Goal: Task Accomplishment & Management: Manage account settings

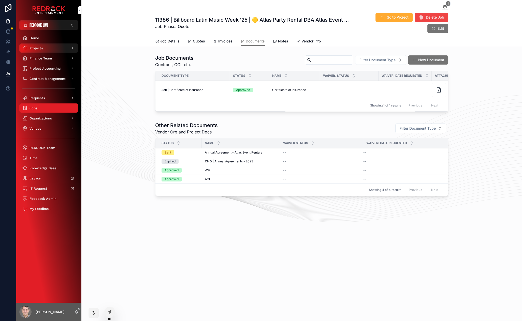
click at [44, 49] on div "Projects" at bounding box center [48, 48] width 53 height 8
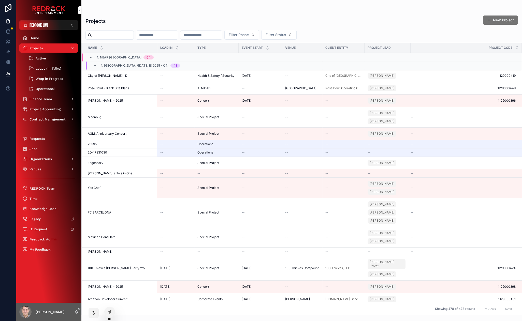
click at [97, 117] on span "Moonbug" at bounding box center [94, 117] width 13 height 4
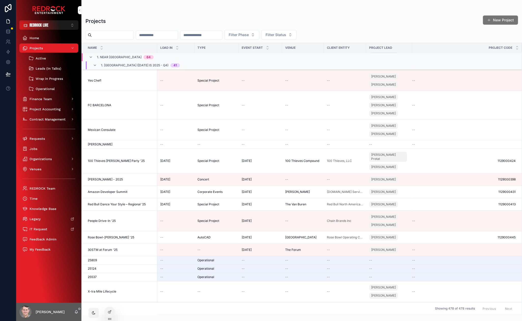
scroll to position [227, 0]
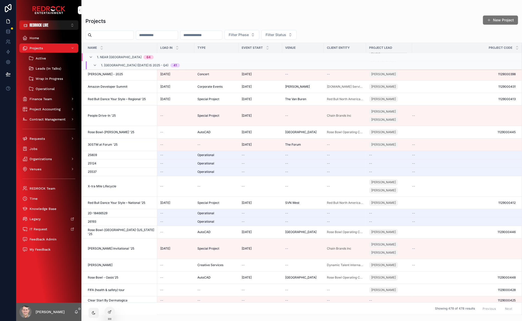
click at [105, 247] on span "Gilmore Invitational '25" at bounding box center [111, 249] width 47 height 4
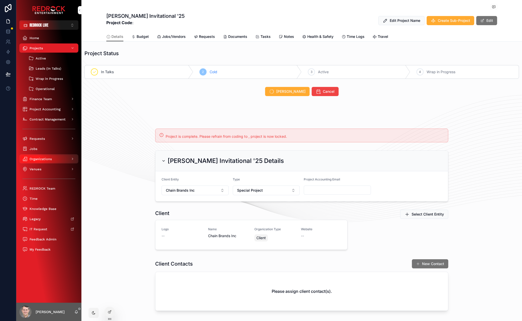
click at [43, 157] on span "Organizations" at bounding box center [40, 159] width 22 height 4
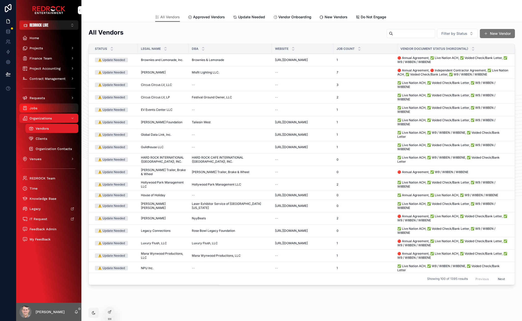
click at [48, 109] on div "Jobs" at bounding box center [48, 108] width 53 height 8
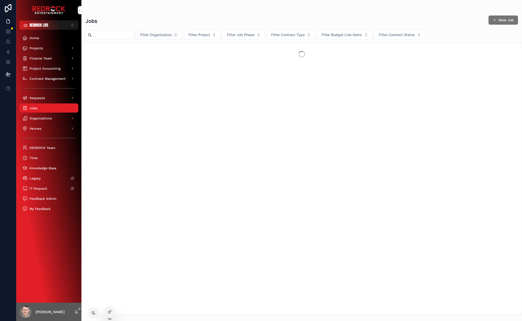
click at [171, 36] on span "Filter Organization" at bounding box center [156, 34] width 32 height 5
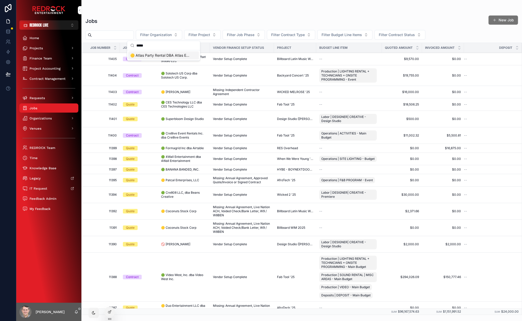
type input "*****"
click at [161, 55] on span "🟡 Atlas Party Rental DBA Atlas Event Rental" at bounding box center [160, 55] width 61 height 5
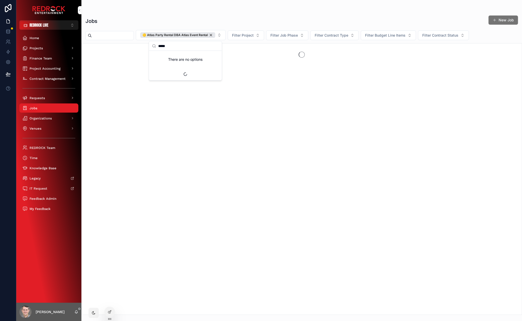
click at [143, 17] on div "Jobs New Job" at bounding box center [301, 21] width 432 height 12
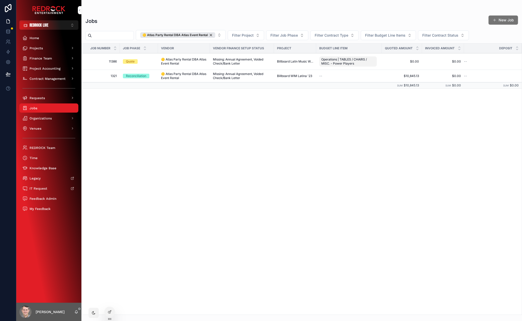
click at [177, 58] on span "🟡 Atlas Party Rental DBA Atlas Event Rental" at bounding box center [184, 61] width 46 height 8
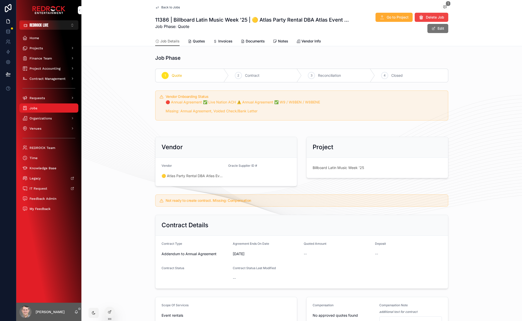
click at [251, 41] on span "Documents" at bounding box center [255, 41] width 19 height 5
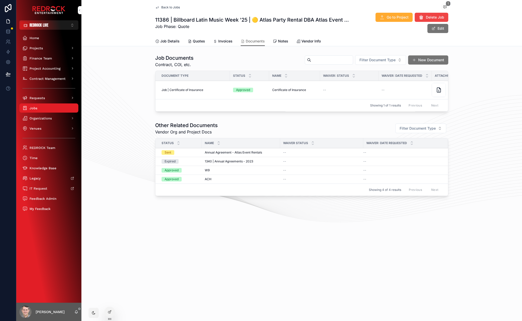
drag, startPoint x: 139, startPoint y: 64, endPoint x: 135, endPoint y: 52, distance: 13.1
drag, startPoint x: 275, startPoint y: 59, endPoint x: 226, endPoint y: 54, distance: 48.8
click at [226, 54] on div "Job Documents Contract, COI, etc. Filter Document Type New Document Document Ty…" at bounding box center [301, 83] width 440 height 63
click at [40, 107] on div "Jobs" at bounding box center [48, 108] width 53 height 8
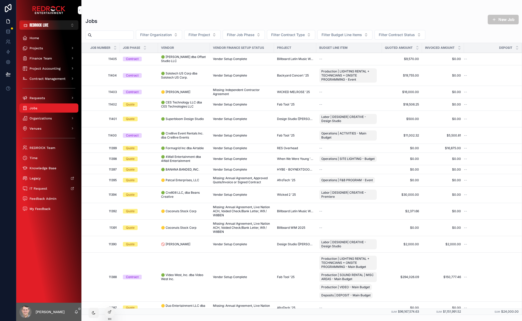
click at [505, 22] on button "New Job" at bounding box center [502, 20] width 31 height 10
drag, startPoint x: 126, startPoint y: 17, endPoint x: 104, endPoint y: 14, distance: 22.1
click at [38, 67] on span "Project Accounting" at bounding box center [44, 68] width 31 height 4
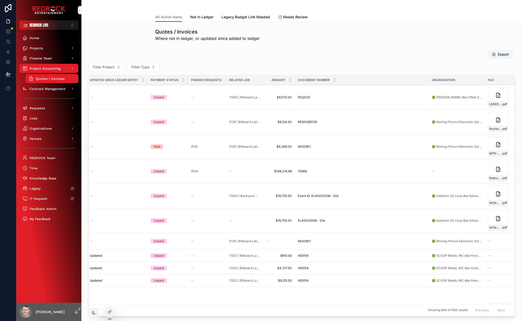
scroll to position [0, 249]
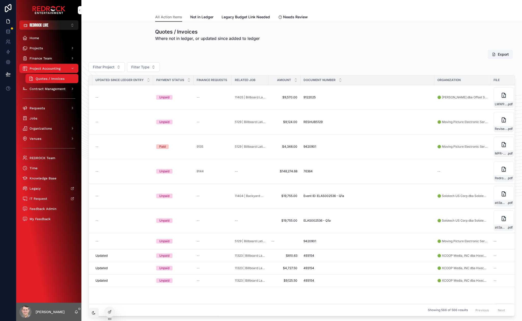
click at [242, 195] on span "11404 | Backyard Concert '25 | 🟢 Solotech US Corp dba Solotech US Corp. / Solot…" at bounding box center [250, 196] width 31 height 4
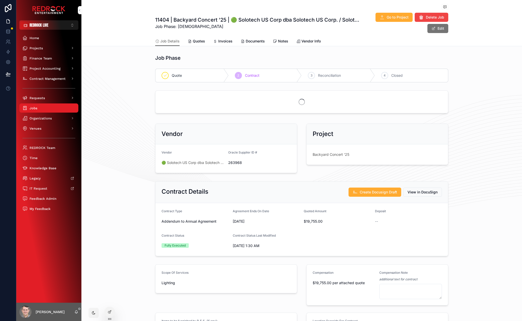
click at [198, 40] on span "Quotes" at bounding box center [199, 41] width 12 height 5
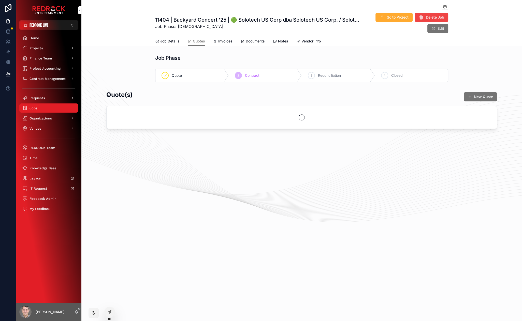
drag, startPoint x: 111, startPoint y: 74, endPoint x: 101, endPoint y: 54, distance: 22.1
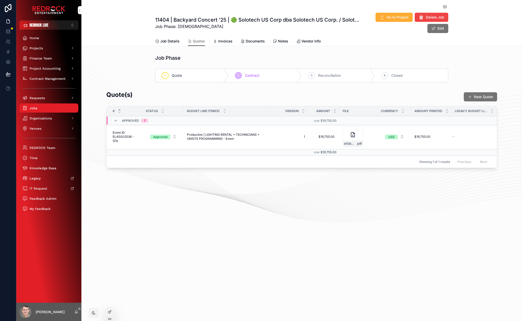
drag, startPoint x: 123, startPoint y: 79, endPoint x: 125, endPoint y: 72, distance: 7.7
click at [116, 62] on div "Job Phase Quote 2 Contract 3 Reconciliation 4 Closed" at bounding box center [301, 68] width 440 height 32
click at [203, 137] on span "Production | LIGHTING RENTAL + TECHNICIANS + ONSITE PROGRAMMING - Event" at bounding box center [227, 137] width 80 height 8
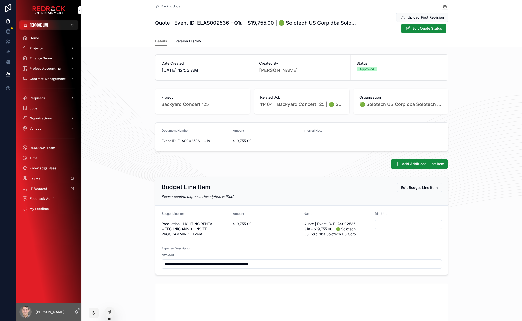
click at [186, 38] on link "Version History" at bounding box center [188, 42] width 26 height 10
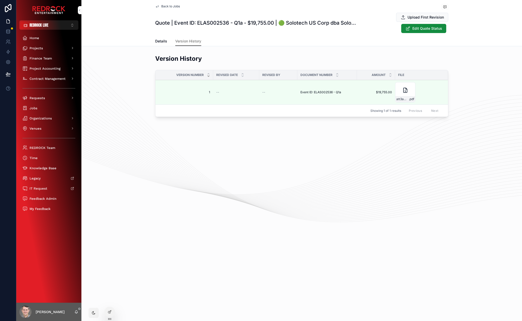
click at [172, 6] on span "Back to Jobs" at bounding box center [170, 6] width 19 height 4
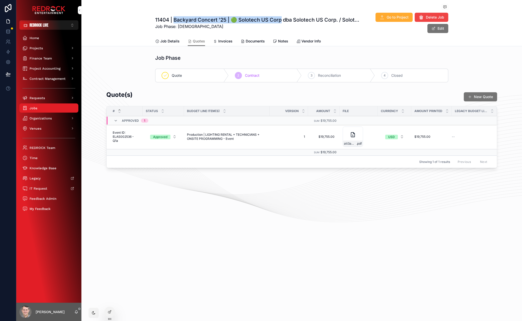
drag, startPoint x: 174, startPoint y: 20, endPoint x: 280, endPoint y: 21, distance: 106.3
click at [280, 21] on h1 "11404 | Backyard Concert '25 | 🟢 Solotech US Corp dba Solotech US Corp. / Solot…" at bounding box center [257, 19] width 204 height 7
copy h1 "Backyard Concert '25 | 🟢 Solotech US Corp"
click at [229, 30] on div "11404 | Backyard Concert '25 | 🟢 Solotech US Corp dba Solotech US Corp. / Solot…" at bounding box center [301, 22] width 293 height 21
click at [326, 134] on div "$19,755.00 $19,755.00" at bounding box center [323, 137] width 25 height 8
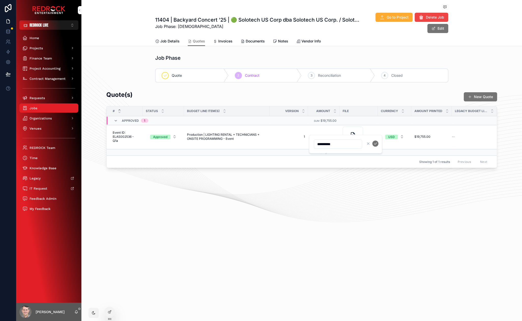
click at [332, 187] on div "11404 | Backyard Concert '25 | 🟢 Solotech US Corp dba Solotech US Corp. / Solot…" at bounding box center [301, 102] width 440 height 205
drag, startPoint x: 115, startPoint y: 77, endPoint x: 109, endPoint y: 64, distance: 14.1
click at [109, 64] on div "Job Phase Quote 2 Contract 3 Reconciliation 4 Closed" at bounding box center [301, 68] width 440 height 32
drag, startPoint x: 130, startPoint y: 76, endPoint x: 121, endPoint y: 61, distance: 18.3
click at [120, 139] on span "Event ID: ELAS002536 - Q1a" at bounding box center [126, 137] width 27 height 12
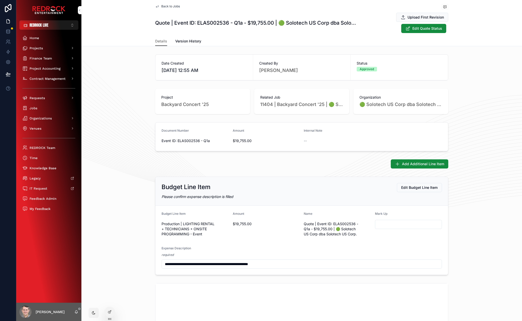
click at [171, 5] on span "Back to Jobs" at bounding box center [170, 6] width 19 height 4
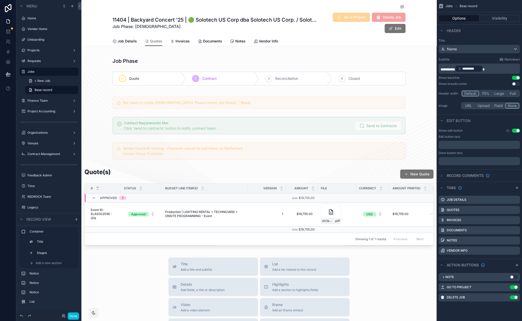
click at [0, 0] on icon "scrollable content" at bounding box center [0, 0] width 0 height 0
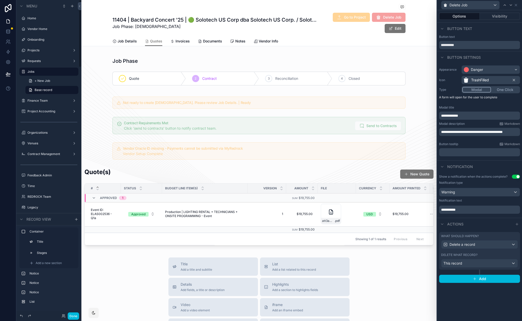
click at [490, 17] on button "Visibility" at bounding box center [500, 16] width 40 height 7
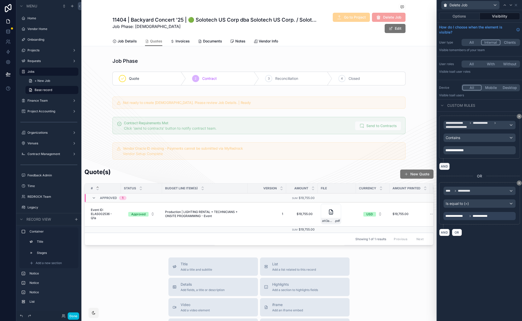
click at [445, 165] on button "AND" at bounding box center [444, 166] width 11 height 7
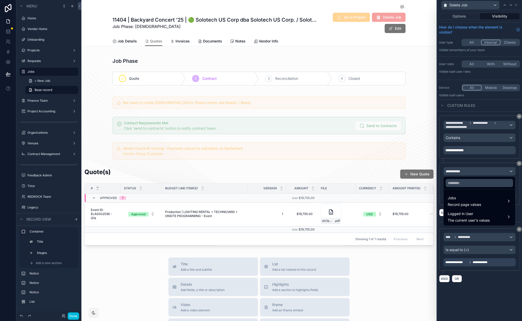
click at [464, 199] on span "Jobs" at bounding box center [464, 198] width 33 height 6
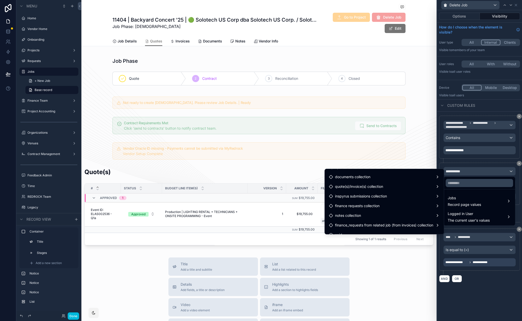
scroll to position [855, 0]
click at [395, 189] on div "quote(s)/invoice(s) collection" at bounding box center [384, 190] width 111 height 6
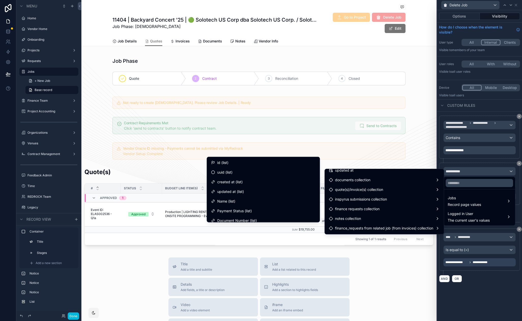
click at [282, 163] on div "id (list)" at bounding box center [263, 163] width 105 height 6
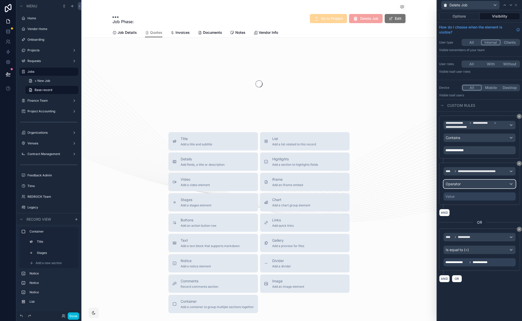
click at [462, 184] on div "Operator" at bounding box center [479, 184] width 72 height 8
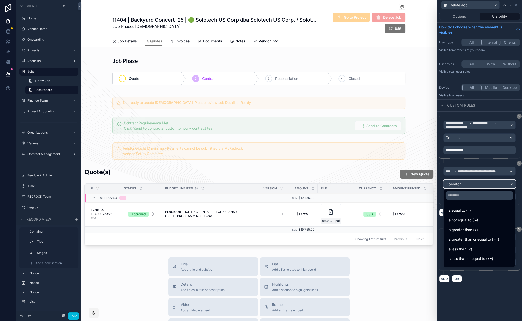
scroll to position [36, 0]
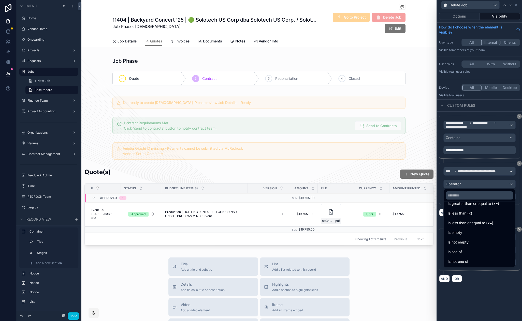
click at [466, 232] on div "Is empty" at bounding box center [479, 233] width 63 height 6
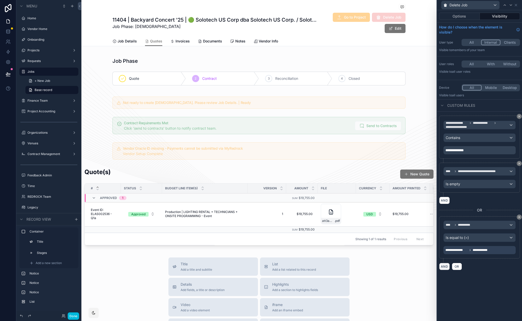
click at [445, 265] on button "AND" at bounding box center [444, 266] width 11 height 7
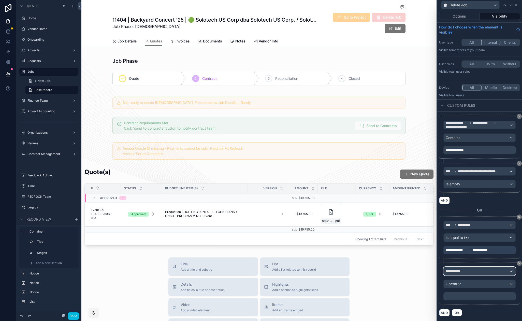
click at [459, 269] on span "**********" at bounding box center [454, 271] width 19 height 5
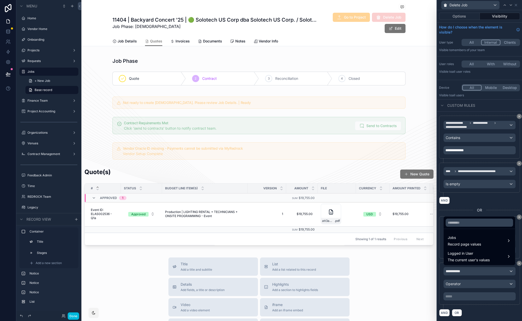
click at [461, 238] on span "Jobs" at bounding box center [464, 238] width 33 height 6
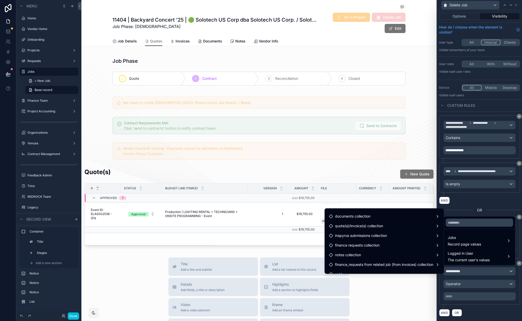
scroll to position [855, 0]
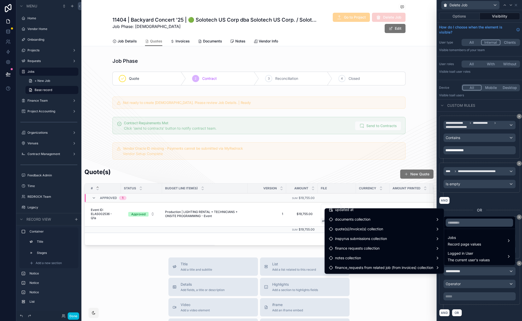
click at [374, 230] on span "quote(s)/invoice(s) collection" at bounding box center [359, 229] width 48 height 6
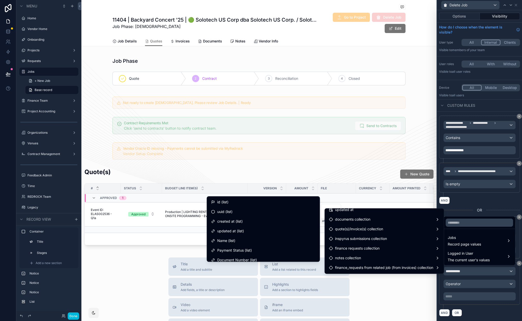
click at [255, 201] on div "id (list)" at bounding box center [263, 202] width 105 height 6
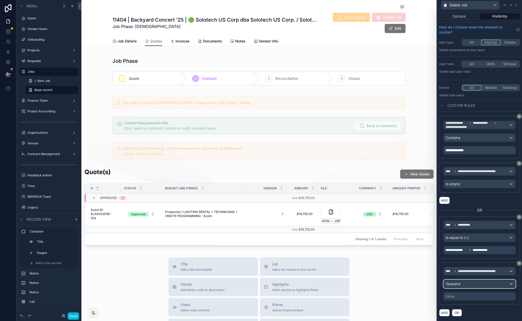
click at [474, 284] on div "Operator" at bounding box center [479, 284] width 72 height 8
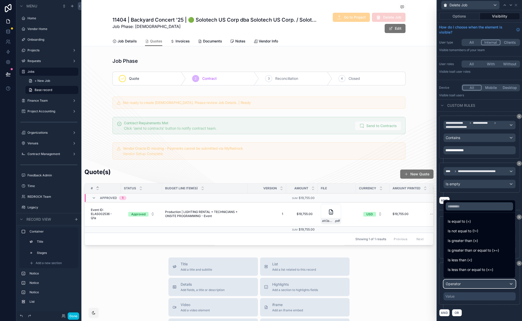
scroll to position [36, 0]
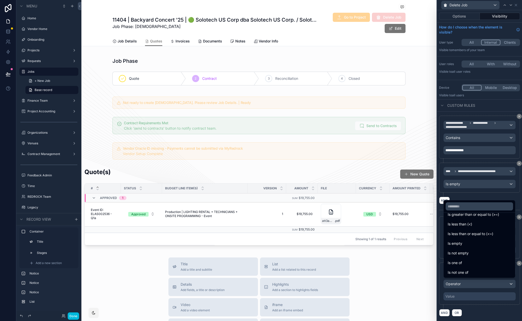
click at [465, 243] on div "Is empty" at bounding box center [479, 244] width 63 height 6
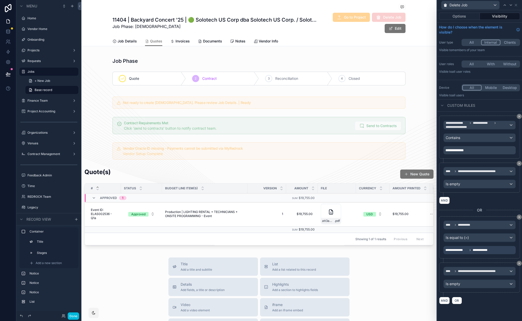
click at [508, 305] on div "**********" at bounding box center [479, 210] width 85 height 197
click at [445, 200] on button "AND" at bounding box center [444, 200] width 11 height 7
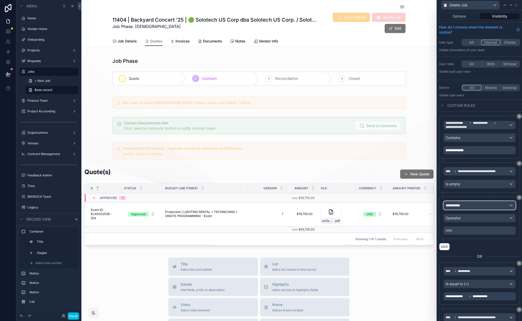
click at [463, 205] on span "**********" at bounding box center [454, 205] width 19 height 5
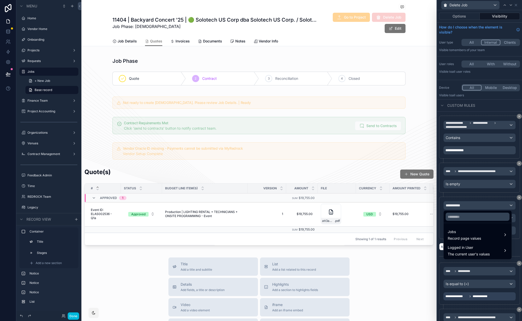
click at [483, 234] on div "Jobs Record page values" at bounding box center [478, 235] width 60 height 12
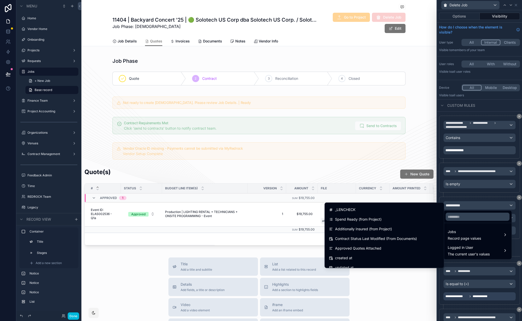
scroll to position [815, 0]
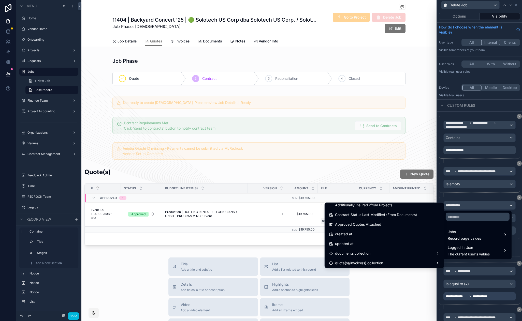
click at [391, 254] on div "documents collection" at bounding box center [384, 253] width 111 height 6
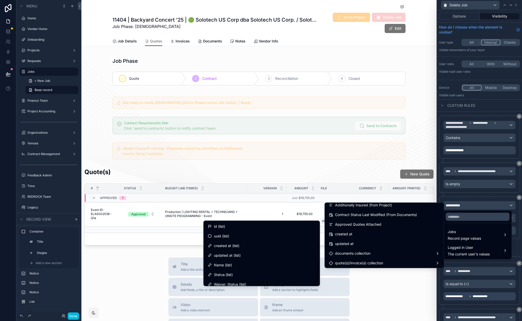
click at [285, 228] on div "id (list)" at bounding box center [261, 227] width 108 height 6
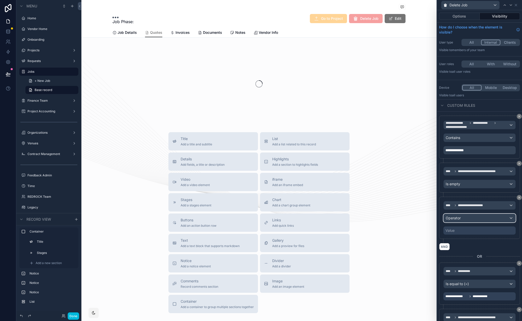
click at [475, 219] on div "Operator" at bounding box center [479, 218] width 72 height 8
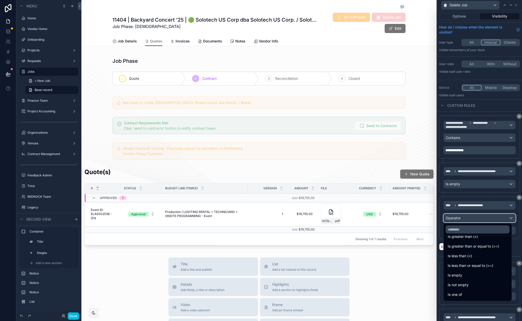
scroll to position [36, 0]
click at [464, 266] on div "Is empty" at bounding box center [478, 267] width 60 height 6
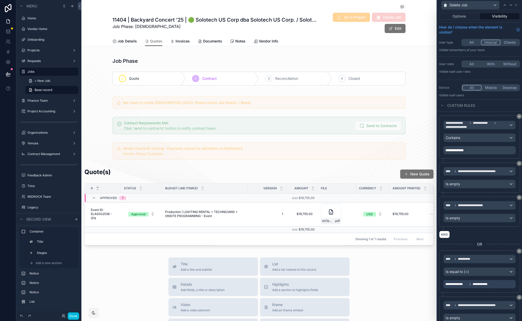
scroll to position [20, 0]
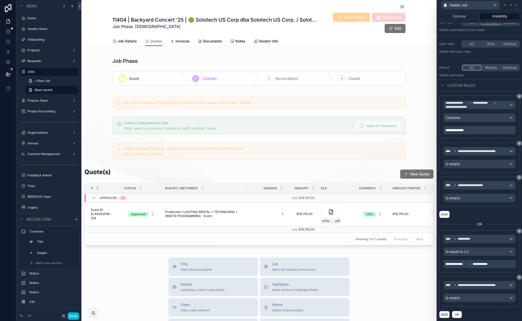
click at [443, 314] on button "AND" at bounding box center [444, 314] width 11 height 7
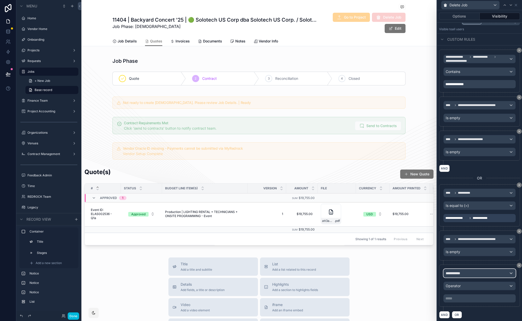
click at [465, 271] on div "**********" at bounding box center [479, 273] width 72 height 8
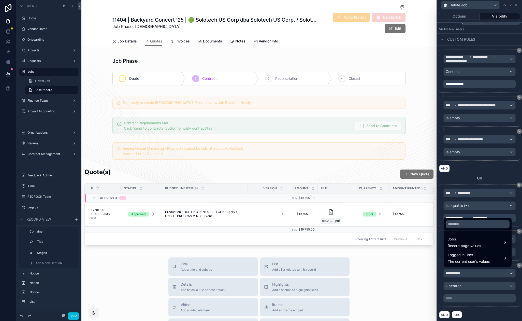
click at [470, 243] on span "Record page values" at bounding box center [464, 245] width 33 height 5
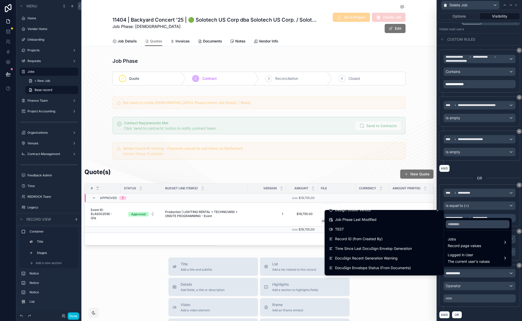
scroll to position [833, 0]
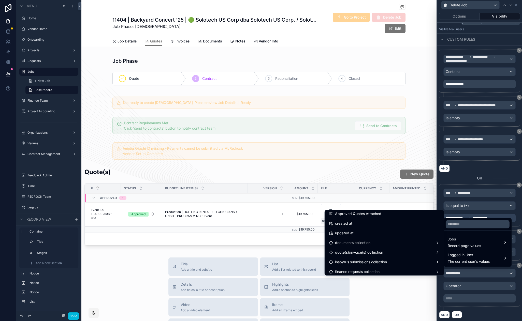
click at [365, 244] on span "documents collection" at bounding box center [352, 243] width 35 height 6
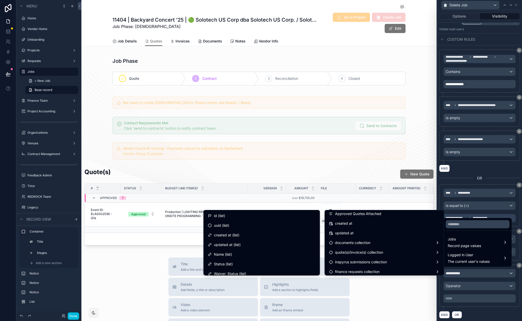
click at [257, 213] on div "id (list)" at bounding box center [261, 216] width 108 height 6
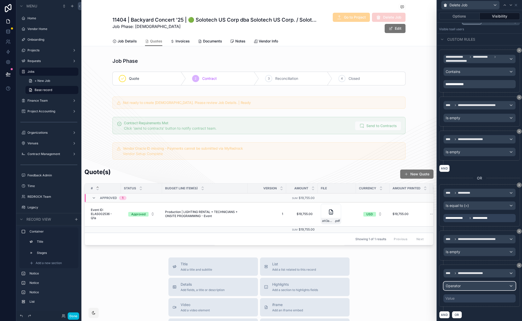
click at [475, 285] on div "Operator" at bounding box center [479, 286] width 72 height 8
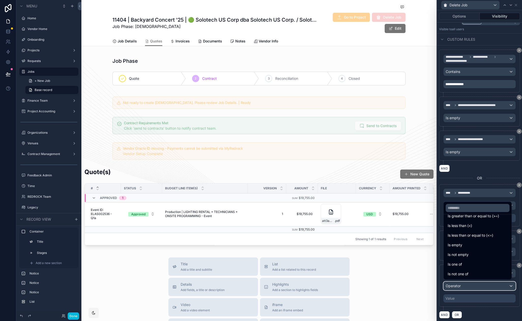
scroll to position [0, 0]
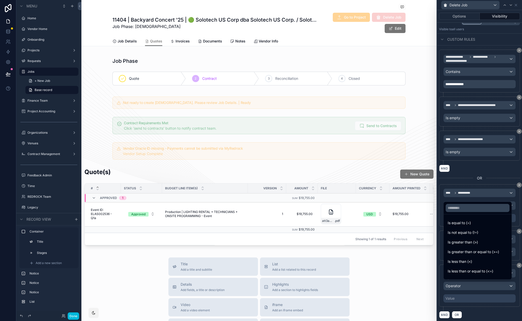
click at [473, 291] on div at bounding box center [479, 160] width 85 height 321
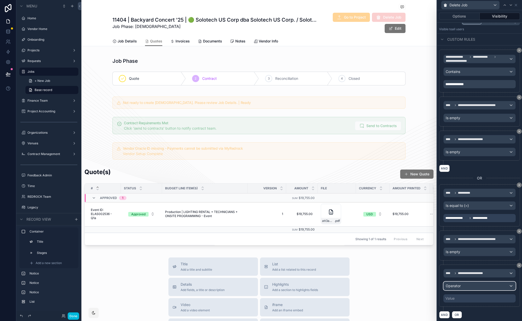
click at [484, 285] on div "Operator" at bounding box center [479, 286] width 72 height 8
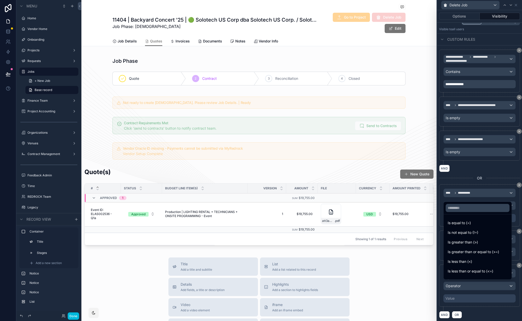
click at [481, 291] on div at bounding box center [479, 160] width 85 height 321
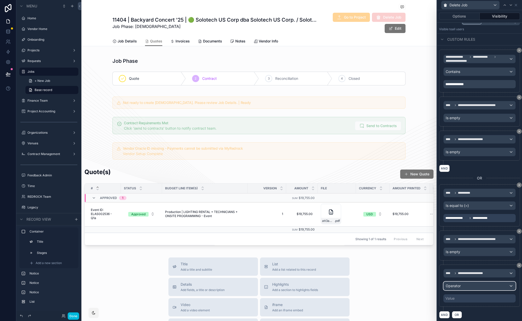
click at [486, 286] on div "Operator" at bounding box center [479, 286] width 72 height 8
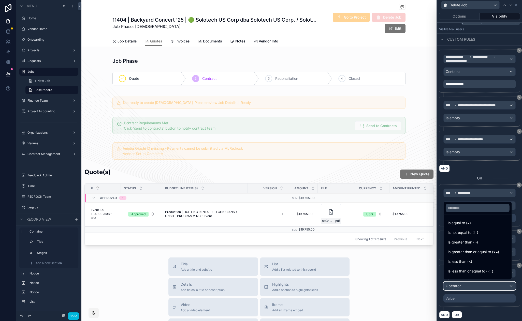
scroll to position [36, 0]
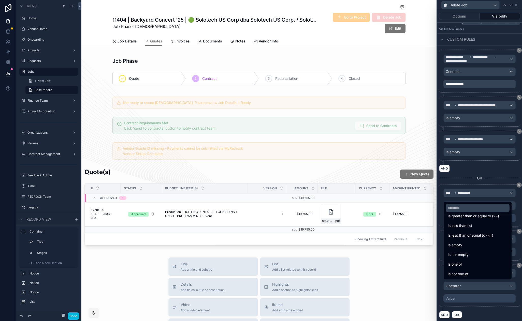
click at [473, 248] on div "Is empty" at bounding box center [477, 245] width 66 height 9
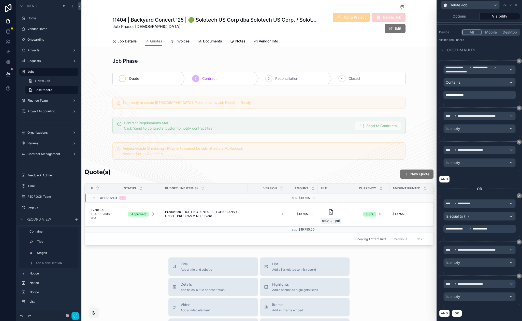
scroll to position [54, 0]
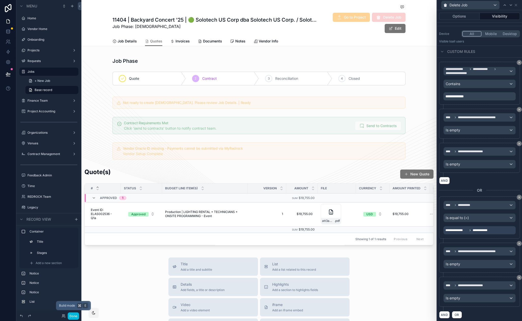
click at [75, 314] on button "Done" at bounding box center [73, 315] width 11 height 7
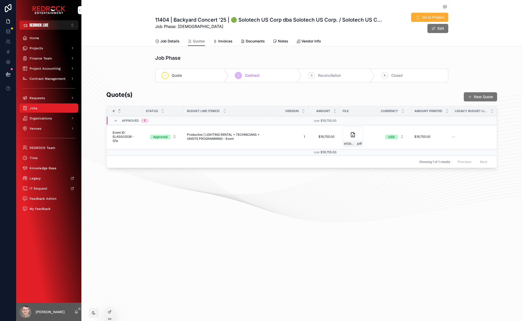
drag, startPoint x: 133, startPoint y: 193, endPoint x: 123, endPoint y: 187, distance: 12.2
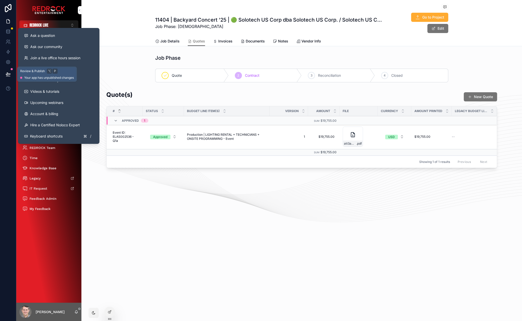
click at [8, 75] on icon at bounding box center [8, 74] width 5 height 5
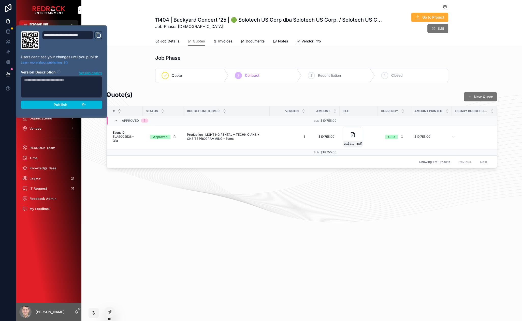
click at [62, 104] on span "Publish" at bounding box center [61, 104] width 14 height 5
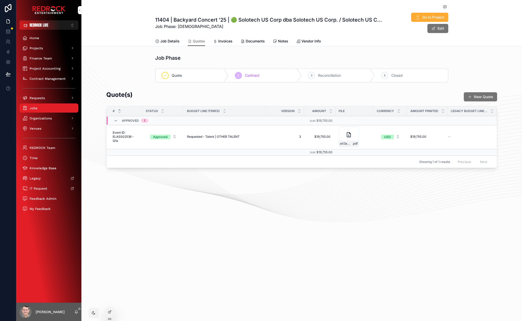
click at [208, 59] on div "Job Phase" at bounding box center [226, 57] width 142 height 7
click at [120, 137] on span "Event ID: ELAS002536 - Q1a" at bounding box center [126, 137] width 27 height 12
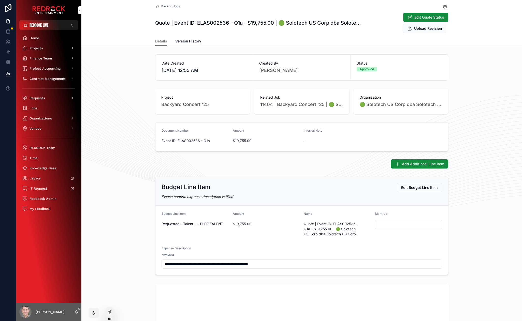
type input "**********"
click at [188, 43] on span "Version History" at bounding box center [188, 41] width 26 height 5
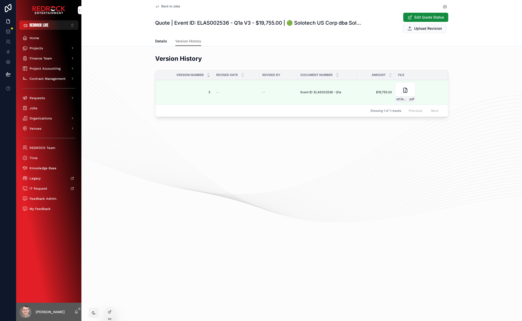
drag, startPoint x: 138, startPoint y: 101, endPoint x: 128, endPoint y: 80, distance: 23.3
drag, startPoint x: 139, startPoint y: 60, endPoint x: 125, endPoint y: 54, distance: 15.0
click at [176, 171] on div "Back to Jobs Quotes Quote | Event ID: ELAS002536 - Q1a V3 - $19,755.00 | 🟢 Solo…" at bounding box center [301, 160] width 440 height 321
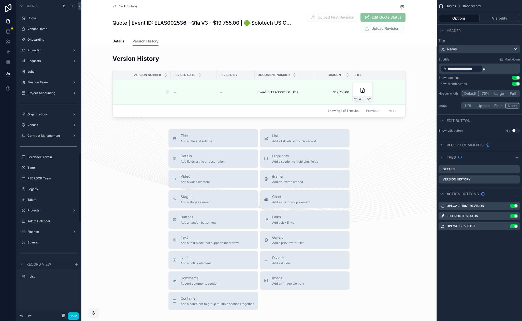
scroll to position [690, 0]
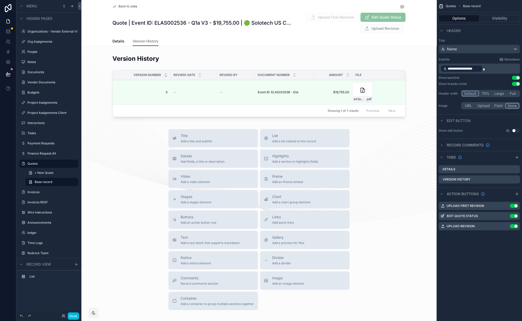
click at [221, 65] on div "scrollable content" at bounding box center [258, 86] width 355 height 69
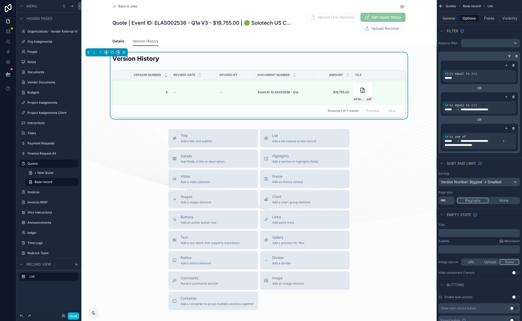
click at [0, 0] on icon "scrollable content" at bounding box center [0, 0] width 0 height 0
click at [391, 70] on div "id" at bounding box center [391, 68] width 9 height 5
click at [386, 211] on div "Title Add a title and subtitle List Add a list related to this record Details A…" at bounding box center [258, 219] width 355 height 181
click at [450, 20] on button "General" at bounding box center [448, 18] width 21 height 7
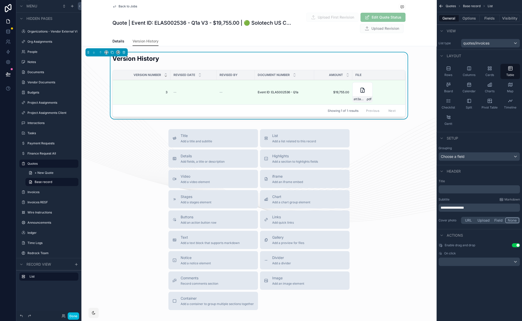
click at [467, 19] on button "Options" at bounding box center [469, 18] width 20 height 7
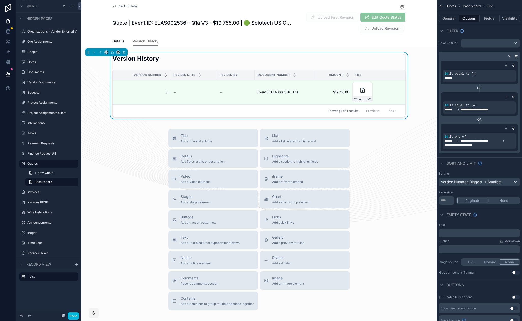
click at [0, 0] on icon "scrollable content" at bounding box center [0, 0] width 0 height 0
click at [428, 79] on div "******" at bounding box center [411, 79] width 52 height 8
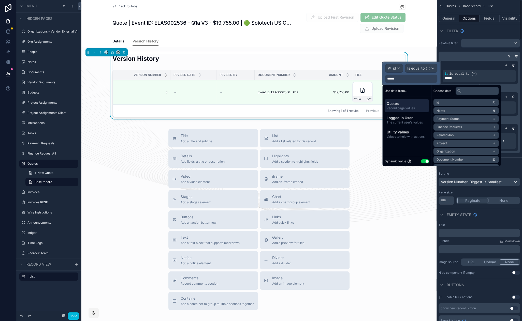
click at [388, 202] on div "Title Add a title and subtitle List Add a list related to this record Details A…" at bounding box center [258, 219] width 355 height 181
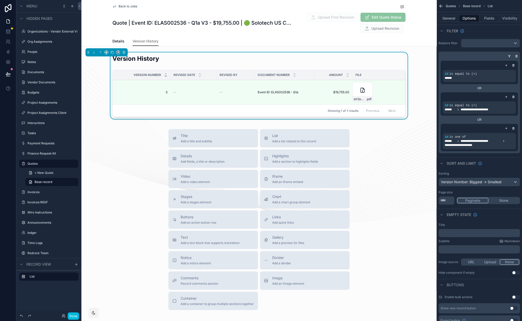
click at [378, 139] on div "Title Add a title and subtitle List Add a list related to this record Details A…" at bounding box center [258, 219] width 355 height 181
drag, startPoint x: 380, startPoint y: 145, endPoint x: 358, endPoint y: 130, distance: 27.0
click at [502, 201] on button "None" at bounding box center [503, 201] width 31 height 6
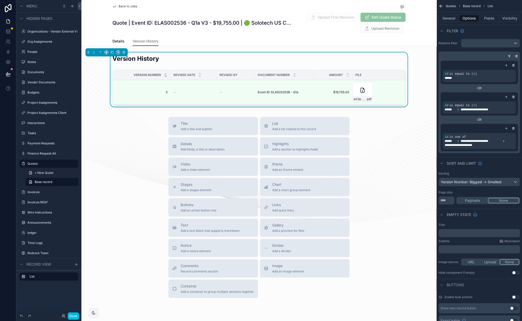
drag, startPoint x: 403, startPoint y: 171, endPoint x: 396, endPoint y: 146, distance: 25.5
click at [296, 61] on div "Version History" at bounding box center [258, 60] width 293 height 12
click at [485, 19] on button "Fields" at bounding box center [489, 18] width 20 height 7
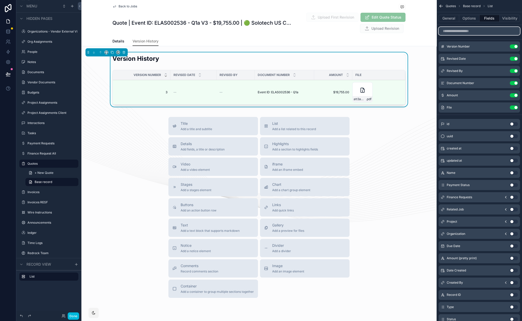
click at [477, 32] on input "scrollable content" at bounding box center [478, 31] width 81 height 8
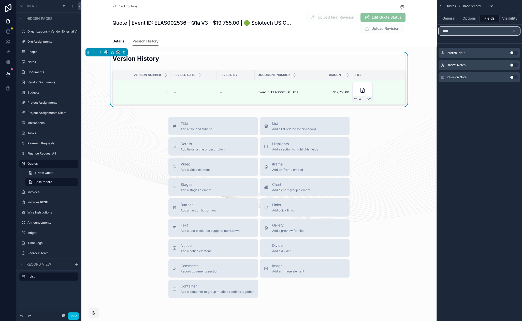
type input "****"
click at [511, 76] on button "Use setting" at bounding box center [514, 77] width 8 height 4
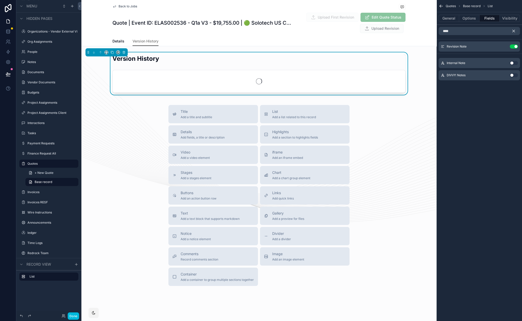
click at [514, 29] on icon "scrollable content" at bounding box center [513, 31] width 5 height 5
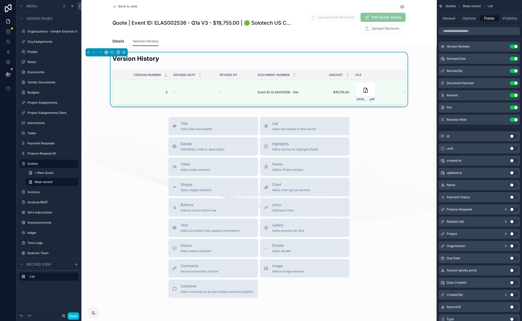
scroll to position [0, 36]
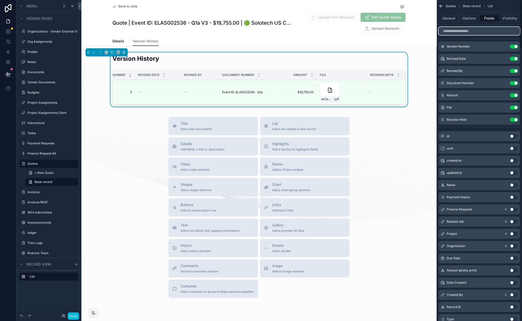
click at [473, 30] on input "scrollable content" at bounding box center [478, 31] width 81 height 8
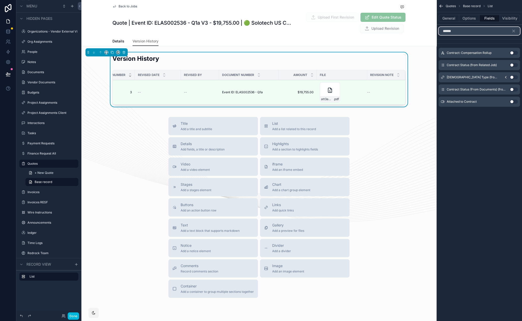
type input "******"
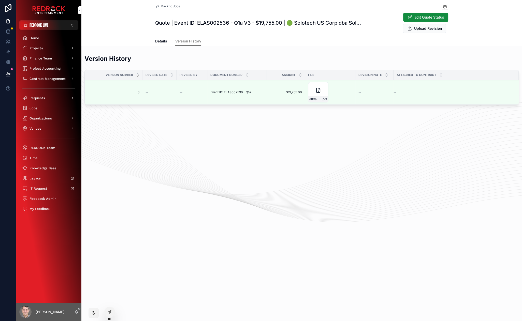
drag, startPoint x: 217, startPoint y: 153, endPoint x: 193, endPoint y: 145, distance: 24.5
click at [194, 145] on div "Back to Jobs Quotes Quote | Event ID: ELAS002536 - Q1a V3 - $19,755.00 | 🟢 Solo…" at bounding box center [301, 160] width 440 height 321
drag, startPoint x: 168, startPoint y: 135, endPoint x: 138, endPoint y: 123, distance: 32.1
click at [173, 8] on span "Back to Jobs" at bounding box center [170, 6] width 19 height 4
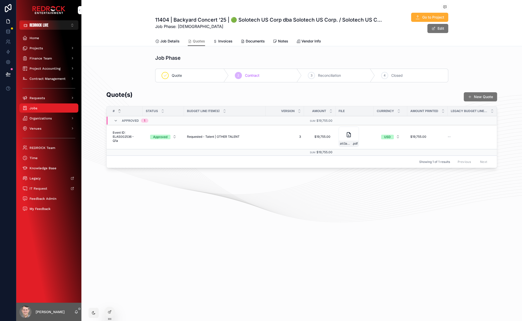
click at [125, 139] on span "Event ID: ELAS002536 - Q1a" at bounding box center [126, 137] width 27 height 12
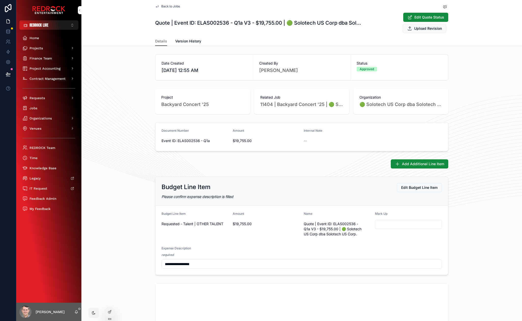
click at [189, 40] on span "Version History" at bounding box center [188, 41] width 26 height 5
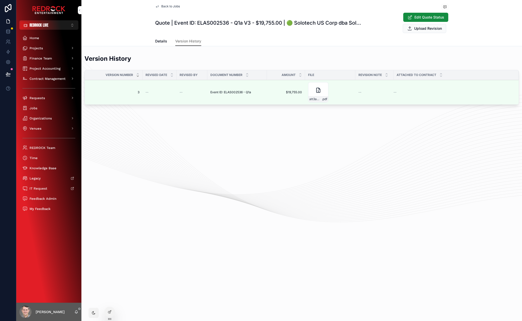
drag, startPoint x: 227, startPoint y: 35, endPoint x: 235, endPoint y: 36, distance: 8.0
click at [224, 34] on div "Back to Jobs Quotes Quote | Event ID: ELAS002536 - Q1a V3 - $19,755.00 | 🟢 Solo…" at bounding box center [301, 18] width 293 height 36
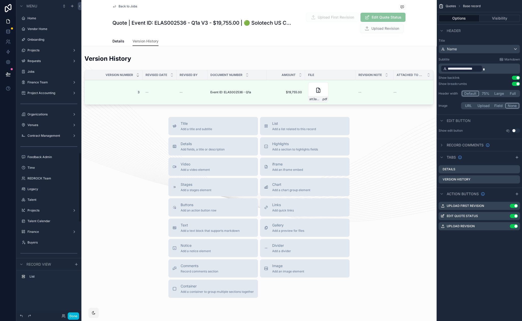
scroll to position [690, 0]
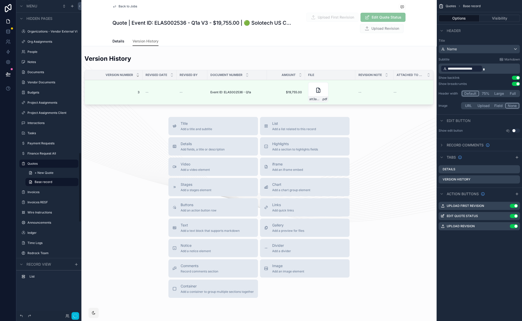
click at [251, 68] on div "scrollable content" at bounding box center [258, 80] width 355 height 56
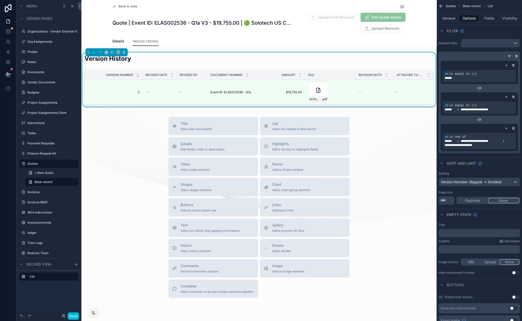
click at [0, 0] on icon "scrollable content" at bounding box center [0, 0] width 0 height 0
click at [396, 70] on div "id" at bounding box center [393, 68] width 17 height 8
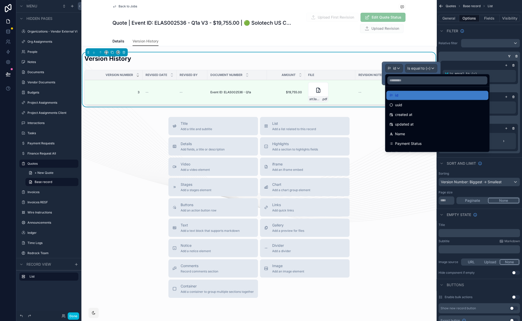
click at [418, 67] on div at bounding box center [411, 73] width 58 height 23
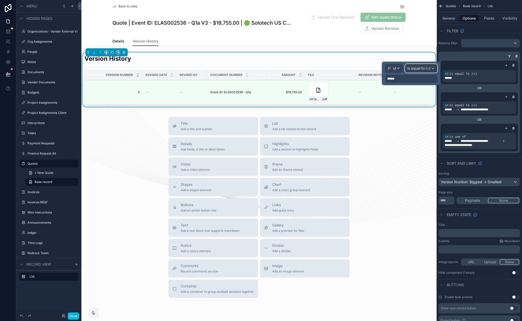
click at [418, 67] on span "Is equal to (=)" at bounding box center [418, 68] width 23 height 5
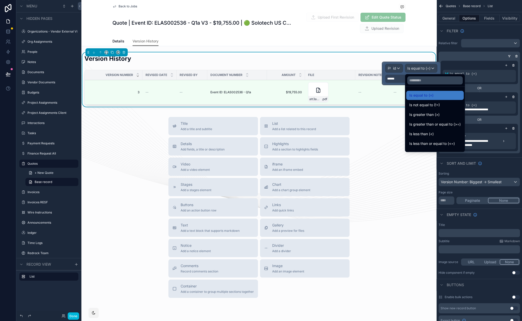
click at [434, 96] on div "Is equal to (=)" at bounding box center [434, 95] width 51 height 6
click at [394, 77] on span "******" at bounding box center [392, 79] width 10 height 4
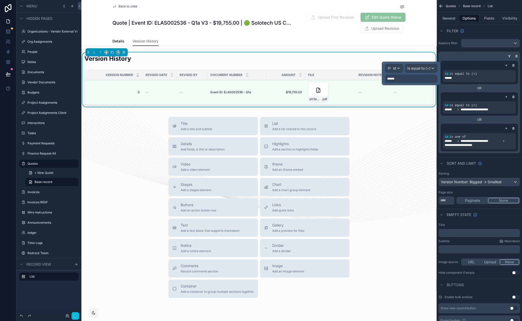
click at [414, 80] on div "******" at bounding box center [411, 79] width 52 height 8
click at [433, 78] on div "******" at bounding box center [411, 79] width 52 height 8
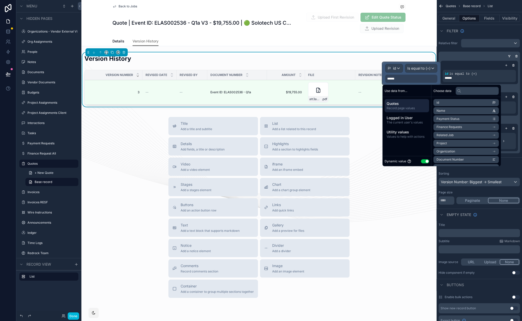
click at [405, 107] on span "Record page values" at bounding box center [406, 108] width 40 height 4
click at [439, 101] on li "id" at bounding box center [465, 102] width 65 height 7
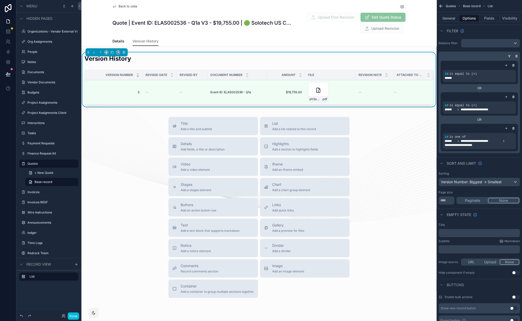
click at [514, 128] on icon "scrollable content" at bounding box center [513, 128] width 2 height 0
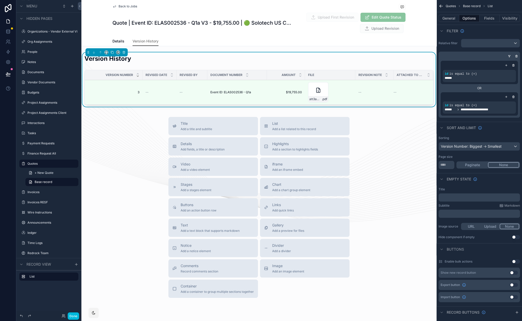
click at [514, 95] on icon "scrollable content" at bounding box center [513, 96] width 3 height 3
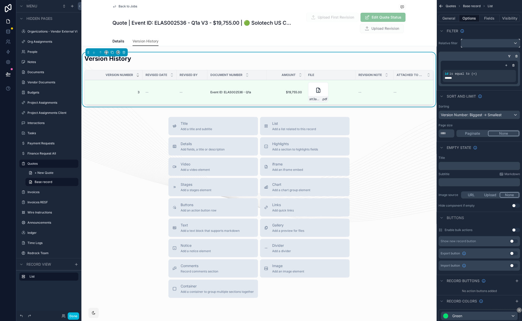
click at [502, 44] on div "scrollable content" at bounding box center [490, 43] width 58 height 8
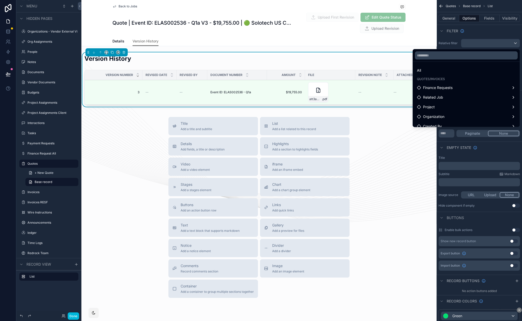
click at [444, 70] on div "All" at bounding box center [466, 70] width 99 height 6
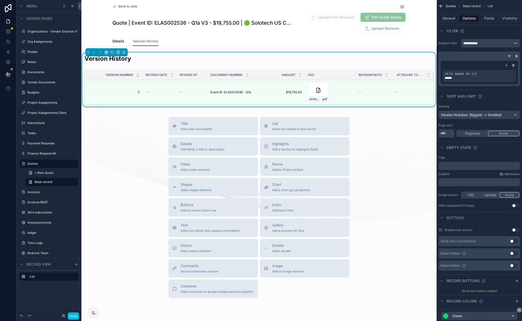
click at [509, 56] on icon "scrollable content" at bounding box center [509, 56] width 3 height 3
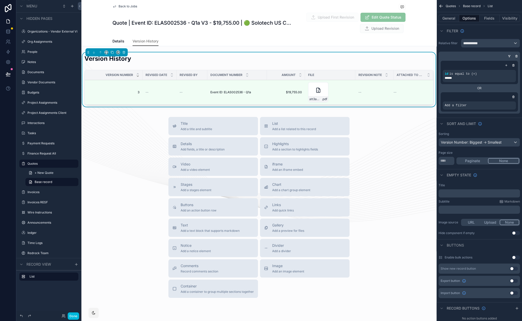
click at [0, 0] on icon "scrollable content" at bounding box center [0, 0] width 0 height 0
click at [388, 100] on div "Select a field" at bounding box center [393, 98] width 30 height 8
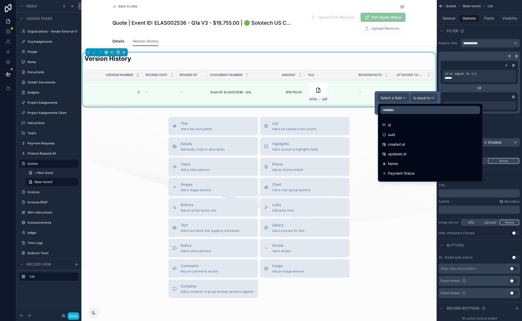
click at [390, 123] on span "id" at bounding box center [389, 125] width 3 height 6
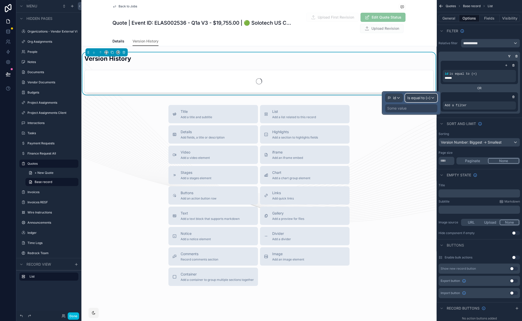
click at [424, 99] on span "Is equal to (=)" at bounding box center [418, 97] width 23 height 5
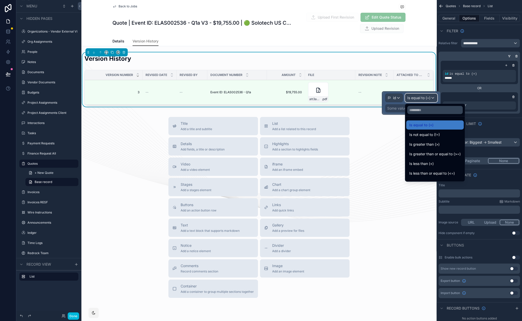
scroll to position [36, 0]
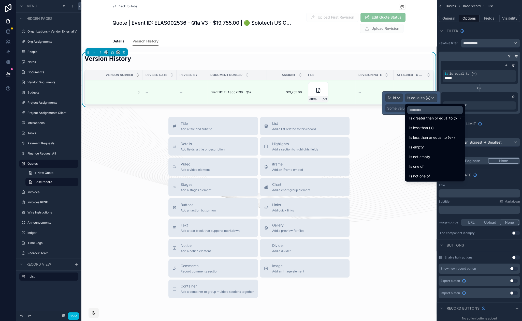
click at [437, 164] on div "Is one of" at bounding box center [434, 166] width 51 height 6
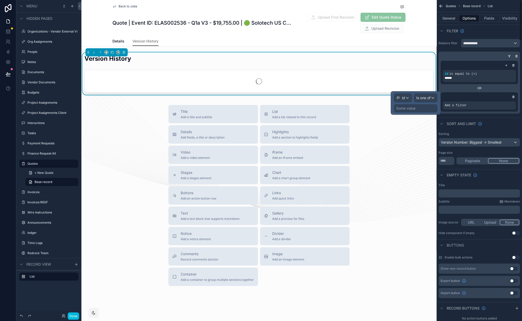
click at [425, 109] on div "Some value" at bounding box center [415, 108] width 43 height 8
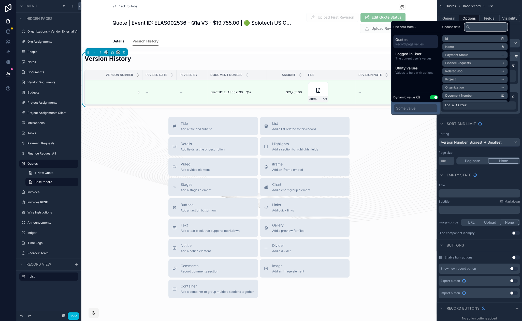
click at [488, 28] on input "text" at bounding box center [485, 27] width 43 height 8
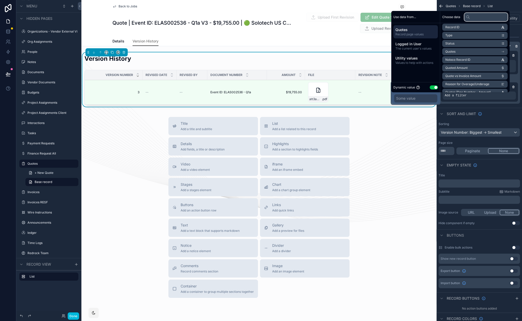
scroll to position [0, 0]
type input "*****"
click at [474, 36] on span "Original Quote/Invoice" at bounding box center [461, 37] width 32 height 4
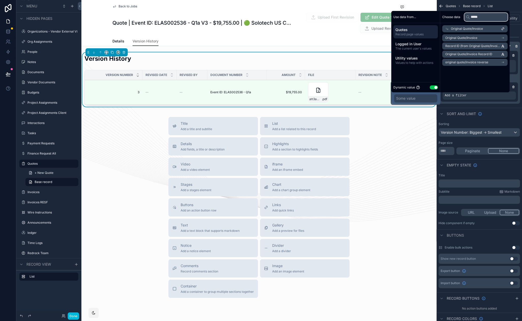
click at [480, 17] on input "*****" at bounding box center [485, 17] width 43 height 8
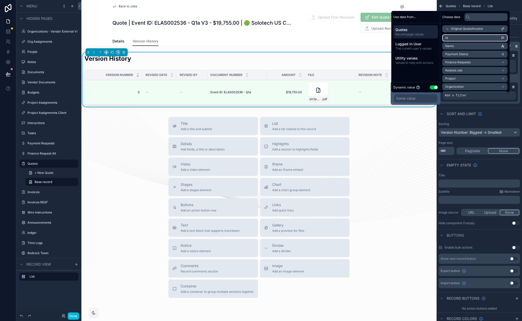
click at [472, 38] on li "id" at bounding box center [474, 37] width 65 height 7
click at [463, 36] on li "id" at bounding box center [474, 37] width 65 height 7
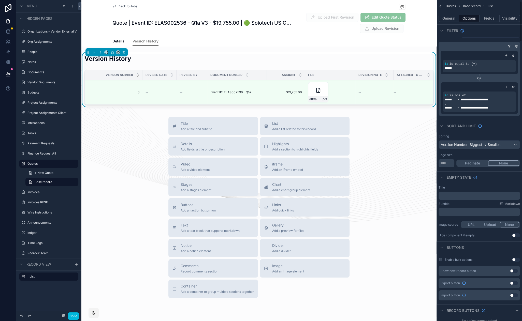
click at [0, 0] on icon "scrollable content" at bounding box center [0, 0] width 0 height 0
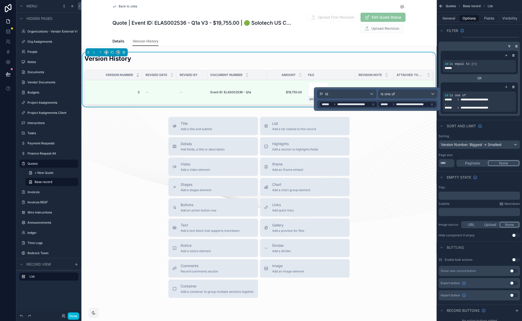
click at [432, 105] on icon at bounding box center [432, 104] width 2 height 2
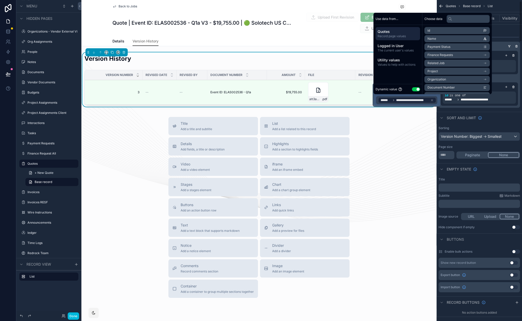
click at [493, 113] on div "Sort And Limit" at bounding box center [478, 118] width 85 height 12
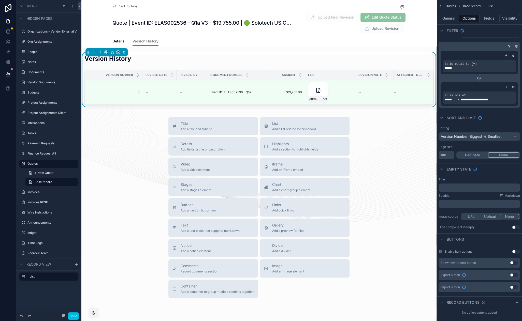
click at [514, 56] on icon "scrollable content" at bounding box center [513, 56] width 2 height 2
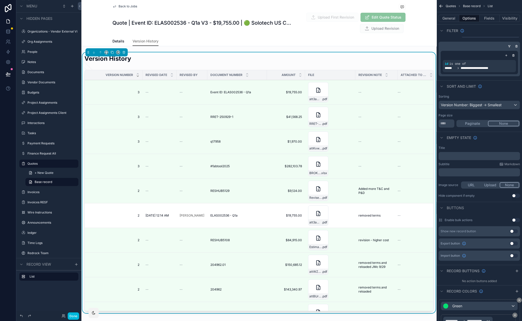
click at [0, 0] on icon "scrollable content" at bounding box center [0, 0] width 0 height 0
click at [516, 47] on icon "scrollable content" at bounding box center [516, 46] width 0 height 1
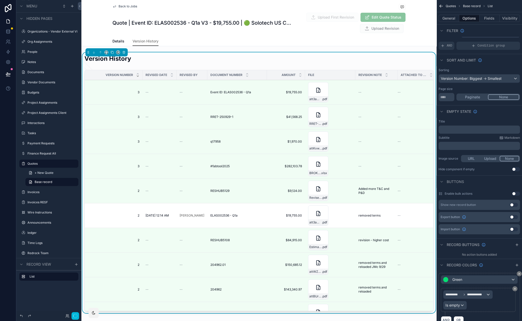
click at [450, 46] on span "AND" at bounding box center [449, 46] width 6 height 4
click at [487, 33] on div "Filter" at bounding box center [478, 30] width 85 height 12
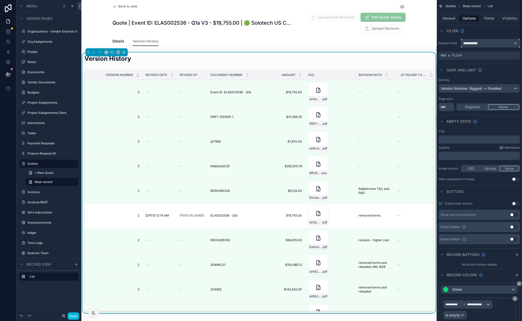
click at [509, 40] on div "**********" at bounding box center [490, 43] width 58 height 8
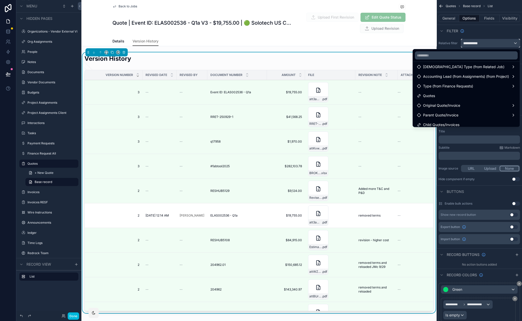
scroll to position [140, 0]
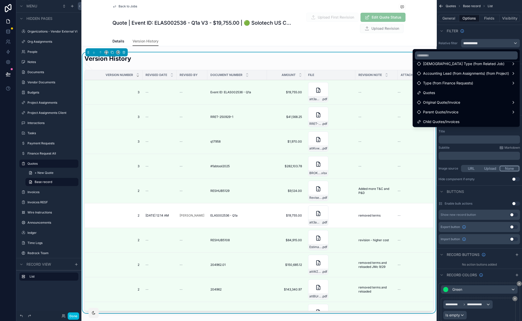
click at [459, 101] on div "Original Quote/Invoice" at bounding box center [466, 102] width 99 height 6
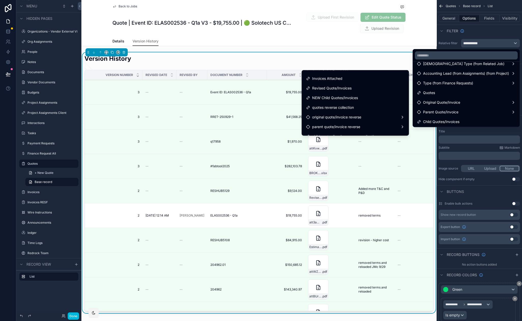
scroll to position [197, 0]
click at [367, 92] on div "Revised Quote/Invoices" at bounding box center [355, 91] width 99 height 6
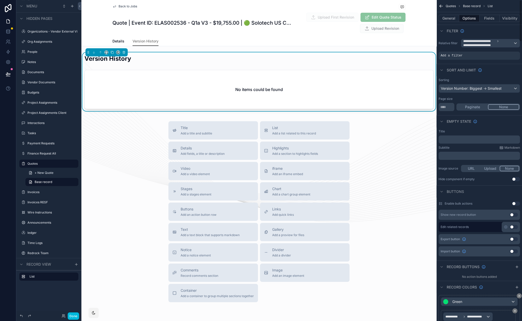
click at [0, 0] on icon "scrollable content" at bounding box center [0, 0] width 0 height 0
click at [507, 43] on span "**********" at bounding box center [488, 43] width 50 height 8
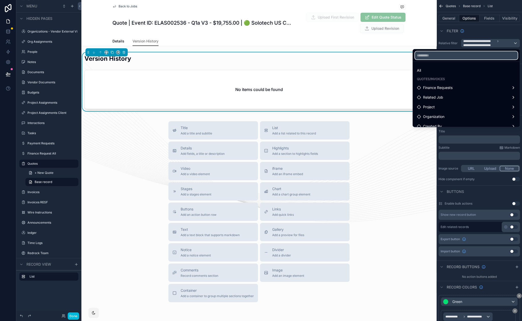
click at [442, 56] on input "text" at bounding box center [466, 55] width 103 height 8
type input "*******"
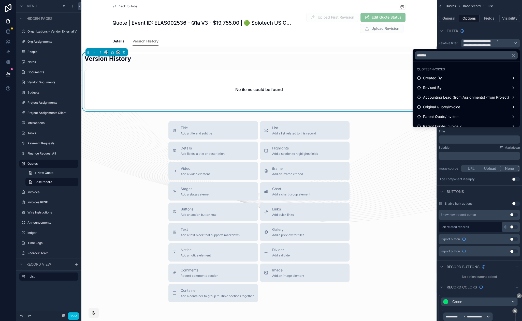
click at [459, 105] on div "Original Quote/Invoice" at bounding box center [466, 107] width 99 height 6
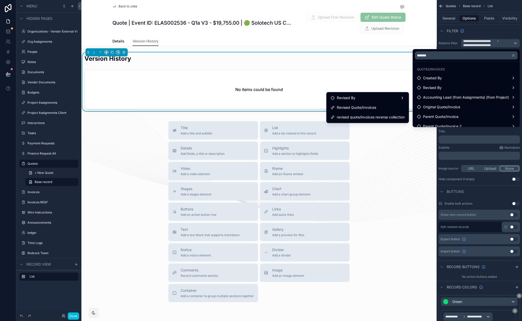
click at [386, 115] on span "revised quote/invoices reverse collection" at bounding box center [370, 117] width 68 height 6
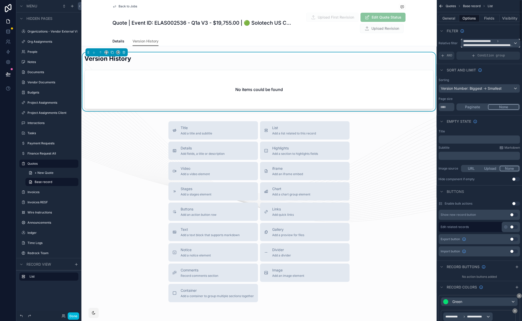
click at [483, 43] on span "**********" at bounding box center [479, 41] width 32 height 4
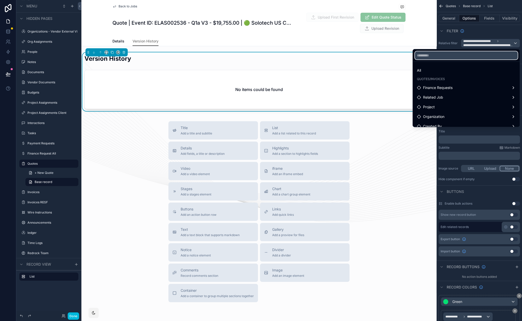
click at [466, 55] on input "text" at bounding box center [466, 55] width 103 height 8
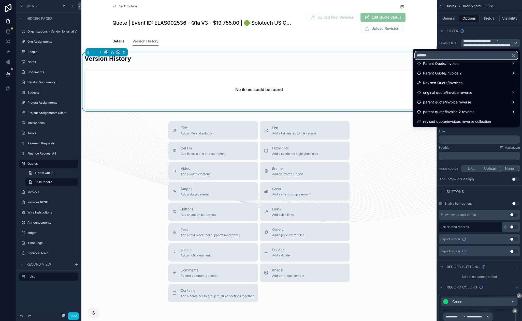
type input "*******"
click at [467, 95] on span "original quote/invoice reverse" at bounding box center [447, 93] width 49 height 6
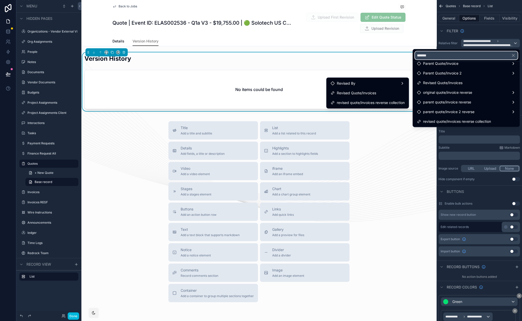
click at [416, 54] on input "*******" at bounding box center [466, 55] width 103 height 8
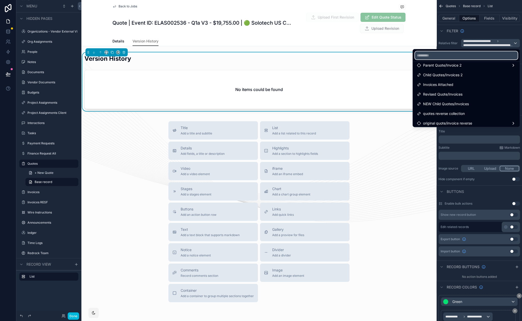
scroll to position [209, 0]
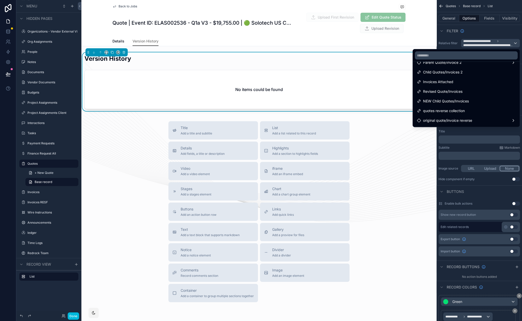
click at [478, 119] on div "original quote/invoice reverse" at bounding box center [466, 120] width 99 height 6
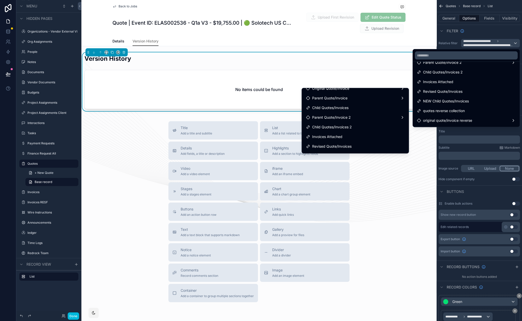
scroll to position [171, 0]
click at [352, 135] on div "Revised Quote/Invoices" at bounding box center [355, 135] width 99 height 6
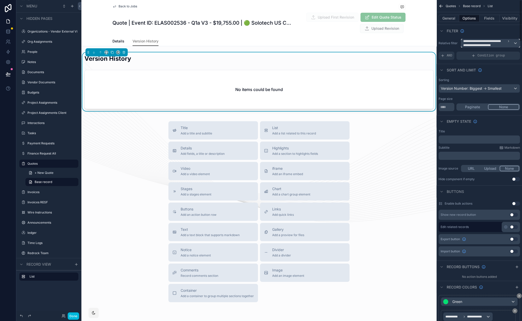
click at [487, 43] on span "**********" at bounding box center [480, 45] width 34 height 4
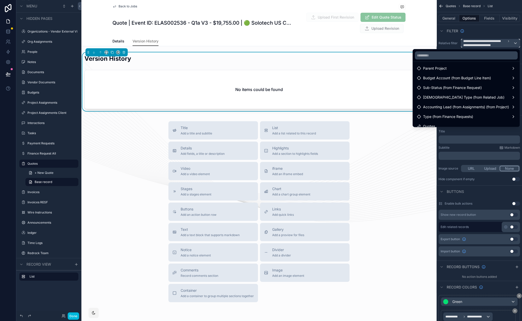
scroll to position [130, 0]
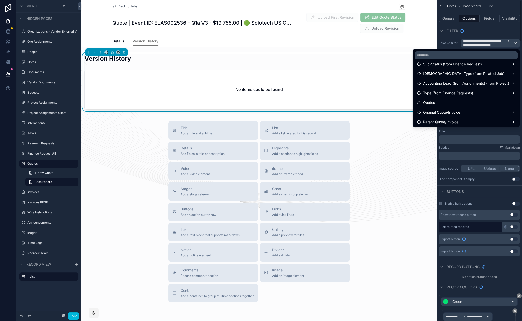
click at [14, 33] on div "scrollable content" at bounding box center [261, 160] width 522 height 321
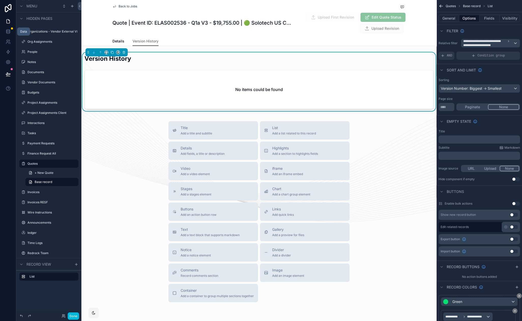
click at [9, 30] on icon at bounding box center [7, 30] width 3 height 1
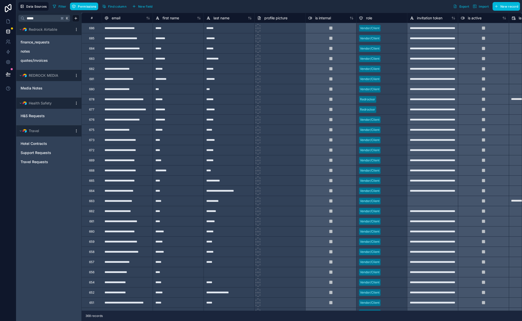
type input "*****"
click at [41, 61] on span "quotes/invoices" at bounding box center [34, 60] width 27 height 5
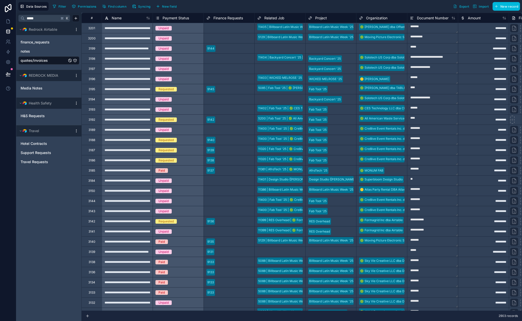
click at [62, 6] on span "Filter" at bounding box center [62, 7] width 8 height 4
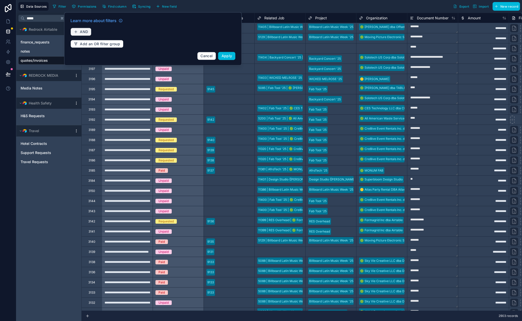
click at [80, 29] on button "AND" at bounding box center [80, 32] width 21 height 8
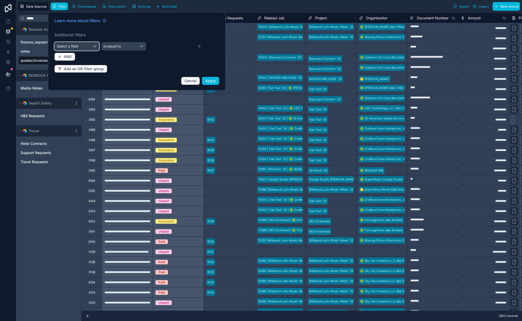
click at [84, 44] on div "Select a field" at bounding box center [77, 46] width 44 height 8
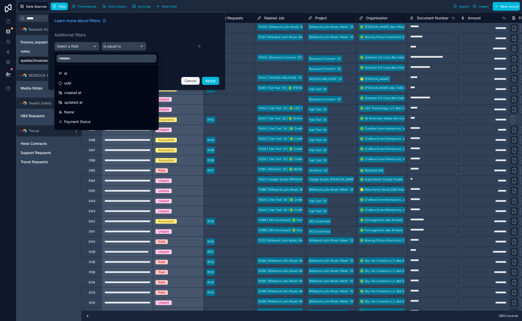
click at [82, 110] on div "Name" at bounding box center [106, 112] width 96 height 6
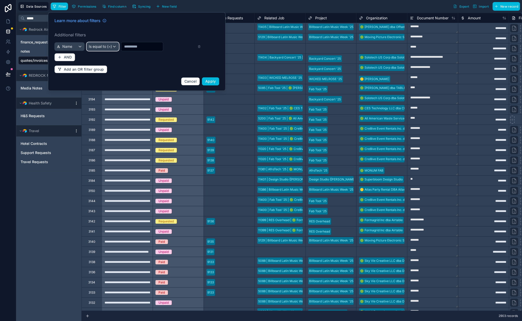
click at [101, 44] on span "Is equal to (=)" at bounding box center [100, 46] width 23 height 5
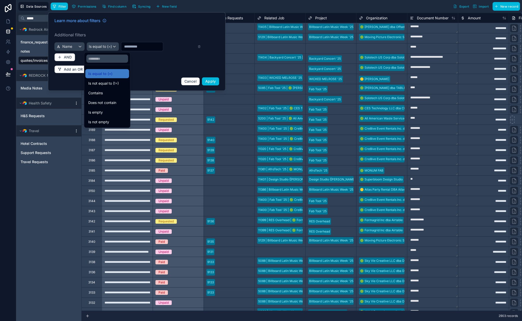
drag, startPoint x: 108, startPoint y: 94, endPoint x: 135, endPoint y: 74, distance: 33.9
click at [108, 94] on div "Contains" at bounding box center [107, 93] width 38 height 6
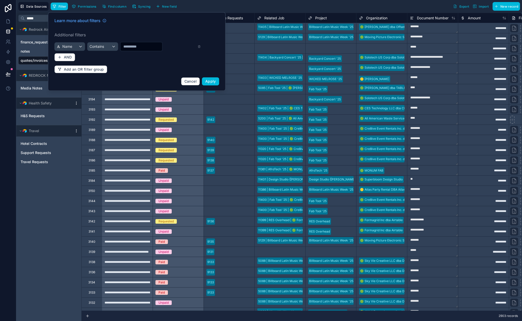
click at [140, 44] on input "text" at bounding box center [141, 46] width 42 height 7
paste input "**********"
type input "**********"
click at [211, 82] on span "Apply" at bounding box center [210, 81] width 11 height 4
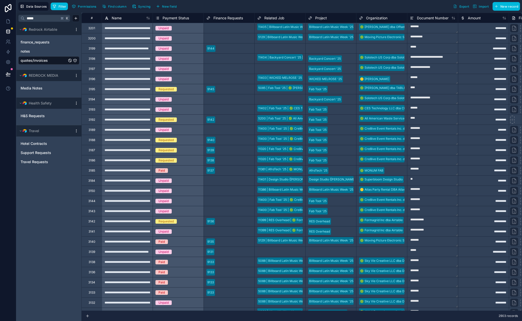
click at [67, 7] on button "Filter" at bounding box center [60, 7] width 18 height 8
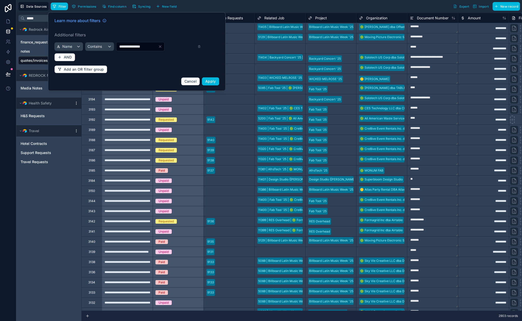
click at [207, 80] on span "Apply" at bounding box center [210, 81] width 11 height 4
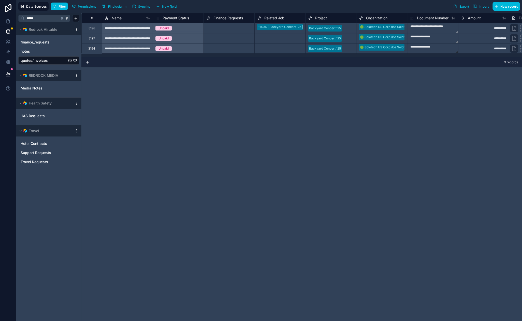
drag, startPoint x: 171, startPoint y: 84, endPoint x: 126, endPoint y: 81, distance: 44.9
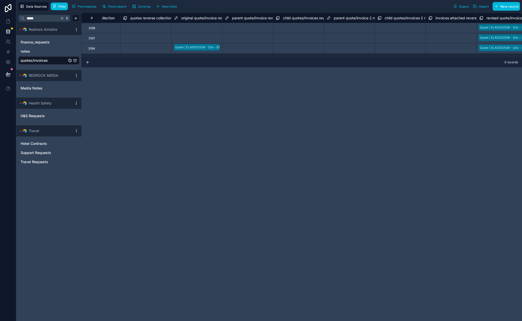
scroll to position [0, 8073]
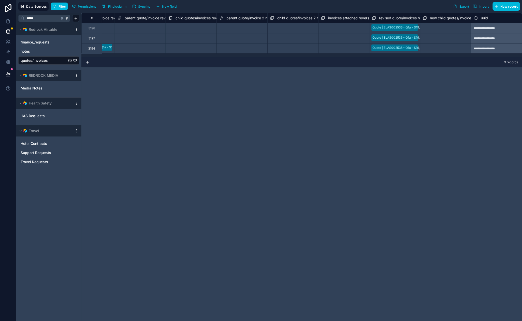
click at [388, 18] on span "revised quote/invoices reverse collection" at bounding box center [413, 18] width 68 height 5
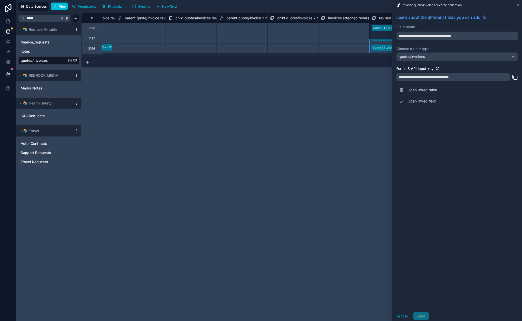
click at [317, 138] on div "**********" at bounding box center [301, 167] width 440 height 308
click at [487, 40] on div "**********" at bounding box center [457, 60] width 130 height 101
click at [336, 101] on div "**********" at bounding box center [301, 167] width 440 height 308
click at [10, 21] on icon at bounding box center [8, 21] width 5 height 5
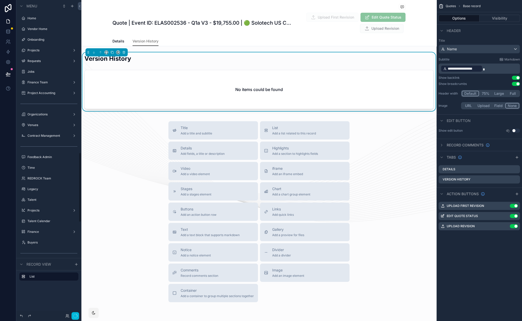
scroll to position [690, 0]
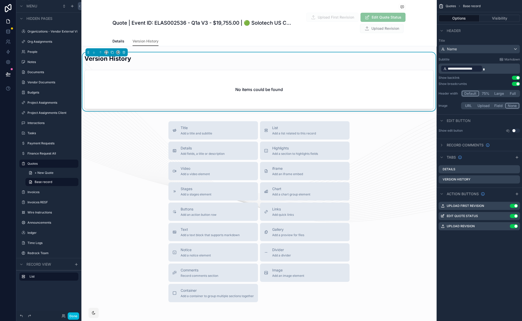
click at [355, 66] on div "Version History" at bounding box center [258, 60] width 349 height 12
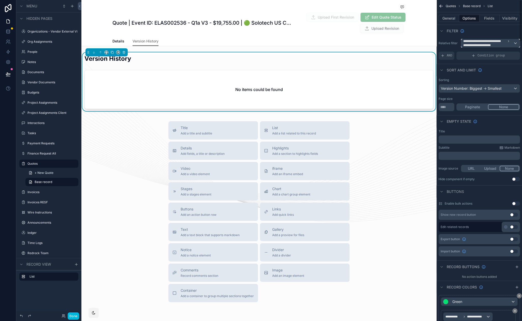
click at [498, 46] on span "**********" at bounding box center [488, 43] width 50 height 8
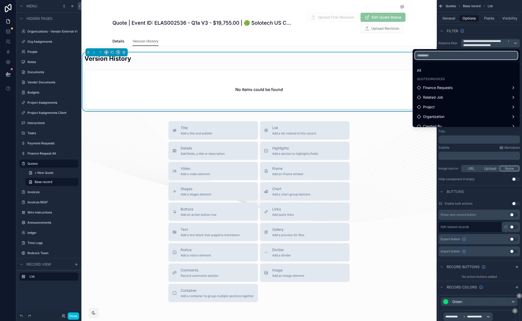
click at [434, 55] on input "text" at bounding box center [466, 55] width 103 height 8
click at [443, 69] on div "All" at bounding box center [466, 70] width 99 height 6
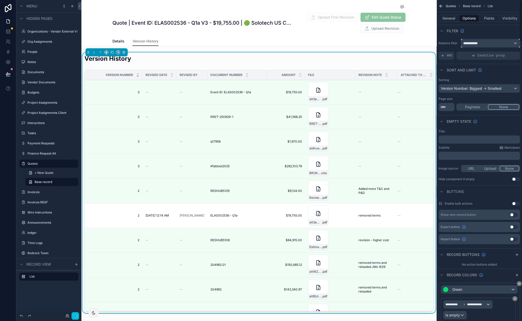
click at [483, 43] on div "**********" at bounding box center [490, 43] width 58 height 8
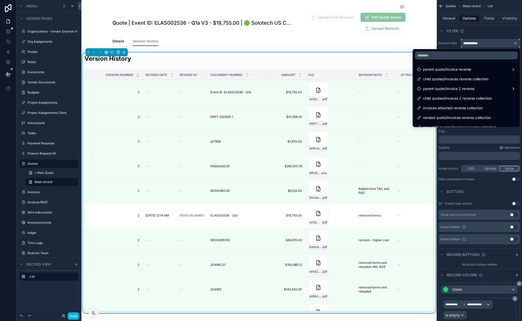
scroll to position [275, 0]
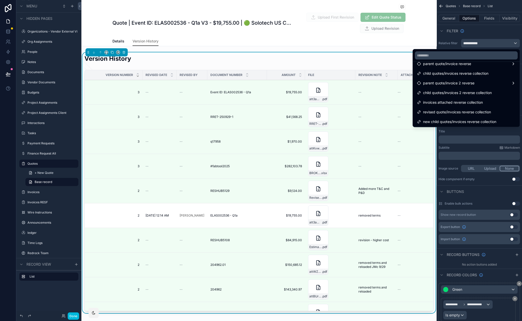
click at [476, 110] on span "revised quote/invoices reverse collection" at bounding box center [457, 112] width 68 height 6
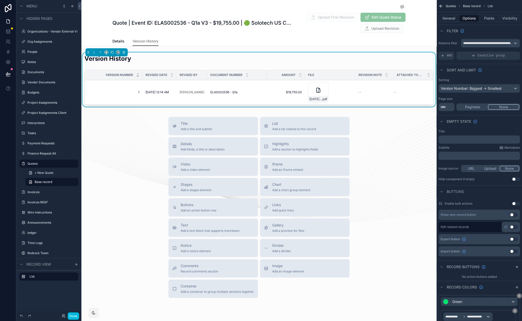
drag, startPoint x: 132, startPoint y: 143, endPoint x: 119, endPoint y: 128, distance: 20.5
drag, startPoint x: 119, startPoint y: 128, endPoint x: 114, endPoint y: 121, distance: 8.1
drag, startPoint x: 116, startPoint y: 123, endPoint x: 112, endPoint y: 121, distance: 4.5
drag, startPoint x: 109, startPoint y: 123, endPoint x: 104, endPoint y: 120, distance: 5.3
click at [479, 39] on div "**********" at bounding box center [490, 43] width 58 height 8
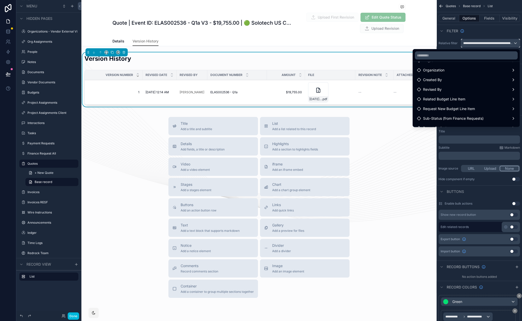
scroll to position [0, 0]
click at [453, 68] on div "All" at bounding box center [466, 70] width 99 height 6
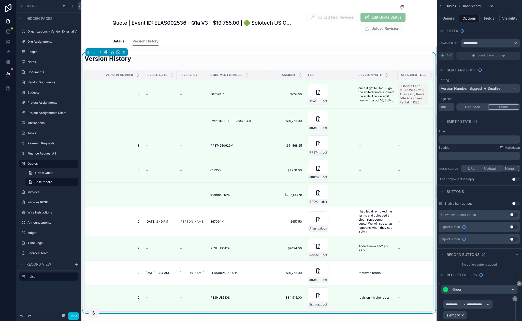
click at [449, 54] on span "AND" at bounding box center [449, 56] width 6 height 4
click at [0, 0] on icon "scrollable content" at bounding box center [0, 0] width 0 height 0
click at [397, 50] on div "Select a field" at bounding box center [389, 48] width 30 height 8
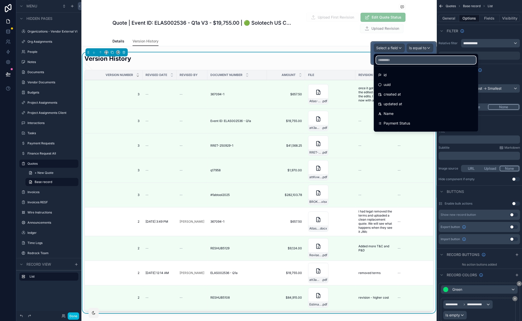
click at [397, 61] on input "text" at bounding box center [426, 60] width 100 height 8
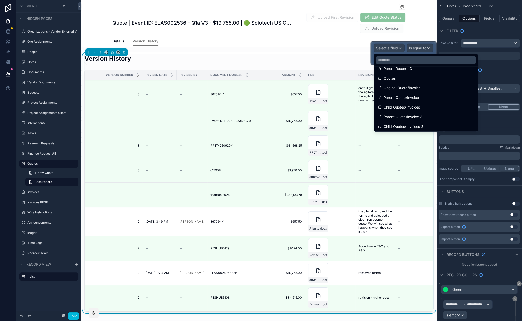
click at [420, 89] on span "Original Quote/Invoice" at bounding box center [401, 88] width 37 height 6
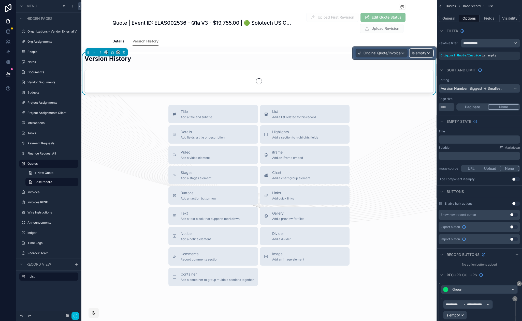
click at [419, 53] on span "Is empty" at bounding box center [419, 53] width 14 height 5
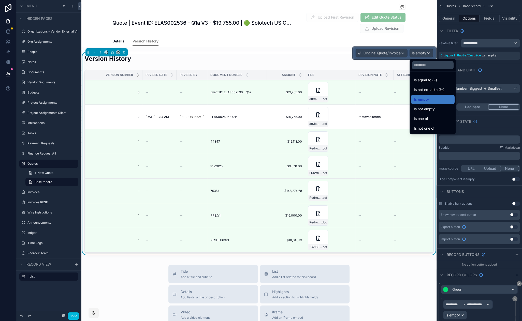
click at [431, 80] on span "Is equal to (=)" at bounding box center [425, 80] width 23 height 6
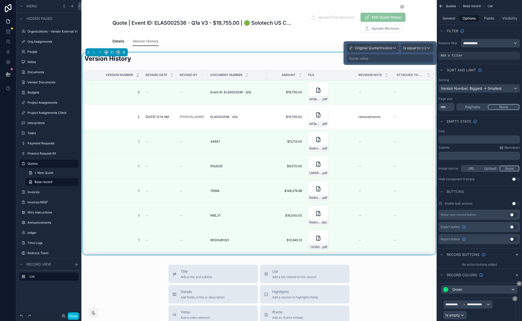
click at [407, 58] on div "Some value" at bounding box center [390, 58] width 86 height 8
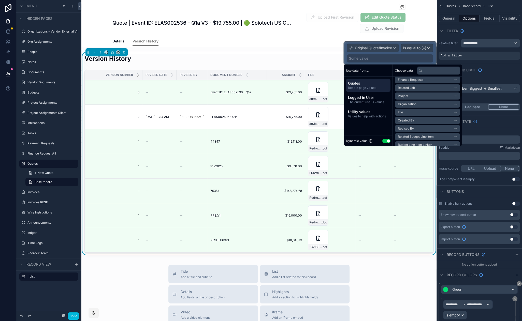
scroll to position [23, 0]
click at [434, 72] on input "text" at bounding box center [438, 70] width 43 height 8
type input "********"
click at [435, 91] on li "Original Quote/Invoice" at bounding box center [427, 90] width 65 height 7
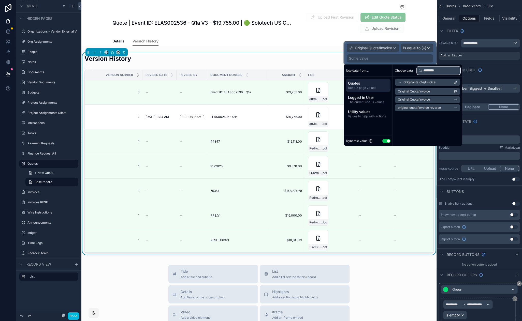
click at [430, 71] on input "********" at bounding box center [438, 70] width 43 height 8
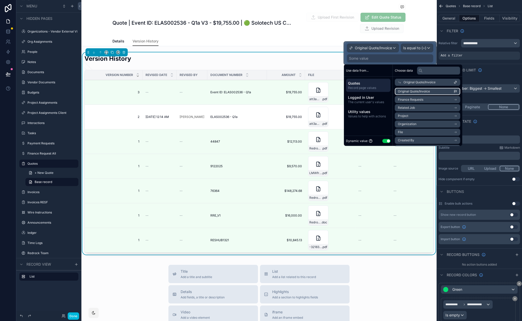
click at [434, 92] on li "Original Quote/Invoice" at bounding box center [427, 91] width 65 height 7
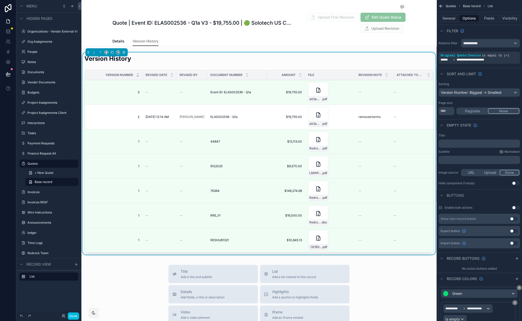
click at [496, 72] on div "Sort And Limit" at bounding box center [478, 74] width 85 height 12
click at [0, 0] on icon "scrollable content" at bounding box center [0, 0] width 0 height 0
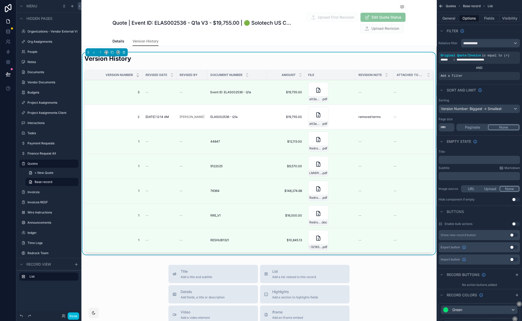
click at [0, 0] on icon "scrollable content" at bounding box center [0, 0] width 0 height 0
click at [398, 71] on div "Select a field" at bounding box center [389, 68] width 30 height 8
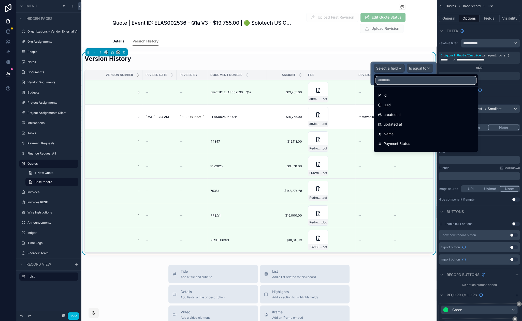
click at [398, 81] on input "text" at bounding box center [426, 80] width 100 height 8
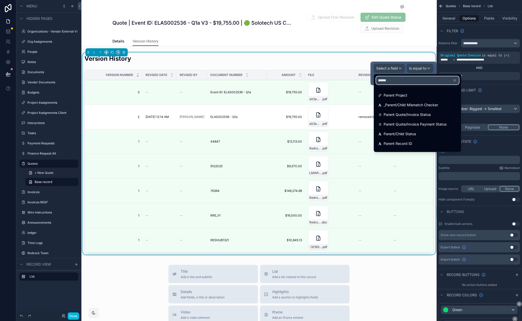
type input "******"
click at [415, 133] on span "Parent/Child Status" at bounding box center [399, 134] width 32 height 6
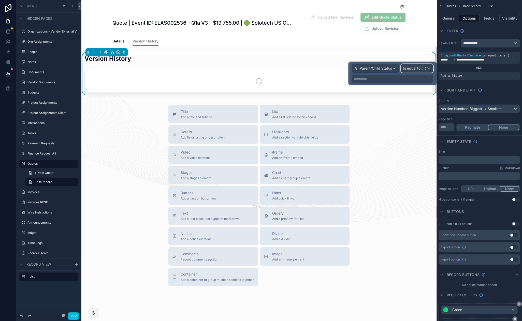
click at [424, 70] on span "Is equal to (=)" at bounding box center [414, 68] width 23 height 5
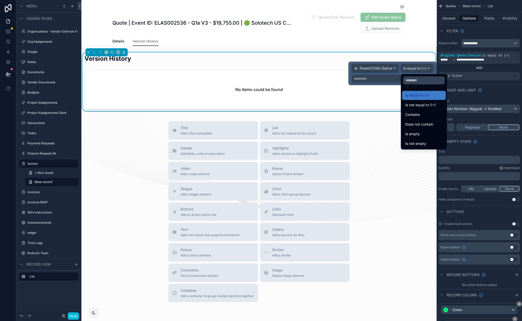
click at [428, 127] on span "Does not contain" at bounding box center [419, 124] width 28 height 6
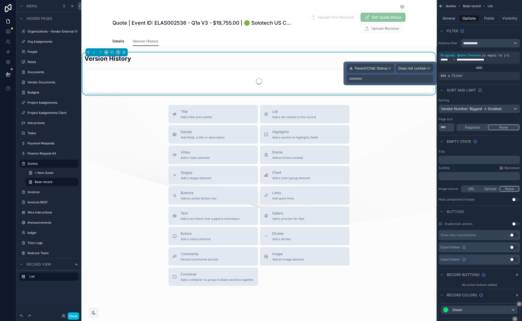
click at [387, 80] on p "**********" at bounding box center [390, 78] width 83 height 5
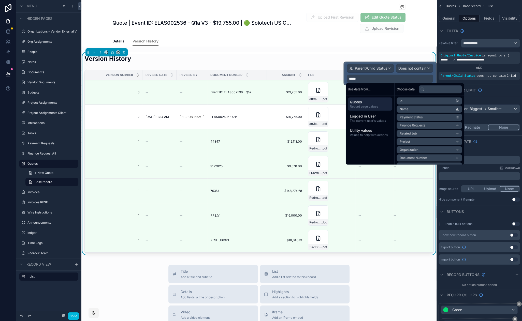
click at [504, 91] on div "Sort And Limit" at bounding box center [478, 90] width 85 height 12
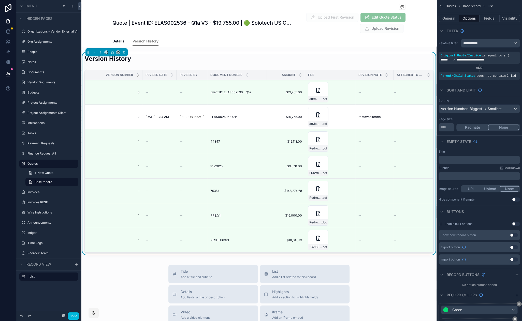
click at [0, 0] on icon "scrollable content" at bounding box center [0, 0] width 0 height 0
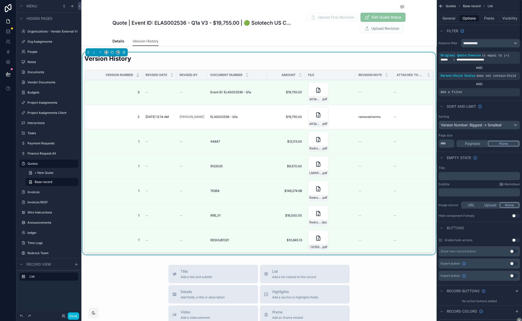
click at [0, 0] on icon "scrollable content" at bounding box center [0, 0] width 0 height 0
click at [386, 85] on span "Select a field" at bounding box center [387, 84] width 22 height 4
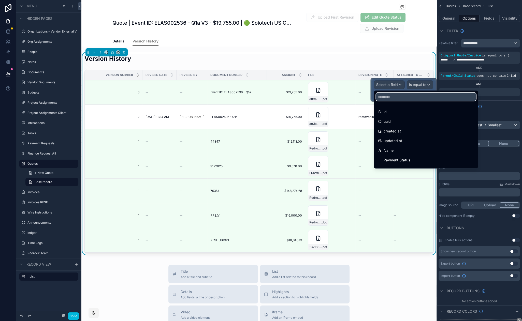
click at [387, 93] on input "text" at bounding box center [426, 97] width 100 height 8
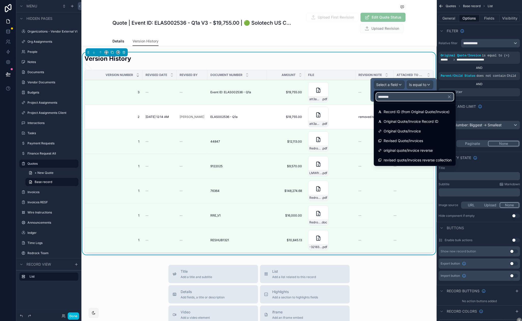
type input "********"
click at [432, 133] on div "Original Quote/Invoice" at bounding box center [414, 131] width 73 height 6
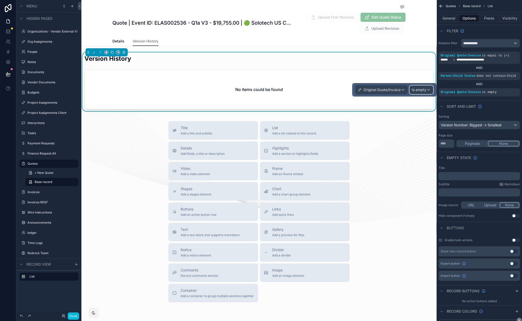
click at [427, 90] on div "Is empty" at bounding box center [421, 90] width 23 height 8
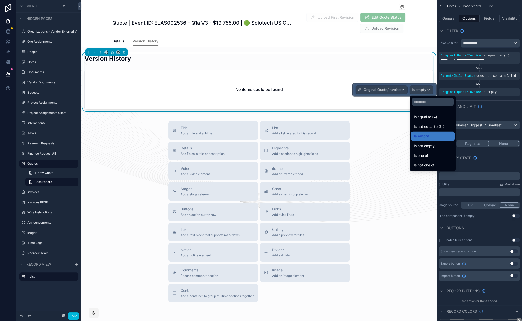
click at [435, 146] on div "Is not empty" at bounding box center [433, 146] width 38 height 6
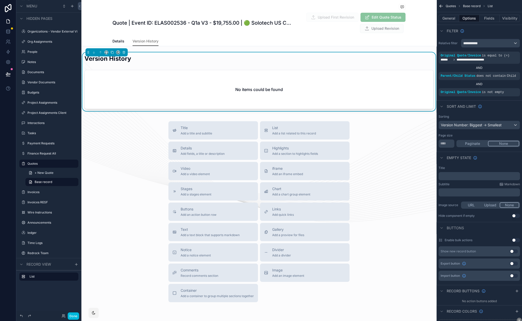
click at [384, 144] on div "Title Add a title and subtitle List Add a list related to this record Details A…" at bounding box center [258, 211] width 355 height 181
drag, startPoint x: 357, startPoint y: 116, endPoint x: 350, endPoint y: 116, distance: 6.6
click at [350, 116] on div "Quotes Quote | Event ID: ELAS002536 - Q1a V3 - $19,755.00 | 🟢 Solotech US Corp …" at bounding box center [258, 171] width 355 height 343
click at [0, 0] on icon "scrollable content" at bounding box center [0, 0] width 0 height 0
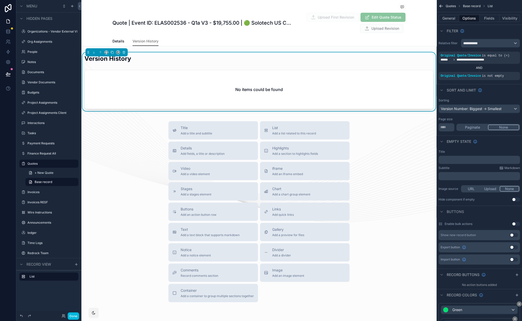
click at [0, 0] on icon "scrollable content" at bounding box center [0, 0] width 0 height 0
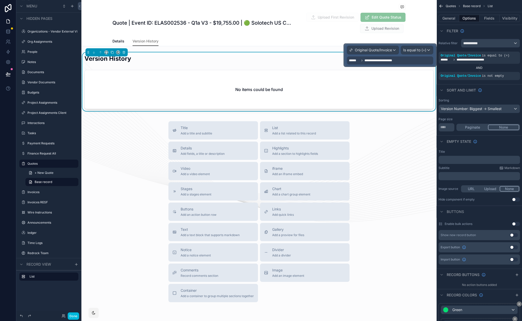
click at [411, 62] on div "**********" at bounding box center [390, 60] width 86 height 8
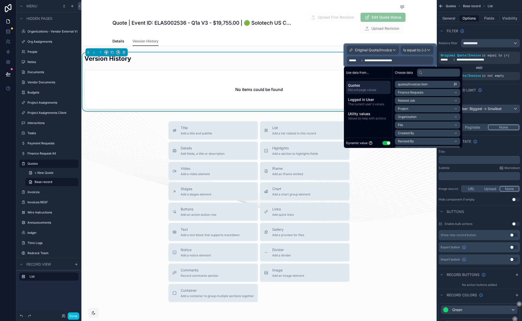
click at [362, 87] on span "Quotes" at bounding box center [368, 85] width 40 height 5
click at [437, 73] on input "text" at bounding box center [438, 72] width 43 height 8
type input "********"
click at [442, 91] on li "Original Quote/Invoice" at bounding box center [427, 92] width 65 height 7
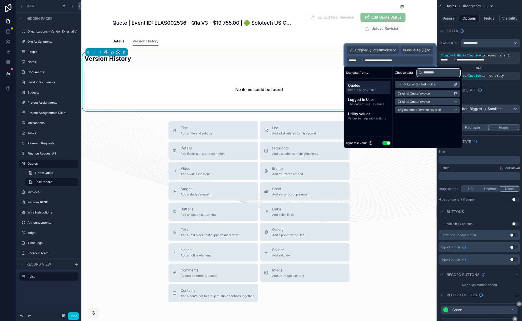
click at [435, 72] on input "********" at bounding box center [438, 72] width 43 height 8
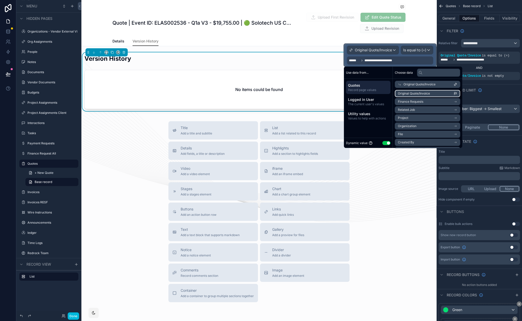
click at [429, 94] on span "Original Quote/Invoice" at bounding box center [414, 94] width 32 height 4
click at [497, 90] on div "Sort And Limit" at bounding box center [478, 90] width 85 height 12
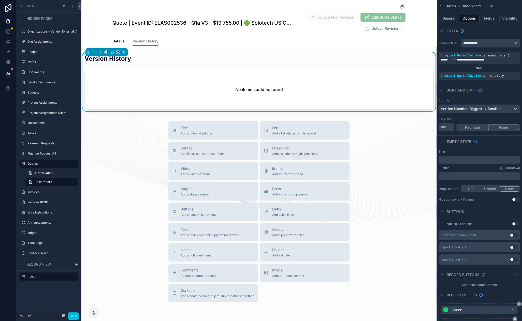
click at [0, 0] on icon "scrollable content" at bounding box center [0, 0] width 0 height 0
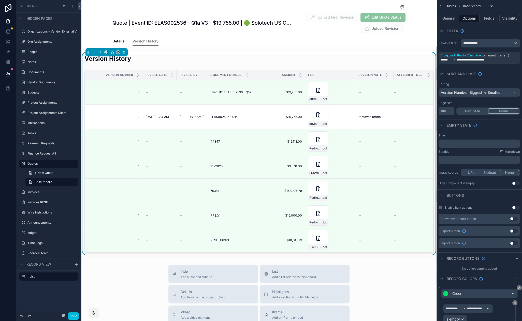
click at [0, 0] on icon "scrollable content" at bounding box center [0, 0] width 0 height 0
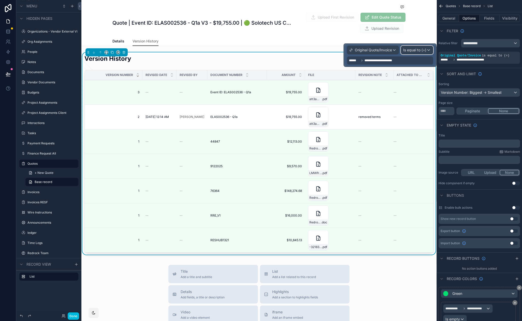
click at [409, 49] on span "Is equal to (=)" at bounding box center [414, 50] width 23 height 5
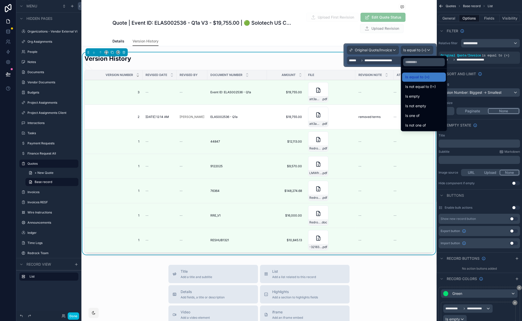
click at [427, 111] on div "Is one of" at bounding box center [424, 115] width 44 height 9
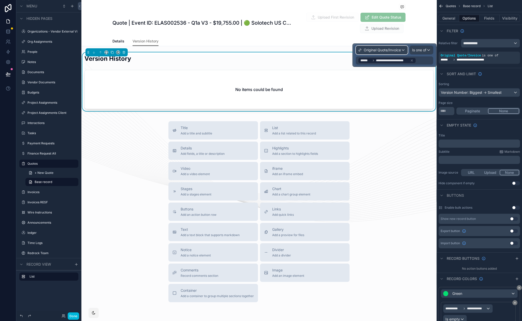
click at [395, 49] on span "Original Quote/Invoice" at bounding box center [382, 50] width 37 height 5
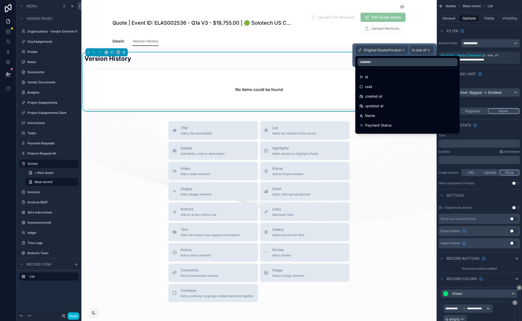
drag, startPoint x: 393, startPoint y: 77, endPoint x: 415, endPoint y: 54, distance: 31.8
click at [393, 77] on div "id" at bounding box center [407, 77] width 96 height 6
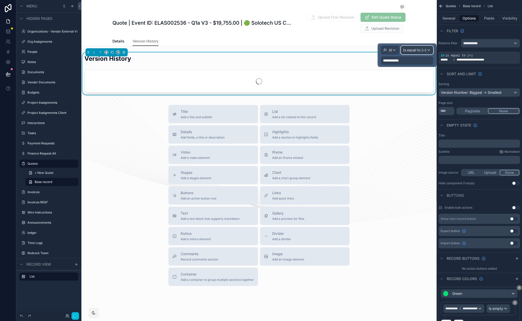
click at [419, 50] on span "Is equal to (=)" at bounding box center [414, 50] width 23 height 5
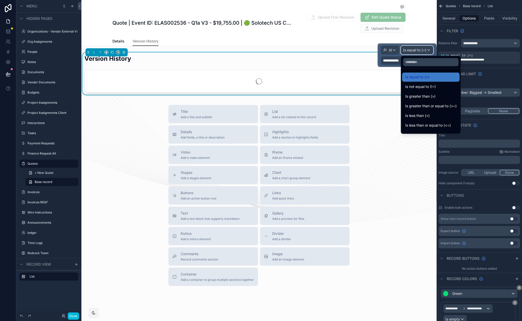
scroll to position [36, 0]
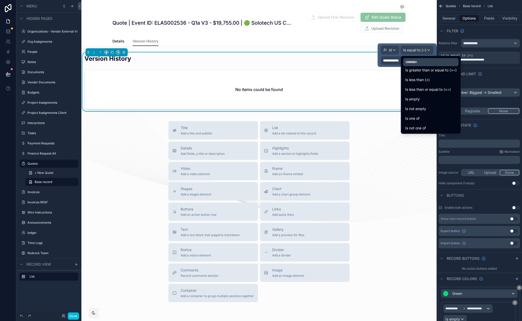
click at [435, 116] on div "Is one of" at bounding box center [430, 118] width 51 height 6
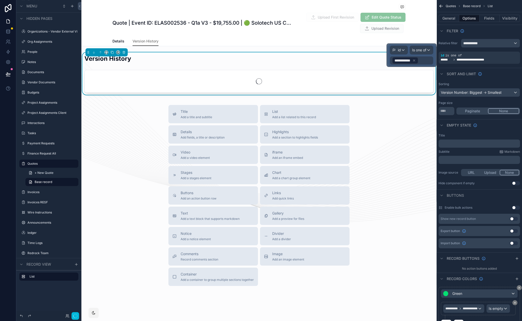
click at [416, 61] on icon at bounding box center [414, 61] width 4 height 4
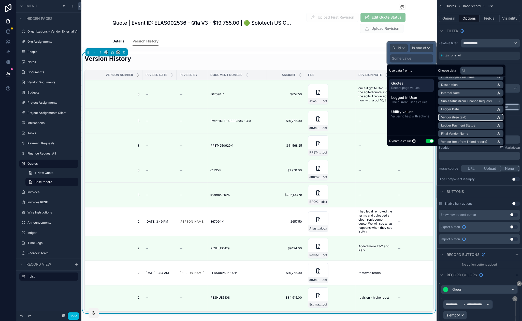
scroll to position [422, 0]
click at [480, 74] on input "text" at bounding box center [481, 70] width 43 height 8
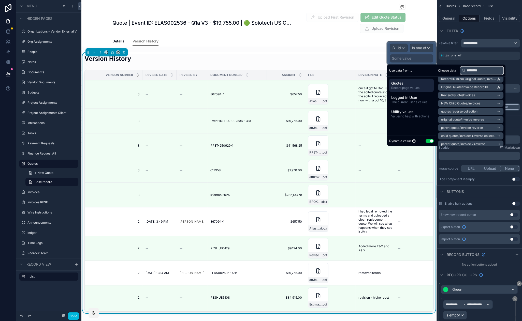
scroll to position [0, 0]
type input "********"
click at [471, 90] on span "Original Quote/Invoice" at bounding box center [457, 90] width 32 height 4
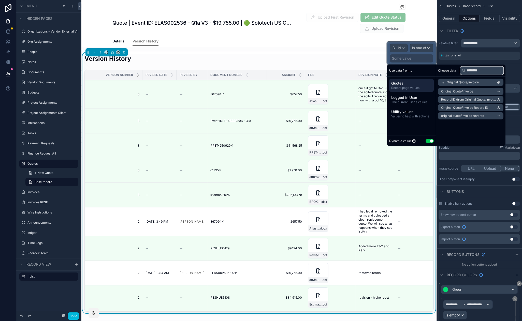
click at [471, 70] on input "********" at bounding box center [481, 70] width 43 height 8
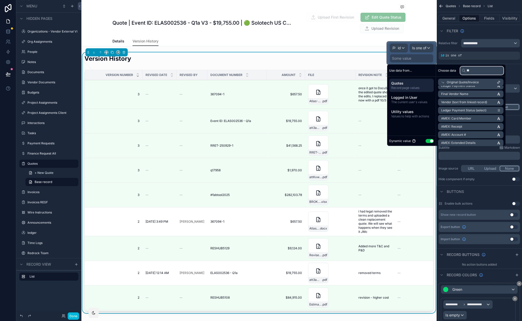
scroll to position [2, 0]
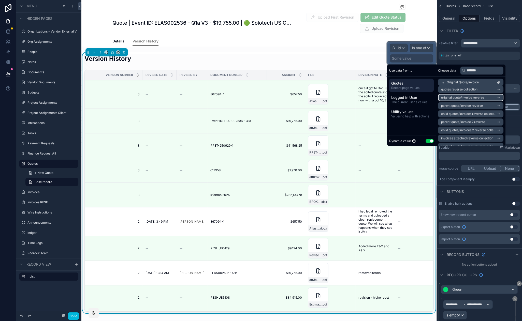
click at [488, 98] on li "original quote/invoice reverse" at bounding box center [470, 97] width 65 height 7
click at [473, 71] on input "*******" at bounding box center [483, 70] width 47 height 8
type input "******"
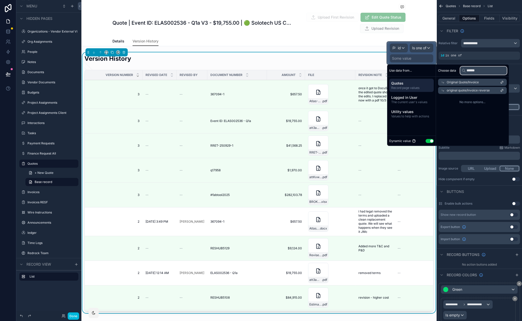
click at [472, 69] on input "******" at bounding box center [483, 70] width 47 height 8
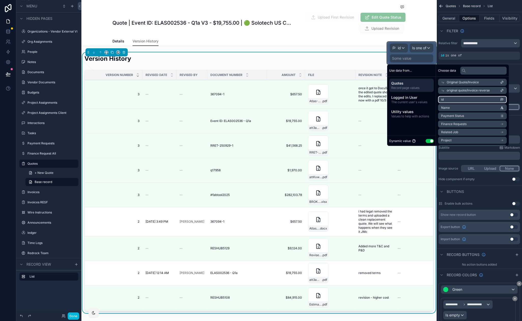
click at [473, 98] on li "id" at bounding box center [472, 99] width 69 height 7
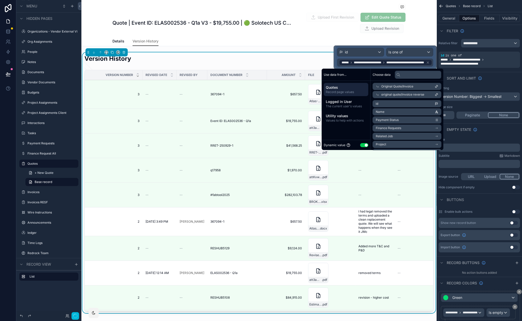
click at [263, 40] on div "Details Version History" at bounding box center [258, 41] width 293 height 10
click at [268, 40] on div "Details Version History" at bounding box center [258, 41] width 293 height 10
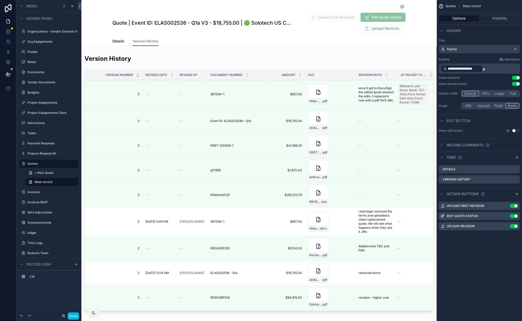
click at [344, 62] on div "scrollable content" at bounding box center [258, 183] width 355 height 263
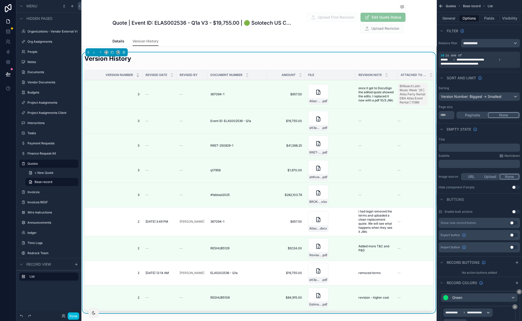
click at [0, 0] on icon "scrollable content" at bounding box center [0, 0] width 0 height 0
click at [7, 31] on icon at bounding box center [8, 31] width 5 height 5
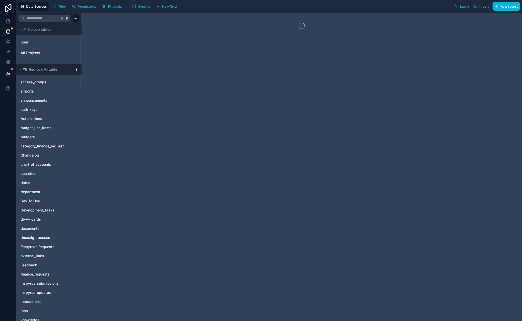
click at [44, 20] on input "text" at bounding box center [42, 18] width 35 height 9
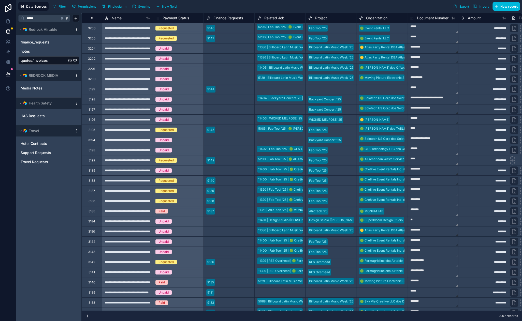
type input "*****"
click at [209, 9] on div "Filter Permissions Find column Syncing New field Export Import New record" at bounding box center [285, 6] width 469 height 9
click at [61, 7] on span "Filter" at bounding box center [62, 7] width 8 height 4
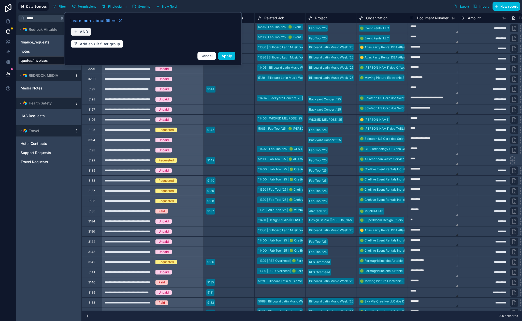
click at [84, 28] on button "AND" at bounding box center [80, 32] width 21 height 8
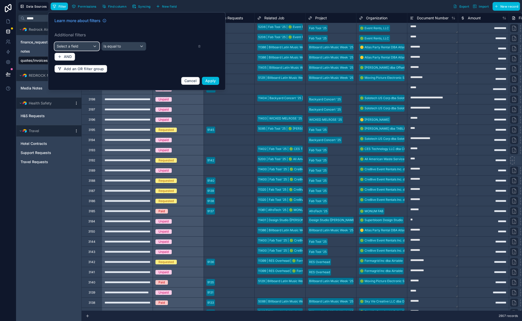
click at [83, 48] on div "Select a field" at bounding box center [77, 46] width 44 height 8
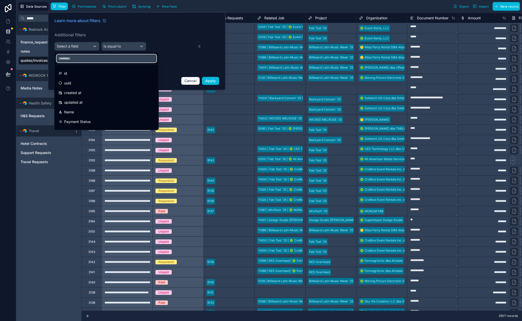
click at [88, 61] on input "text" at bounding box center [106, 58] width 100 height 8
drag, startPoint x: 83, startPoint y: 111, endPoint x: 91, endPoint y: 104, distance: 10.1
click at [83, 111] on div "Name" at bounding box center [106, 112] width 96 height 6
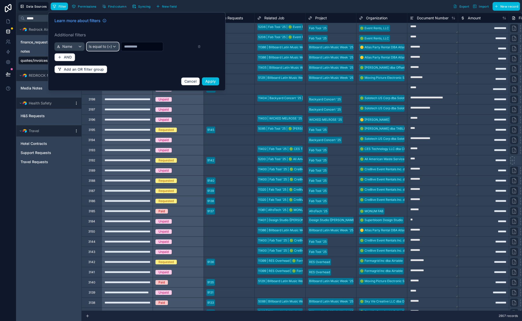
click at [107, 48] on span "Is equal to (=)" at bounding box center [100, 46] width 23 height 5
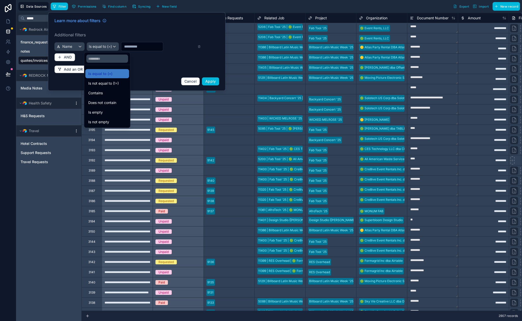
drag, startPoint x: 107, startPoint y: 92, endPoint x: 141, endPoint y: 43, distance: 59.3
click at [107, 92] on div "Contains" at bounding box center [107, 93] width 38 height 6
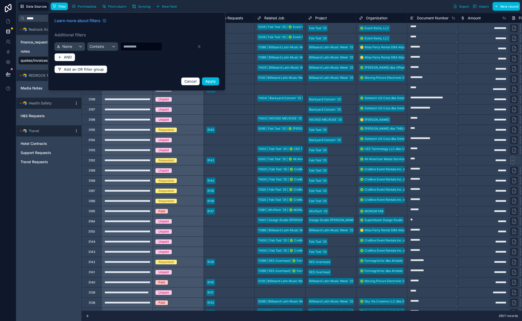
click at [143, 39] on div "Learn more about filters Additional filters Name Contains AND Add an OR filter …" at bounding box center [136, 51] width 171 height 74
drag, startPoint x: 142, startPoint y: 44, endPoint x: 145, endPoint y: 45, distance: 2.9
click at [142, 44] on input "text" at bounding box center [141, 46] width 42 height 7
paste input "**"
type input "*"
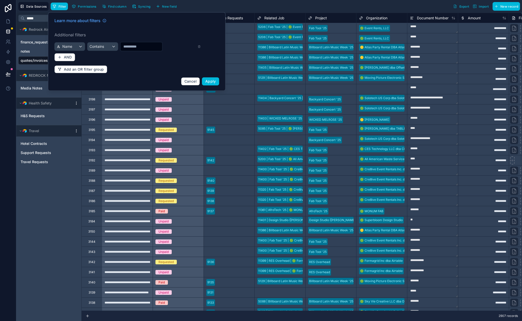
drag, startPoint x: 142, startPoint y: 48, endPoint x: 147, endPoint y: 49, distance: 5.9
click at [142, 48] on input "text" at bounding box center [141, 46] width 42 height 7
paste input "**********"
type input "**********"
drag, startPoint x: 212, startPoint y: 82, endPoint x: 315, endPoint y: 115, distance: 108.6
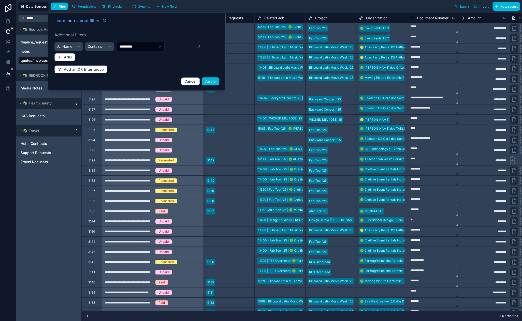
click at [211, 82] on span "Apply" at bounding box center [210, 81] width 11 height 4
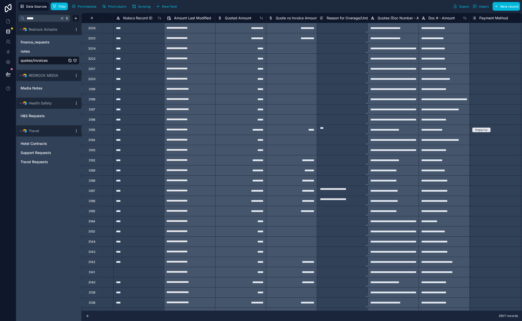
scroll to position [0, 807]
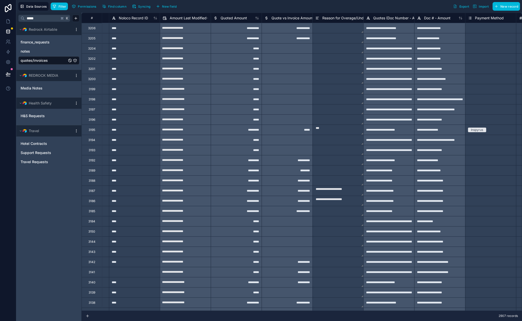
click at [122, 8] on span "Find column" at bounding box center [117, 7] width 18 height 4
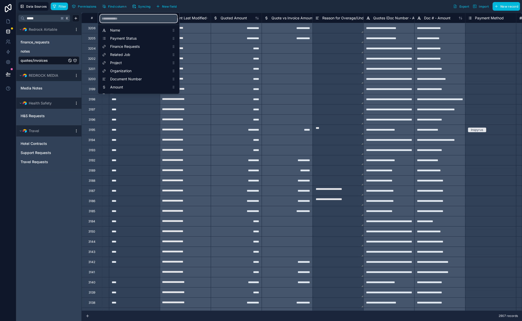
click at [120, 20] on input "scrollable content" at bounding box center [138, 18] width 77 height 8
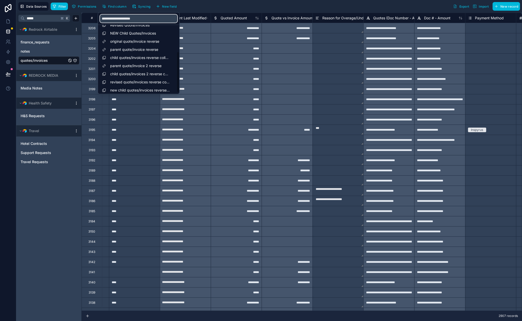
type input "**********"
click at [154, 43] on span "original quote/invoice reverse" at bounding box center [139, 41] width 59 height 5
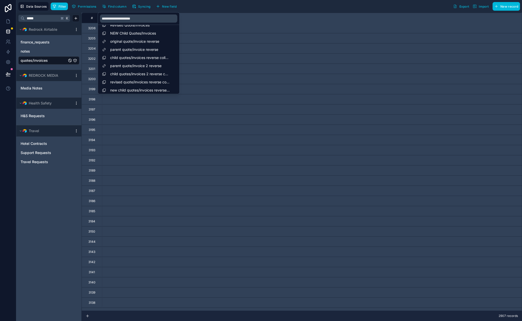
scroll to position [0, 8035]
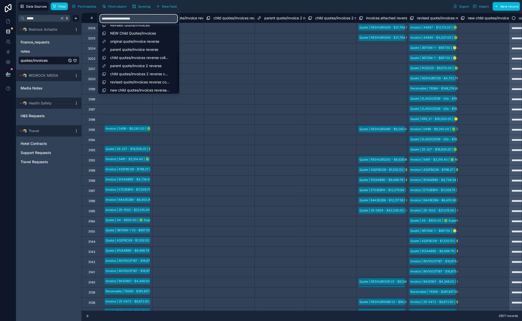
click at [139, 19] on input "**********" at bounding box center [138, 18] width 77 height 8
click at [193, 8] on div "Filter Permissions Find column Syncing New field Export Import New record" at bounding box center [285, 6] width 469 height 9
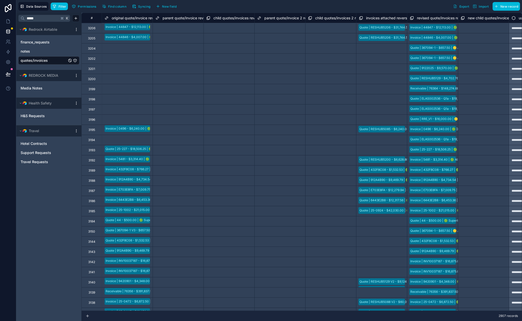
click at [59, 6] on span "Filter" at bounding box center [62, 7] width 8 height 4
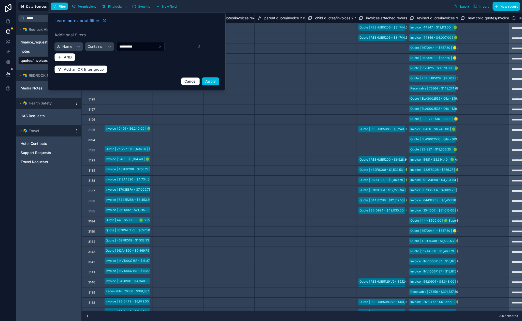
click at [216, 81] on button "Apply" at bounding box center [210, 81] width 17 height 8
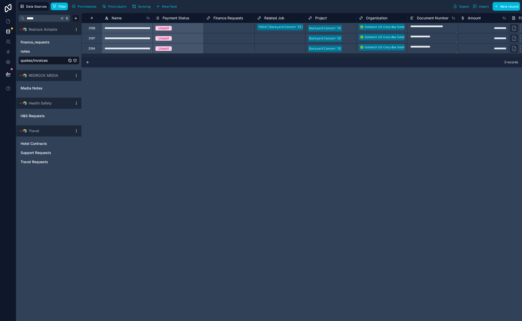
click at [122, 9] on button "Find column" at bounding box center [114, 7] width 28 height 8
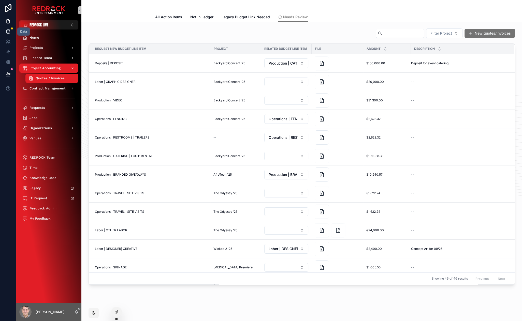
click at [5, 32] on link at bounding box center [8, 31] width 16 height 10
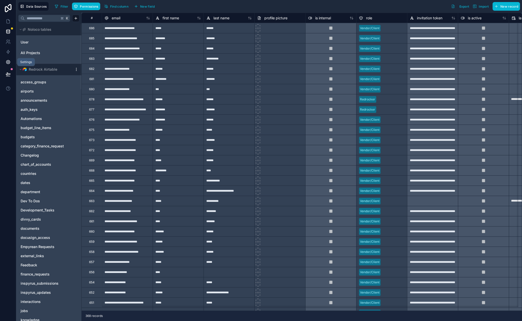
click at [7, 62] on icon at bounding box center [7, 62] width 1 height 1
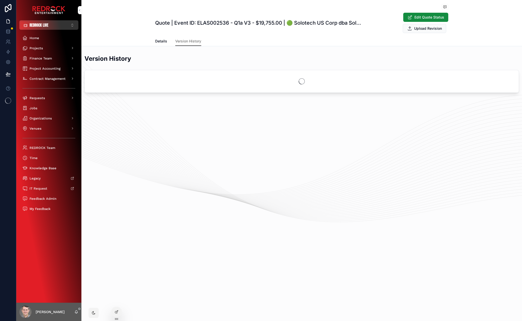
click at [59, 28] on button "REDROCK LIVE ⌥ 1" at bounding box center [48, 24] width 59 height 9
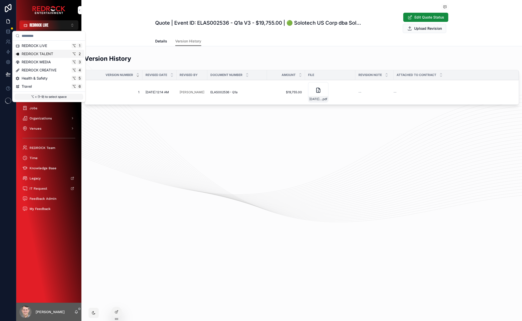
click at [58, 55] on div "REDROCK TALENT ⌥ 2" at bounding box center [49, 53] width 67 height 5
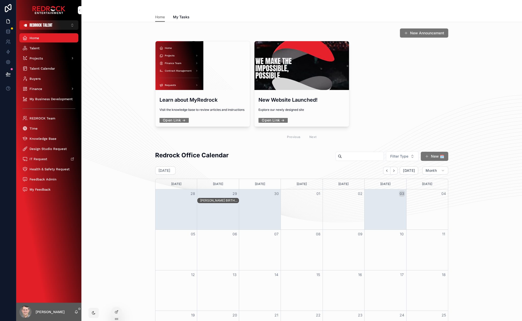
click at [84, 4] on div "Home Home My Tasks" at bounding box center [301, 11] width 440 height 22
drag, startPoint x: 118, startPoint y: 154, endPoint x: 117, endPoint y: 109, distance: 45.5
drag, startPoint x: 134, startPoint y: 125, endPoint x: 79, endPoint y: 83, distance: 68.9
click at [113, 117] on div "New Announcement Learn about MyRedrock Visit the knowledge base to review artic…" at bounding box center [301, 85] width 432 height 119
click at [42, 59] on span "Projects" at bounding box center [35, 58] width 13 height 4
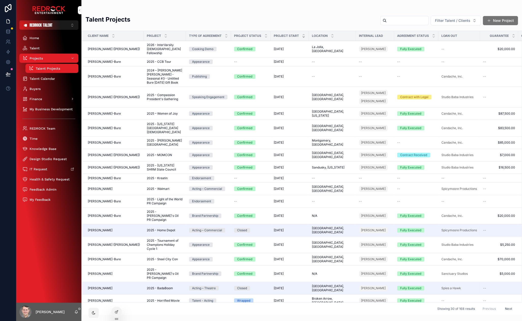
drag, startPoint x: 176, startPoint y: 17, endPoint x: 162, endPoint y: 16, distance: 14.0
click at [45, 59] on div "Projects" at bounding box center [48, 58] width 53 height 8
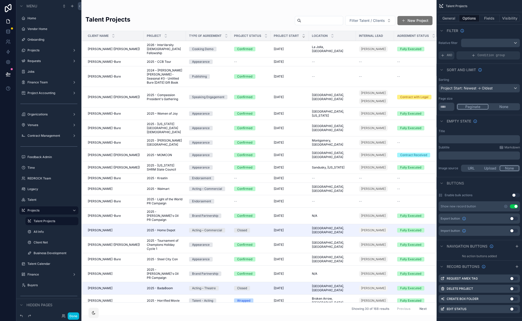
click at [152, 71] on div "scrollable content" at bounding box center [258, 160] width 355 height 321
click at [157, 93] on span "2025 - Compassion President's Gathering" at bounding box center [165, 97] width 36 height 8
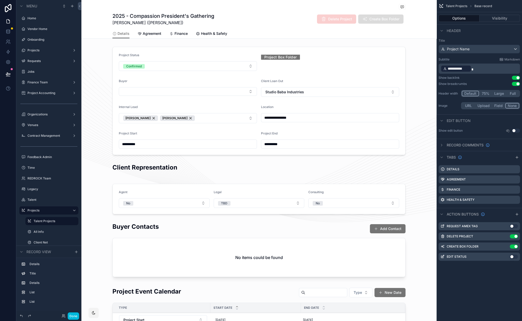
click at [145, 34] on span "Agreement" at bounding box center [152, 33] width 19 height 5
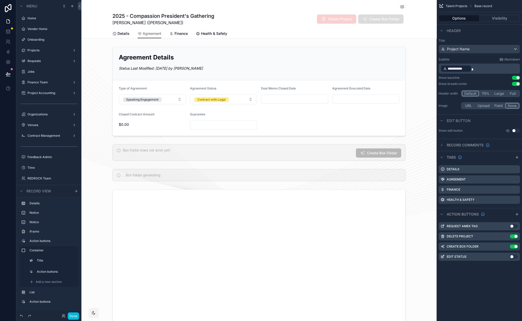
click at [123, 33] on span "Details" at bounding box center [123, 33] width 12 height 5
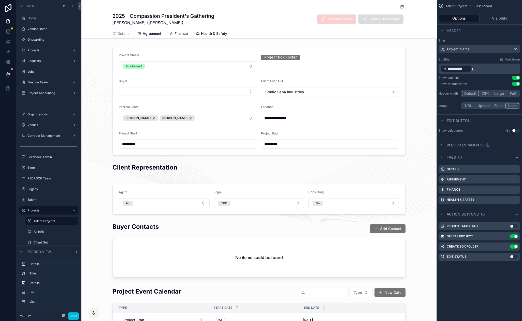
click at [178, 35] on span "Finance" at bounding box center [180, 33] width 13 height 5
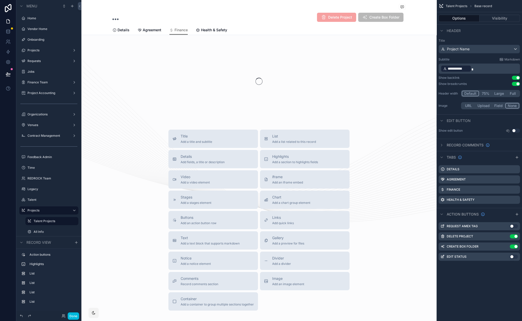
click at [208, 34] on link "Health & Safety" at bounding box center [211, 30] width 31 height 10
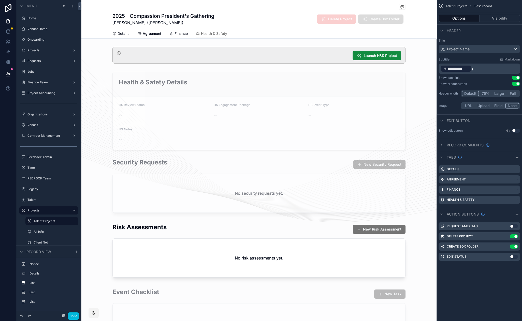
click at [124, 34] on span "Details" at bounding box center [123, 33] width 12 height 5
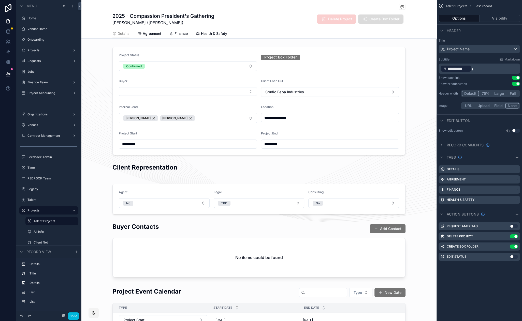
click at [157, 33] on span "Agreement" at bounding box center [152, 33] width 19 height 5
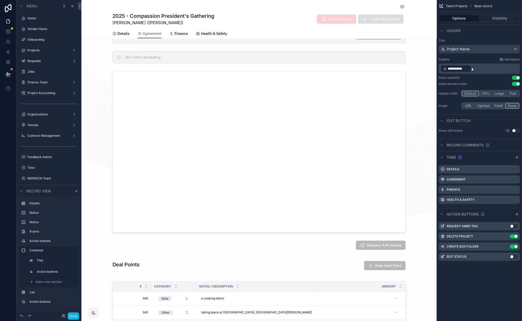
scroll to position [142, 0]
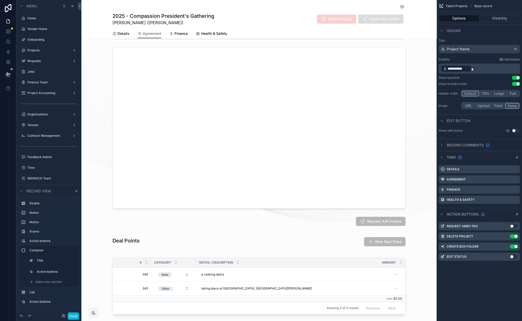
drag, startPoint x: 272, startPoint y: 152, endPoint x: 336, endPoint y: 157, distance: 64.6
click at [336, 157] on div "scrollable content" at bounding box center [258, 128] width 355 height 165
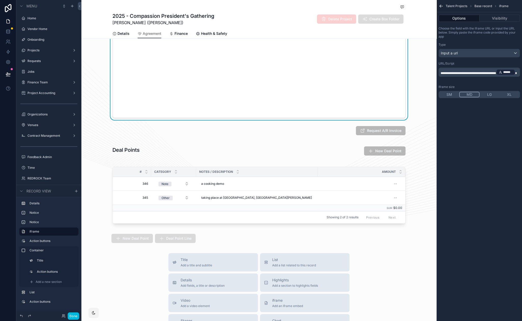
scroll to position [256, 0]
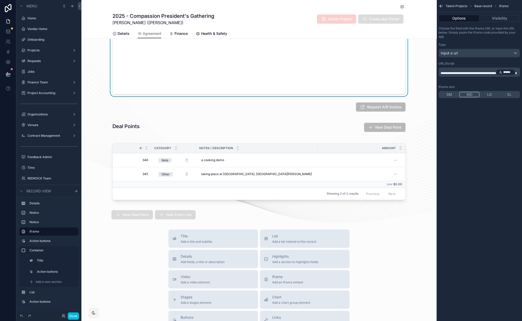
click at [177, 33] on span "Finance" at bounding box center [180, 33] width 13 height 5
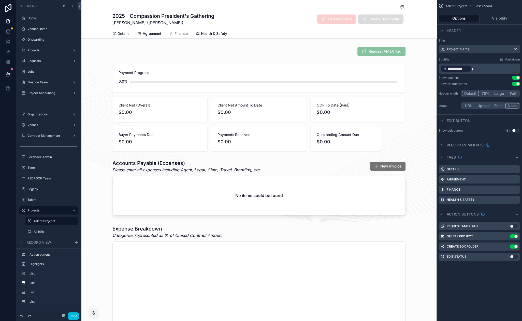
click at [213, 32] on span "Health & Safety" at bounding box center [214, 33] width 26 height 5
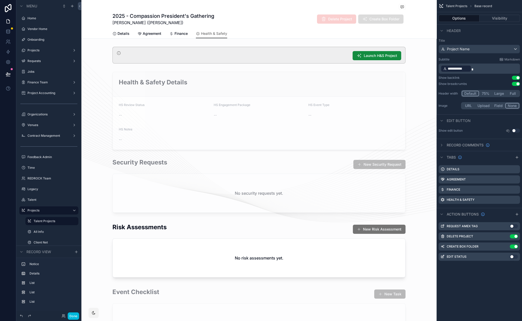
click at [181, 100] on div "scrollable content" at bounding box center [258, 111] width 355 height 82
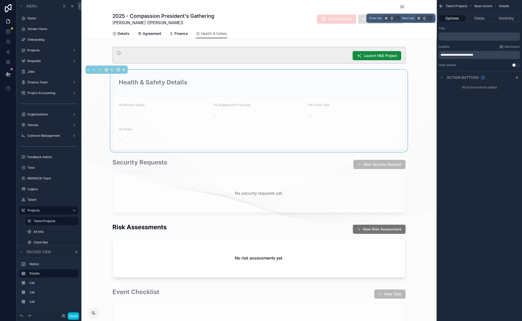
click at [510, 17] on button "Visibility" at bounding box center [506, 18] width 27 height 7
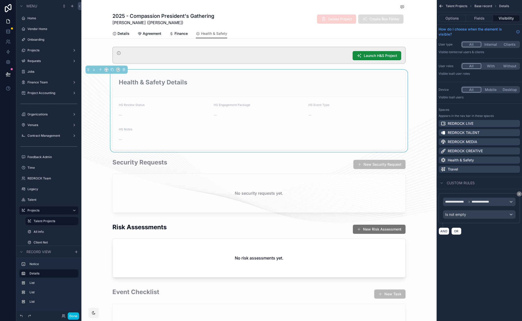
click at [290, 170] on div "scrollable content" at bounding box center [258, 186] width 355 height 61
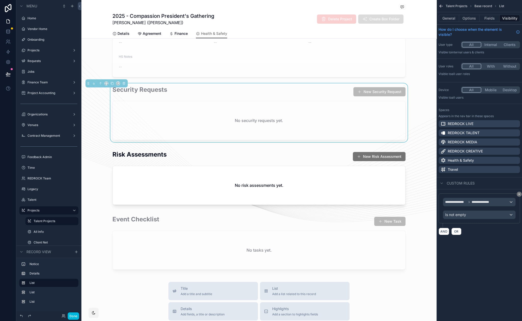
scroll to position [76, 0]
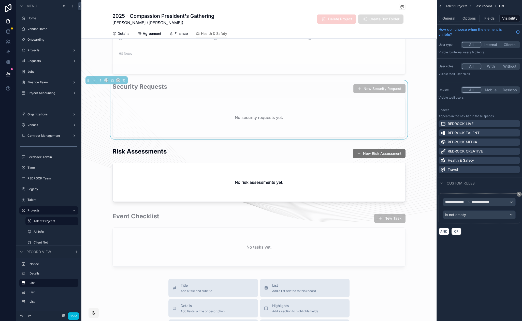
click at [265, 155] on div "scrollable content" at bounding box center [258, 175] width 355 height 61
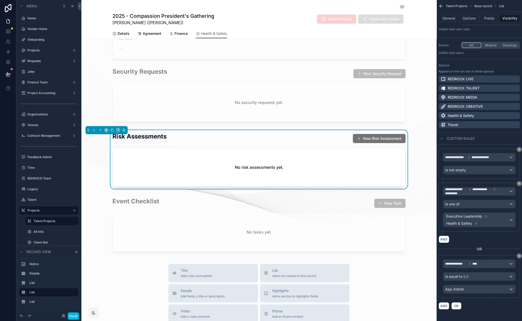
scroll to position [101, 0]
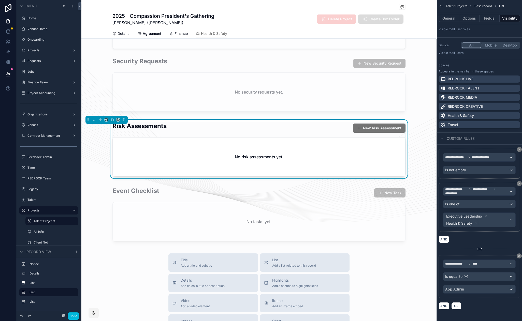
click at [292, 197] on div "scrollable content" at bounding box center [258, 215] width 355 height 61
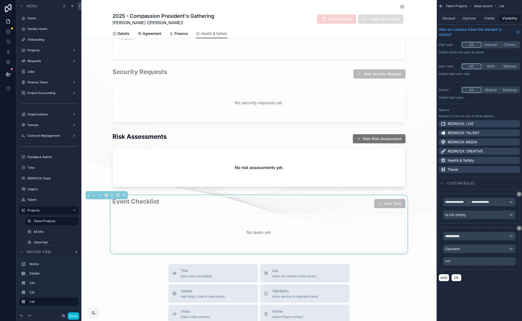
scroll to position [114, 0]
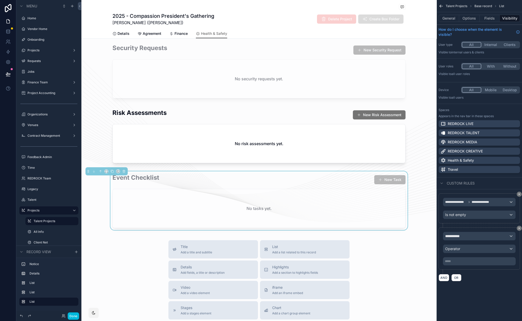
click at [264, 181] on div "Event Checklist New Task" at bounding box center [258, 179] width 293 height 12
click at [270, 115] on div "scrollable content" at bounding box center [258, 137] width 355 height 61
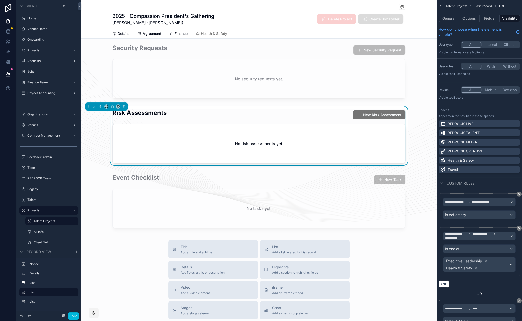
click at [265, 169] on div "Launch H&S Project Health & Safety Details HS Review Status -- HS Engagement Pa…" at bounding box center [258, 81] width 355 height 302
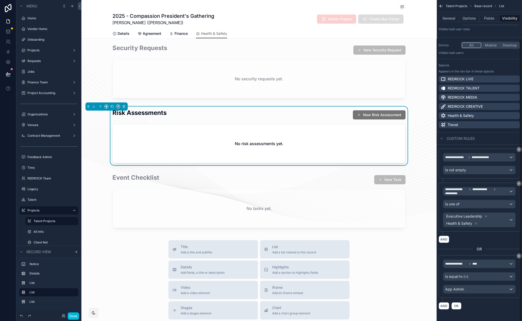
click at [316, 177] on div "scrollable content" at bounding box center [258, 201] width 355 height 61
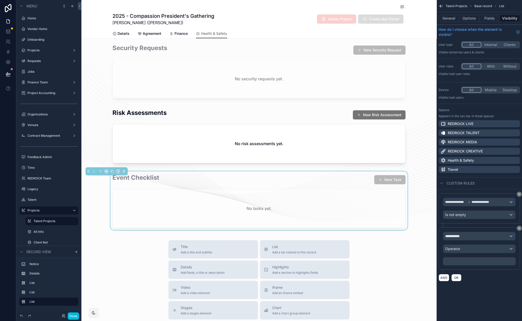
scroll to position [0, 0]
click at [479, 236] on div "**********" at bounding box center [479, 236] width 72 height 8
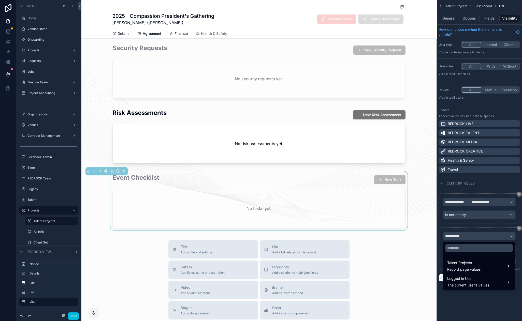
click at [481, 278] on span "Logged in User" at bounding box center [468, 279] width 42 height 6
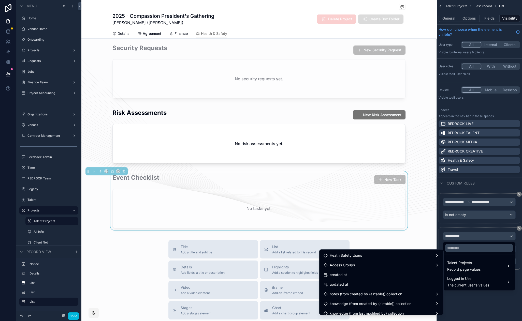
scroll to position [93, 0]
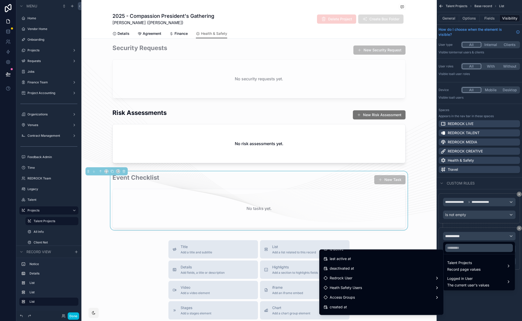
click at [355, 278] on div "Redrock User" at bounding box center [381, 278] width 116 height 6
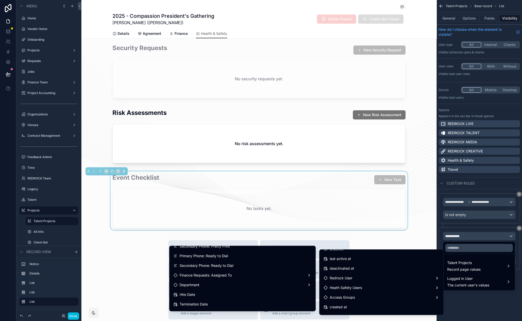
scroll to position [211, 0]
click at [211, 279] on div "Department" at bounding box center [242, 282] width 138 height 6
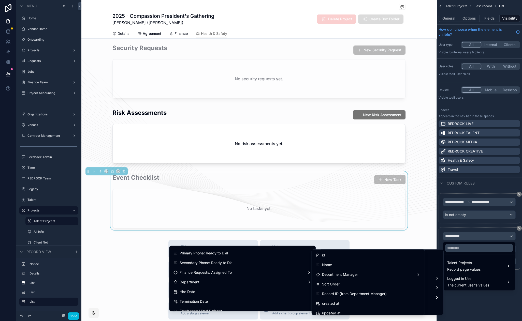
click at [333, 258] on div "id" at bounding box center [368, 255] width 105 height 6
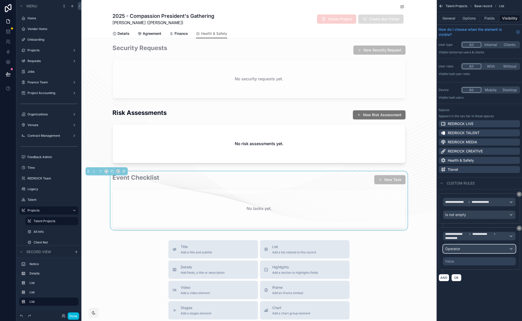
click at [482, 247] on div "Operator" at bounding box center [479, 249] width 72 height 8
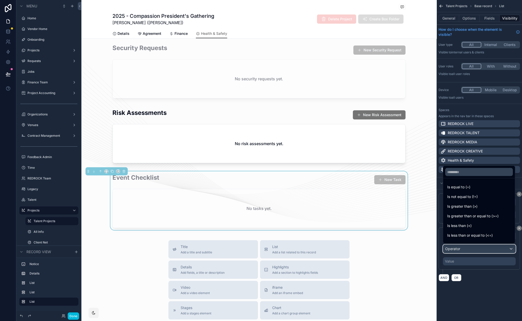
scroll to position [36, 0]
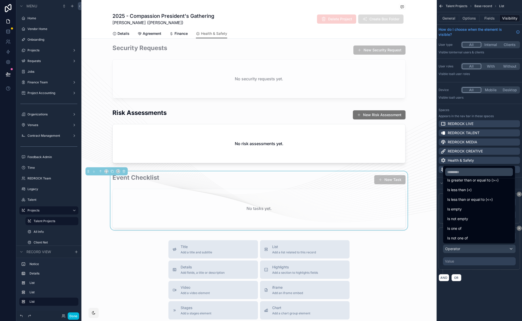
click at [472, 230] on div "Is one of" at bounding box center [479, 228] width 64 height 6
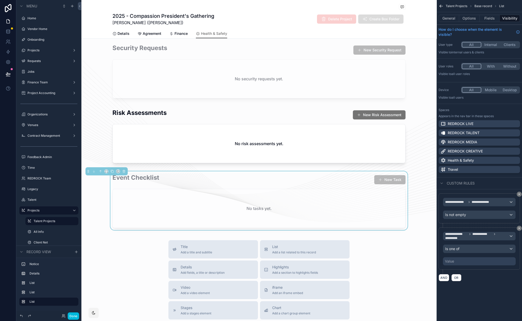
click at [472, 261] on div "Value" at bounding box center [479, 261] width 73 height 8
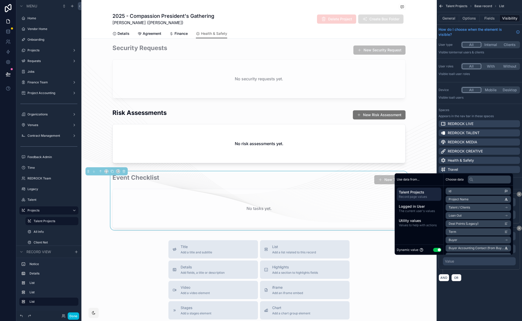
click at [437, 249] on button "Use setting" at bounding box center [437, 250] width 8 height 4
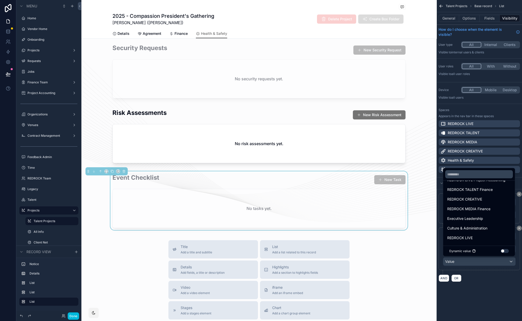
scroll to position [0, 0]
click at [472, 175] on input "text" at bounding box center [479, 174] width 68 height 8
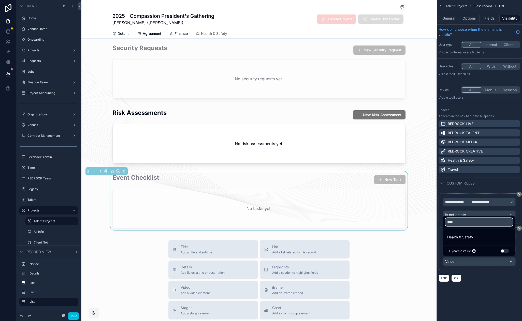
type input "****"
click at [465, 235] on span "Health & Safety" at bounding box center [460, 237] width 26 height 6
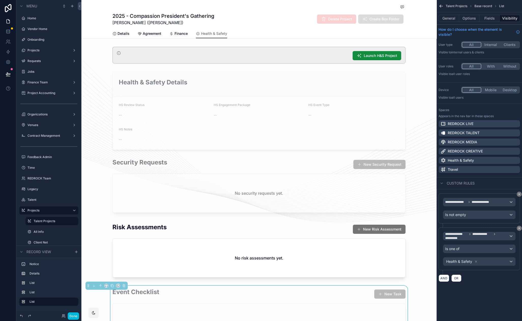
click at [117, 34] on span "Details" at bounding box center [123, 33] width 12 height 5
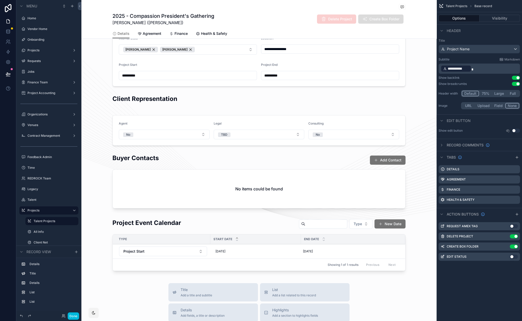
scroll to position [116, 0]
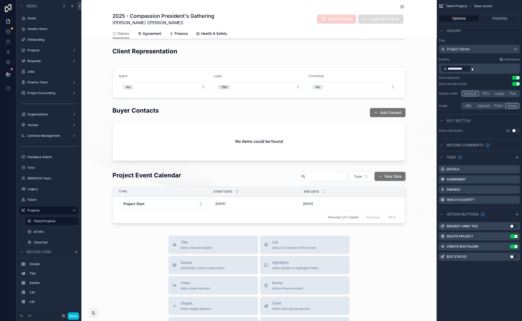
click at [155, 34] on span "Agreement" at bounding box center [152, 33] width 19 height 5
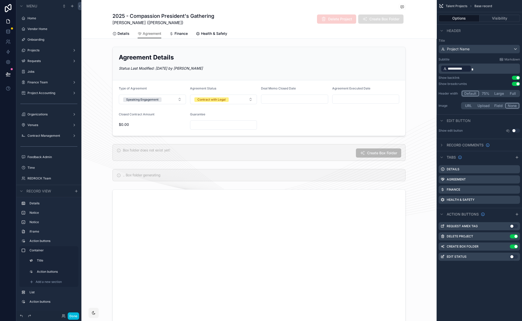
click at [114, 30] on link "Details" at bounding box center [120, 34] width 17 height 10
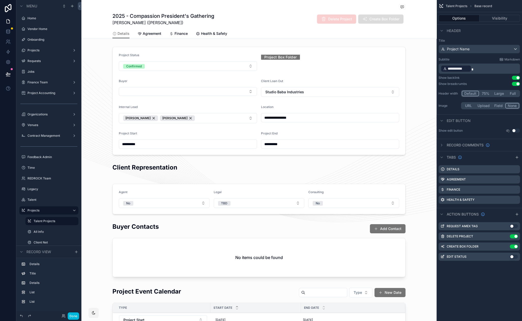
click at [172, 31] on div "Finance" at bounding box center [178, 33] width 18 height 5
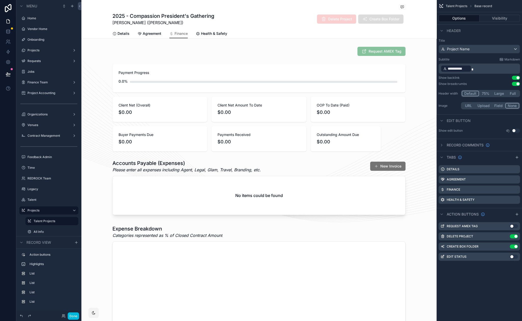
click at [345, 52] on div "scrollable content" at bounding box center [258, 51] width 355 height 13
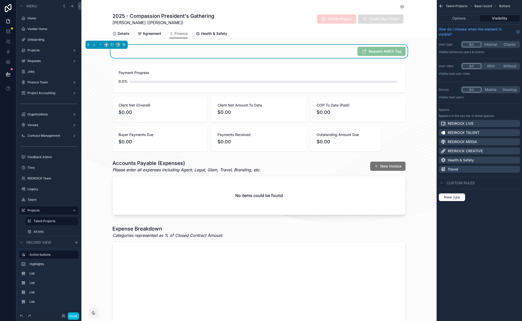
click at [461, 17] on button "Options" at bounding box center [458, 18] width 41 height 7
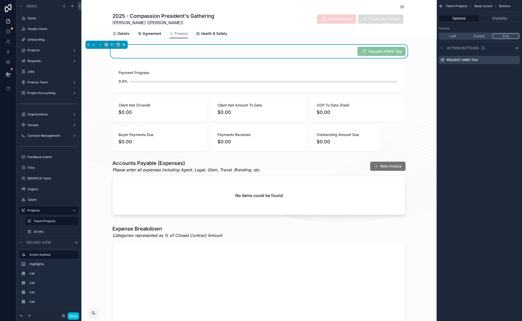
click at [0, 0] on icon "scrollable content" at bounding box center [0, 0] width 0 height 0
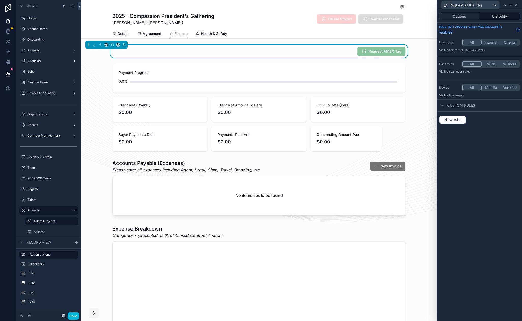
click at [466, 18] on button "Options" at bounding box center [459, 16] width 41 height 7
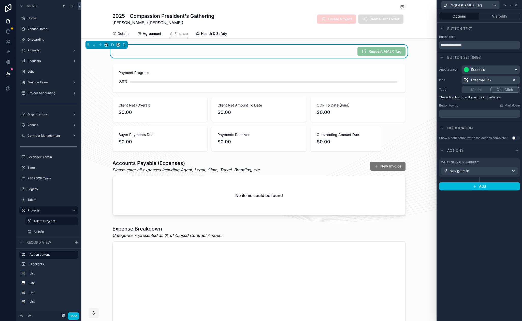
click at [487, 164] on div "What should happen?" at bounding box center [479, 162] width 77 height 4
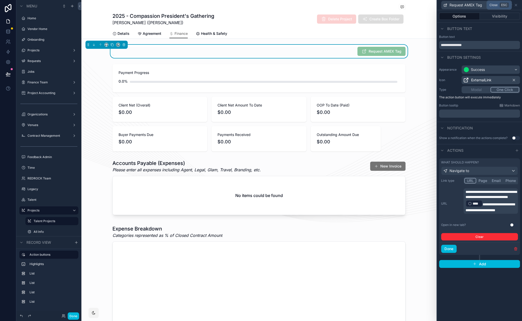
click at [514, 5] on icon at bounding box center [516, 5] width 4 height 4
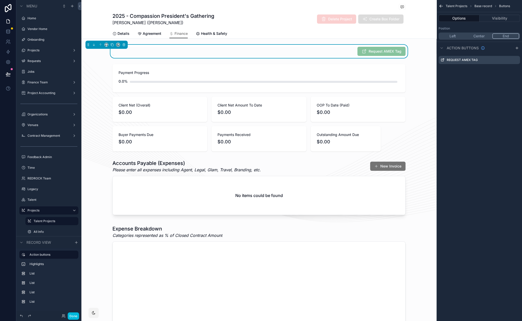
click at [117, 33] on span "Details" at bounding box center [123, 33] width 12 height 5
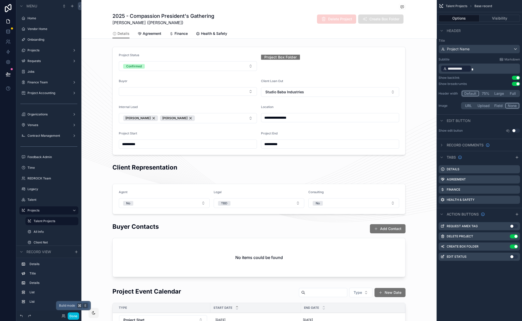
click at [73, 316] on button "Done" at bounding box center [73, 315] width 11 height 7
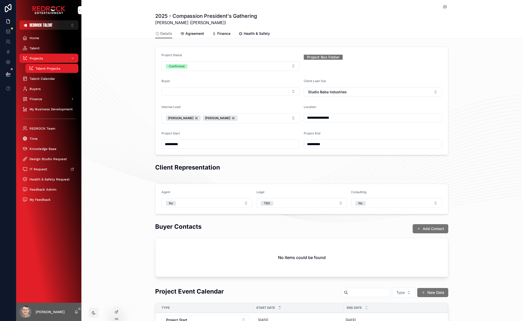
drag, startPoint x: 106, startPoint y: 74, endPoint x: 103, endPoint y: 64, distance: 10.8
click at [35, 58] on span "Projects" at bounding box center [35, 58] width 13 height 4
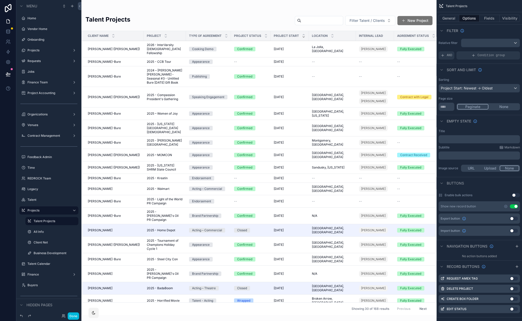
drag, startPoint x: 185, startPoint y: 11, endPoint x: 146, endPoint y: 13, distance: 39.5
drag, startPoint x: 191, startPoint y: 13, endPoint x: 168, endPoint y: 11, distance: 23.4
drag, startPoint x: 168, startPoint y: 11, endPoint x: 136, endPoint y: 10, distance: 31.8
drag, startPoint x: 200, startPoint y: 17, endPoint x: 166, endPoint y: 16, distance: 34.3
drag, startPoint x: 166, startPoint y: 16, endPoint x: 163, endPoint y: 16, distance: 2.8
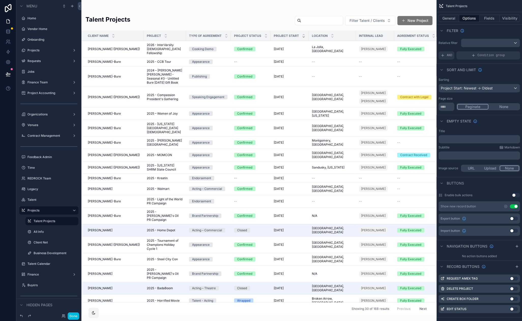
click at [163, 16] on div "scrollable content" at bounding box center [258, 160] width 355 height 321
click at [137, 12] on div "Talent Projects Filter Talent / Clients New Project Client Name Project Type of…" at bounding box center [258, 163] width 355 height 303
click at [38, 212] on label "Projects" at bounding box center [47, 211] width 41 height 4
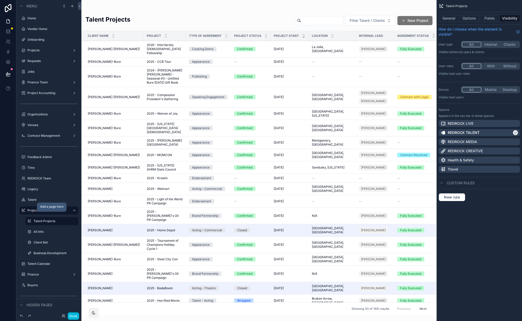
click at [0, 0] on icon "scrollable content" at bounding box center [0, 0] width 0 height 0
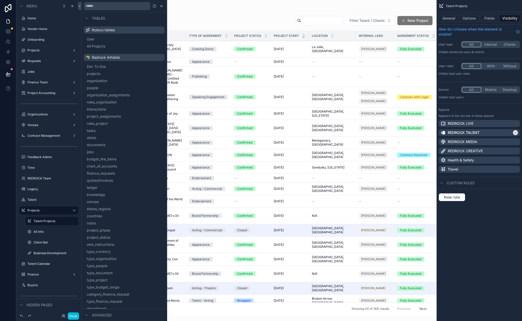
click at [219, 18] on div "Talent Projects Filter Talent / Clients New Project" at bounding box center [258, 21] width 347 height 12
click at [72, 315] on button "Done" at bounding box center [73, 315] width 11 height 7
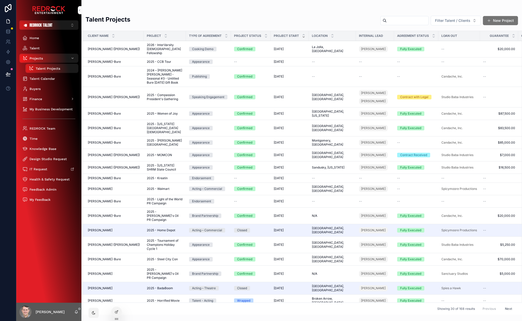
click at [40, 59] on span "Projects" at bounding box center [35, 58] width 13 height 4
click at [42, 67] on span "Talent Projects" at bounding box center [48, 68] width 25 height 4
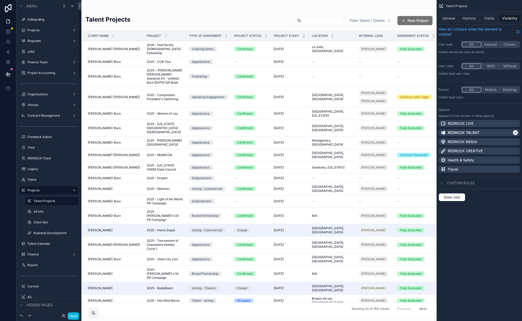
scroll to position [33, 0]
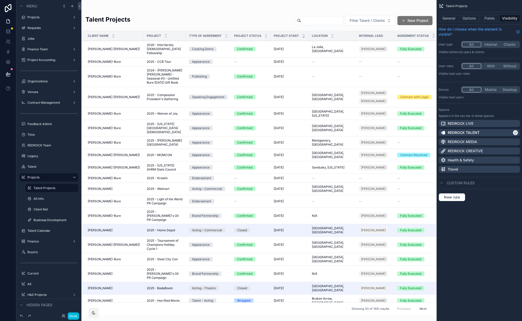
click at [48, 211] on label "Client Net" at bounding box center [55, 209] width 42 height 4
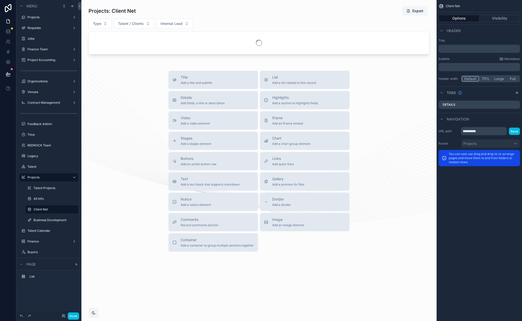
click at [511, 18] on button "Visibility" at bounding box center [499, 18] width 41 height 7
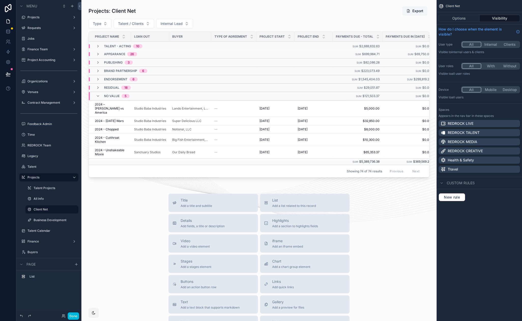
click at [498, 21] on button "Visibility" at bounding box center [499, 18] width 41 height 7
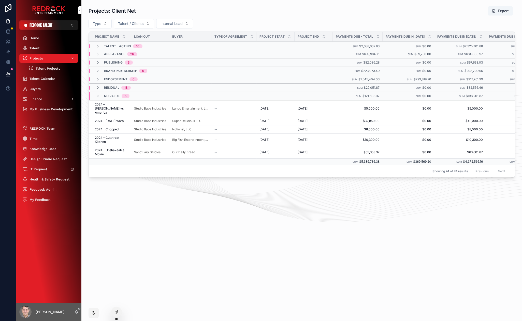
drag, startPoint x: 278, startPoint y: 21, endPoint x: 255, endPoint y: 20, distance: 23.4
drag, startPoint x: 254, startPoint y: 20, endPoint x: 242, endPoint y: 16, distance: 12.5
click at [253, 19] on div "Type Talent / Clients Internal Lead" at bounding box center [301, 24] width 426 height 10
click at [0, 0] on icon at bounding box center [0, 0] width 0 height 0
click at [188, 205] on input "text" at bounding box center [207, 208] width 94 height 8
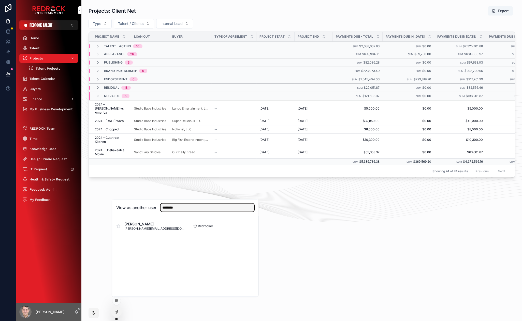
type input "********"
click at [0, 0] on button "Select" at bounding box center [0, 0] width 0 height 0
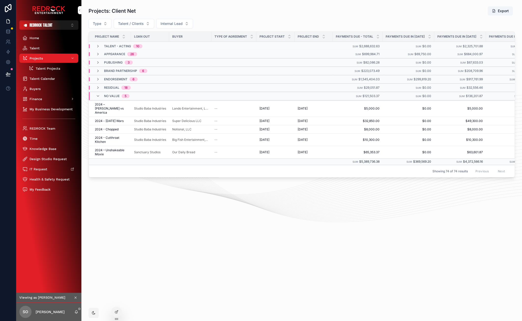
click at [146, 214] on div "Projects: Client Net Export Type Talent / Clients Internal Lead Project Name Lo…" at bounding box center [301, 107] width 440 height 214
drag, startPoint x: 149, startPoint y: 217, endPoint x: 118, endPoint y: 203, distance: 33.5
click at [118, 204] on div "Projects: Client Net Export Type Talent / Clients Internal Lead Project Name Lo…" at bounding box center [301, 111] width 440 height 222
drag, startPoint x: 165, startPoint y: 221, endPoint x: 118, endPoint y: 211, distance: 48.0
click at [117, 210] on div "Projects: Client Net Export Type Talent / Clients Internal Lead Project Name Lo…" at bounding box center [301, 107] width 440 height 214
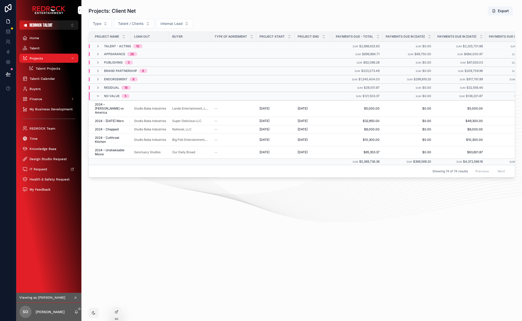
drag, startPoint x: 114, startPoint y: 207, endPoint x: 107, endPoint y: 202, distance: 9.0
click at [107, 203] on div "Projects: Client Net Export Type Talent / Clients Internal Lead Project Name Lo…" at bounding box center [301, 107] width 440 height 214
drag, startPoint x: 241, startPoint y: 225, endPoint x: 192, endPoint y: 210, distance: 51.1
drag, startPoint x: 150, startPoint y: 199, endPoint x: 109, endPoint y: 192, distance: 41.0
click at [76, 298] on icon "scrollable content" at bounding box center [76, 298] width 2 height 2
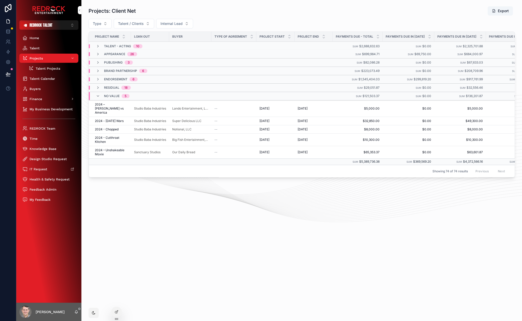
click at [116, 314] on icon at bounding box center [116, 312] width 4 height 4
drag, startPoint x: 188, startPoint y: 223, endPoint x: 163, endPoint y: 214, distance: 26.0
drag, startPoint x: 159, startPoint y: 203, endPoint x: 137, endPoint y: 200, distance: 21.9
drag, startPoint x: 137, startPoint y: 200, endPoint x: 123, endPoint y: 195, distance: 15.2
click at [124, 196] on div "Projects: Client Net Export Type Talent / Clients Internal Lead Project Name Lo…" at bounding box center [301, 107] width 440 height 214
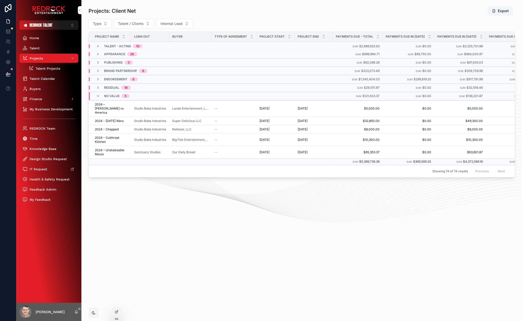
click at [116, 310] on icon at bounding box center [116, 312] width 4 height 4
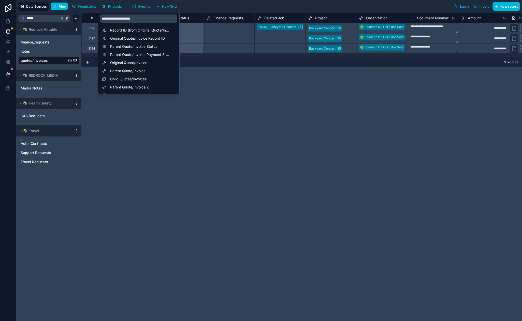
click at [140, 64] on span "Original Quote/Invoice" at bounding box center [139, 62] width 59 height 5
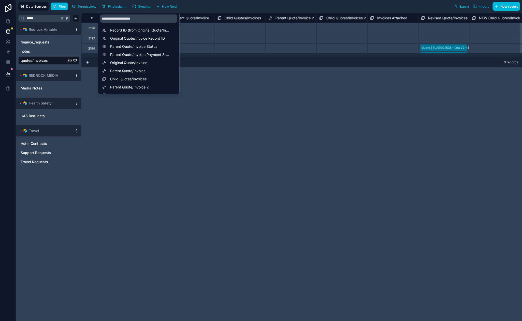
scroll to position [0, 7425]
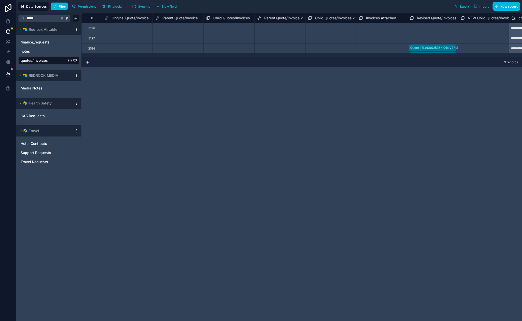
click at [291, 88] on div "**********" at bounding box center [301, 167] width 440 height 308
drag, startPoint x: 244, startPoint y: 83, endPoint x: 193, endPoint y: 80, distance: 50.9
click at [200, 81] on div "**********" at bounding box center [301, 167] width 440 height 308
drag, startPoint x: 193, startPoint y: 80, endPoint x: 162, endPoint y: 78, distance: 30.9
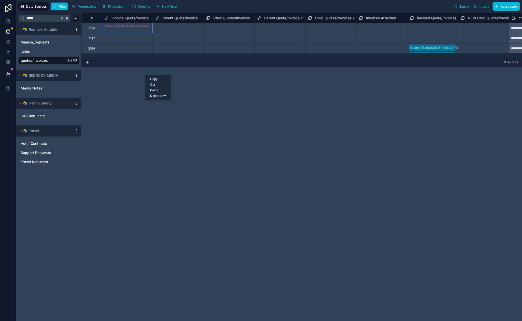
click at [125, 29] on div "Select a Original Quote/Invoice" at bounding box center [127, 29] width 51 height 12
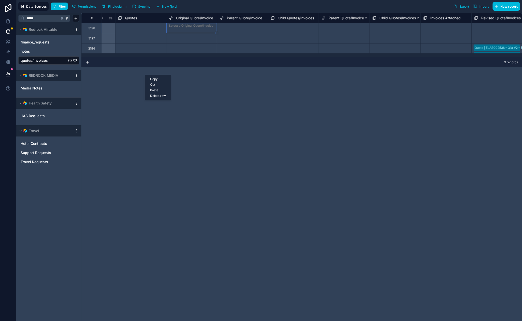
scroll to position [0, 7358]
click at [236, 83] on div "# Split Mismatch Amount Parent Record ID Quotes Original Quote/Invoice Parent Q…" at bounding box center [301, 167] width 440 height 308
click at [191, 46] on div "Select a Original Quote/Invoice" at bounding box center [193, 46] width 44 height 4
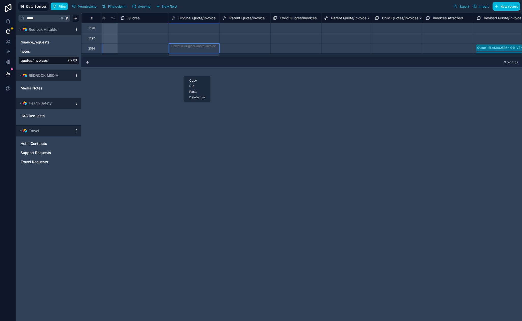
click at [191, 35] on div "Select a Original Quote/Invoice" at bounding box center [193, 36] width 44 height 4
drag, startPoint x: 230, startPoint y: 93, endPoint x: 199, endPoint y: 40, distance: 61.1
click at [230, 93] on div "# Split Mismatch Amount Parent Record ID Quotes Original Quote/Invoice Parent Q…" at bounding box center [301, 167] width 440 height 308
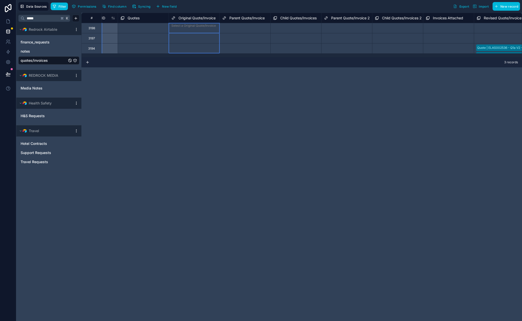
click at [195, 19] on span "Original Quote/Invoice" at bounding box center [196, 18] width 37 height 5
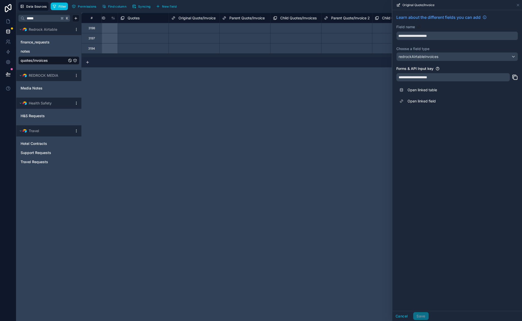
click at [291, 106] on div "# Split Mismatch Amount Parent Record ID Quotes Original Quote/Invoice Parent Q…" at bounding box center [301, 167] width 440 height 308
click at [518, 5] on icon at bounding box center [518, 5] width 4 height 4
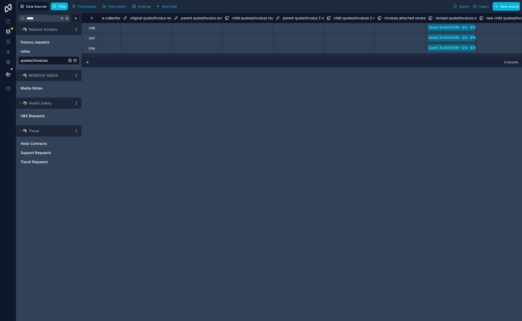
scroll to position [0, 8073]
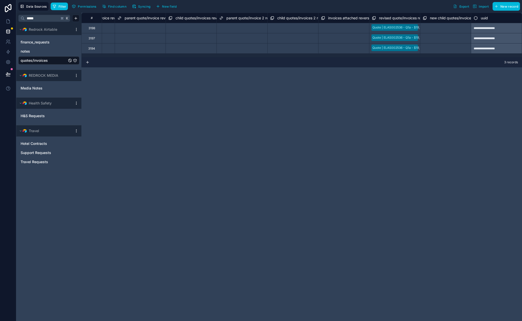
click at [391, 18] on span "revised quote/invoices reverse collection" at bounding box center [413, 18] width 68 height 5
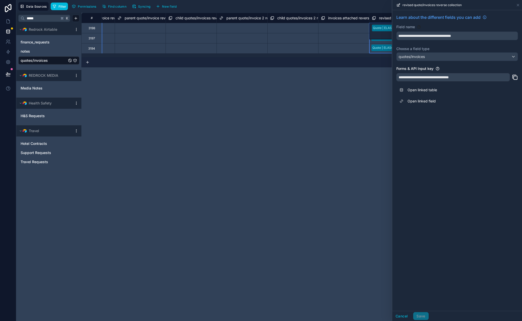
click at [375, 8] on div "Filter Permissions Find column Syncing New field Export Import New record" at bounding box center [285, 6] width 469 height 9
click at [354, 114] on div "**********" at bounding box center [301, 167] width 440 height 308
drag, startPoint x: 284, startPoint y: 87, endPoint x: 165, endPoint y: 90, distance: 119.0
click at [224, 87] on div "**********" at bounding box center [301, 167] width 440 height 308
click at [281, 116] on div "**********" at bounding box center [301, 167] width 440 height 308
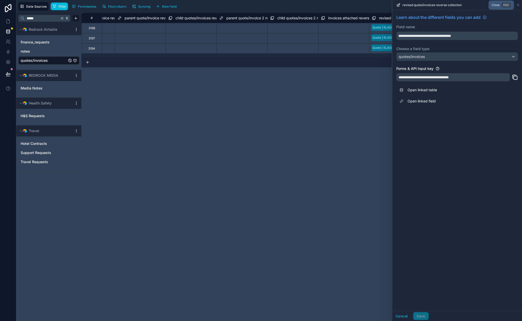
click at [517, 5] on icon at bounding box center [518, 5] width 4 height 4
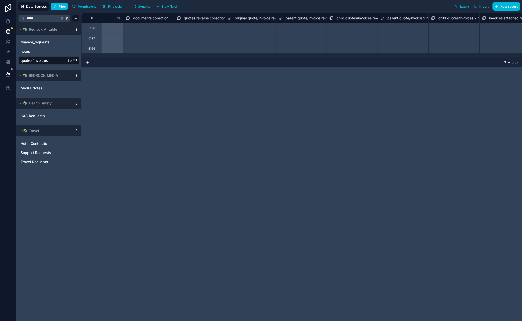
scroll to position [0, 8073]
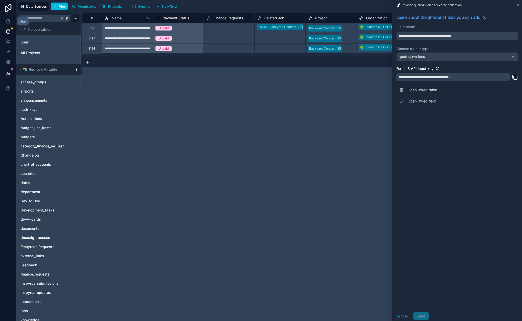
click at [10, 20] on icon at bounding box center [8, 21] width 5 height 5
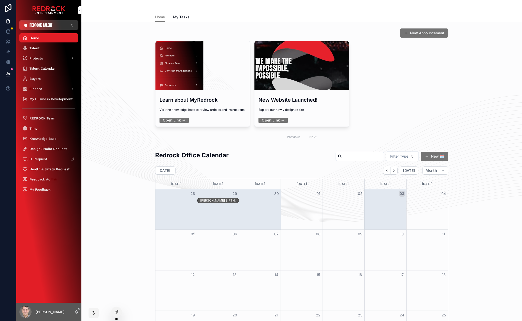
click at [61, 23] on button "REDROCK TALENT ⌥ 2" at bounding box center [48, 24] width 59 height 9
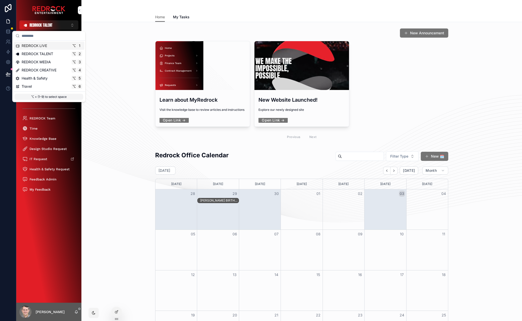
click at [46, 47] on span "REDROCK LIVE" at bounding box center [34, 45] width 25 height 5
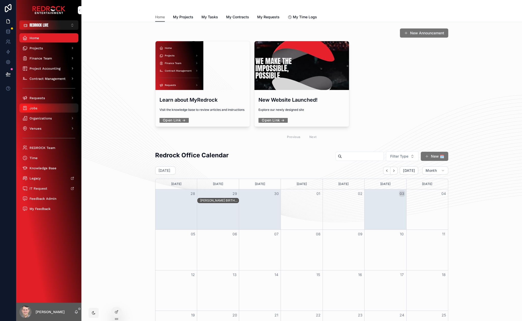
click at [39, 109] on div "Jobs" at bounding box center [48, 108] width 53 height 8
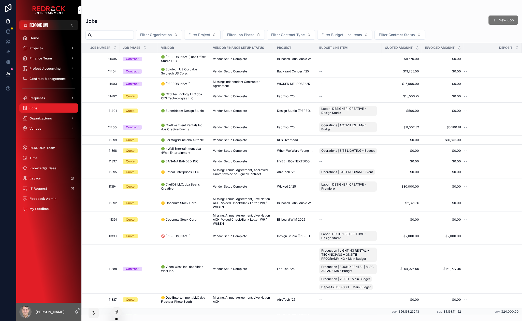
click at [180, 73] on span "🟢 Solotech US Corp dba Solotech US Corp." at bounding box center [184, 71] width 46 height 8
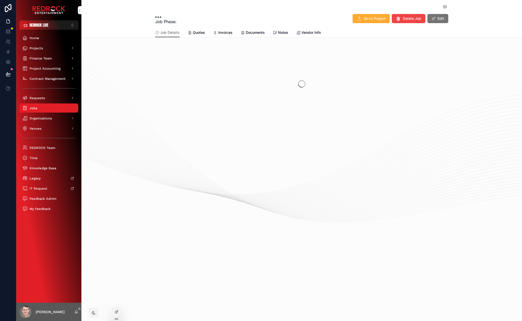
click at [198, 31] on span "Quotes" at bounding box center [199, 32] width 12 height 5
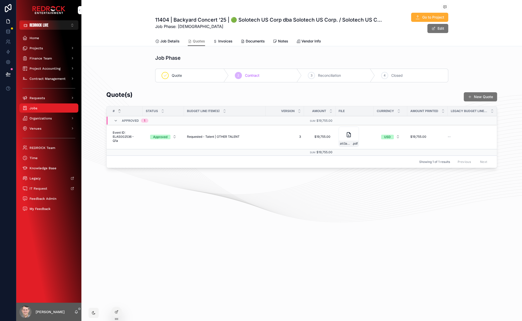
click at [209, 135] on span "Requested - Talent | OTHER TALENT" at bounding box center [213, 137] width 53 height 4
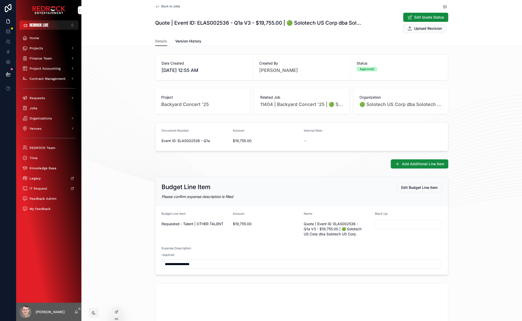
click at [189, 42] on span "Version History" at bounding box center [188, 41] width 26 height 5
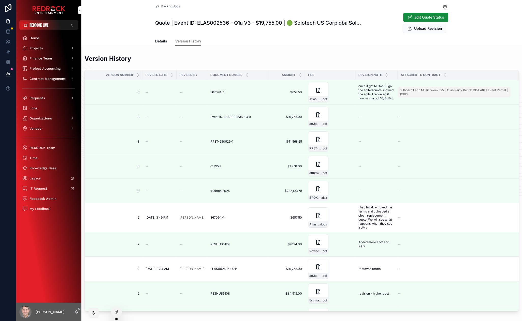
drag, startPoint x: 132, startPoint y: 43, endPoint x: 123, endPoint y: 23, distance: 22.5
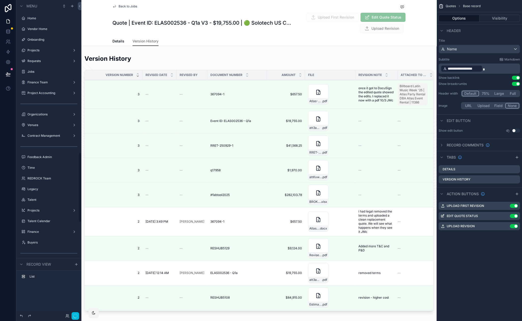
scroll to position [690, 0]
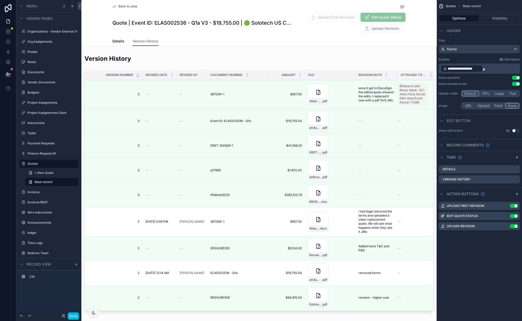
click at [359, 63] on div "scrollable content" at bounding box center [258, 183] width 355 height 263
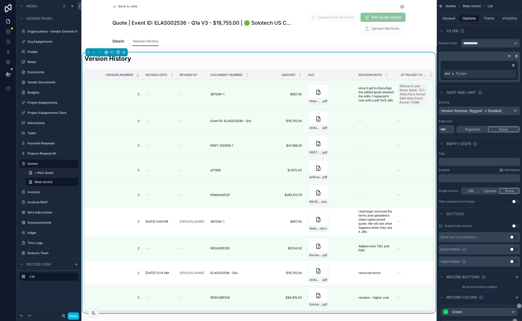
click at [343, 56] on div "Version History" at bounding box center [258, 60] width 349 height 12
click at [513, 65] on icon "scrollable content" at bounding box center [513, 65] width 0 height 1
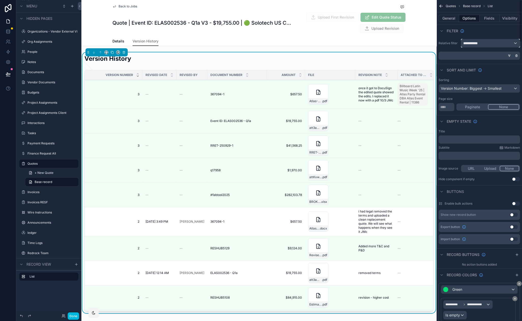
click at [482, 42] on div "**********" at bounding box center [490, 43] width 58 height 8
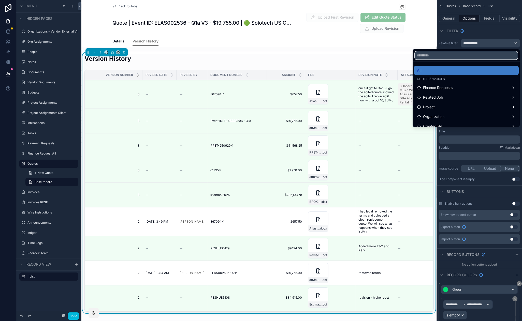
click at [461, 58] on input "text" at bounding box center [466, 55] width 103 height 8
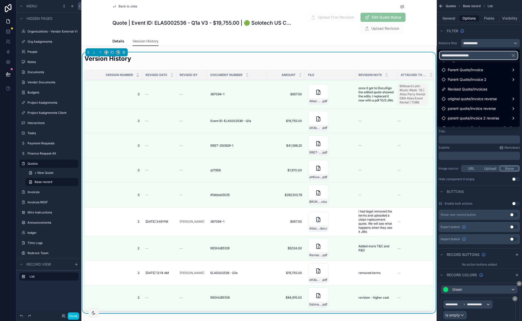
scroll to position [24, 0]
type input "**********"
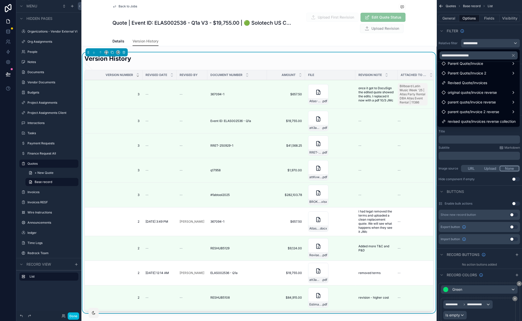
drag, startPoint x: 483, startPoint y: 123, endPoint x: 510, endPoint y: 123, distance: 27.7
click at [483, 123] on span "revised quote/invoices reverse collection" at bounding box center [482, 121] width 68 height 6
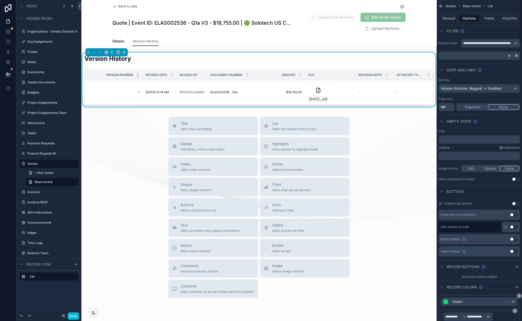
click at [516, 55] on icon "scrollable content" at bounding box center [516, 55] width 1 height 1
click at [513, 43] on div "**********" at bounding box center [490, 43] width 58 height 8
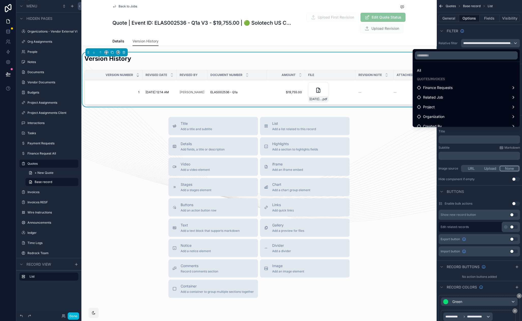
click at [440, 70] on div "All" at bounding box center [466, 70] width 99 height 6
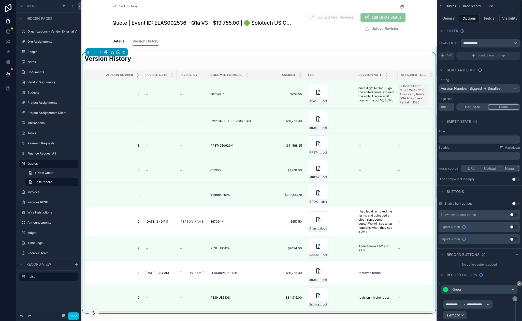
click at [442, 55] on icon "scrollable content" at bounding box center [442, 56] width 4 height 4
click at [0, 0] on icon "scrollable content" at bounding box center [0, 0] width 0 height 0
click at [388, 48] on span "Select a field" at bounding box center [387, 48] width 22 height 4
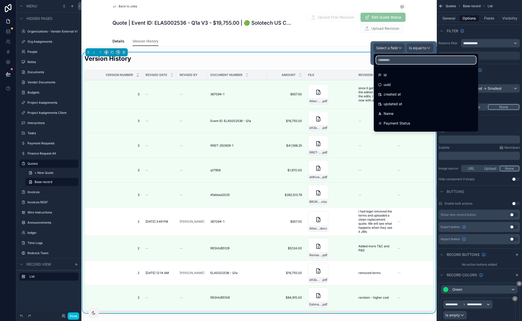
click at [396, 61] on input "text" at bounding box center [426, 60] width 100 height 8
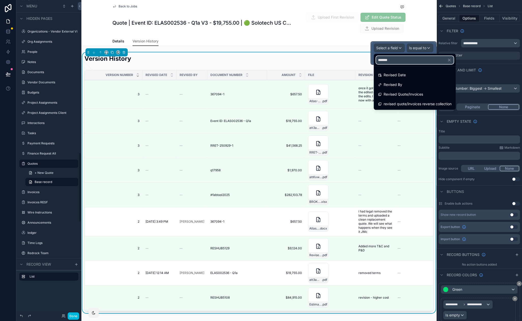
type input "*******"
click at [424, 103] on span "revised quote/invoices reverse collection" at bounding box center [417, 104] width 68 height 6
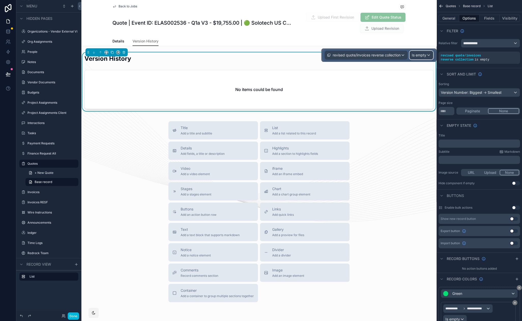
click at [420, 57] on span "Is empty" at bounding box center [419, 55] width 14 height 5
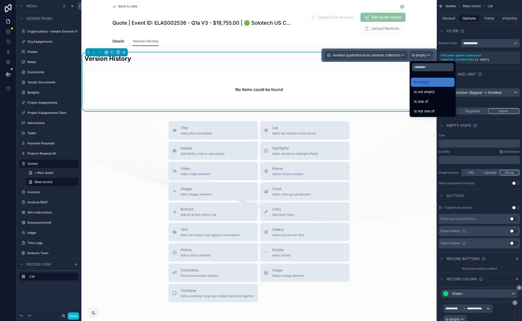
click at [441, 101] on div "Is one of" at bounding box center [433, 101] width 38 height 6
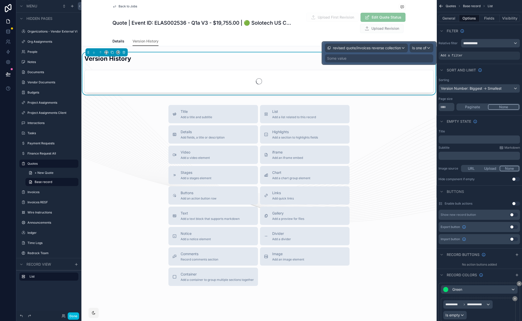
click at [399, 59] on div "Some value" at bounding box center [379, 58] width 108 height 8
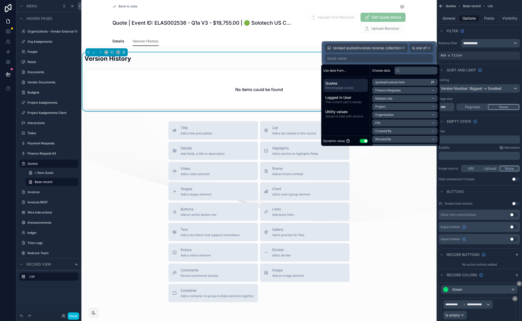
click at [346, 86] on span "Record page values" at bounding box center [345, 88] width 40 height 4
click at [426, 48] on span "Is one of" at bounding box center [419, 48] width 14 height 5
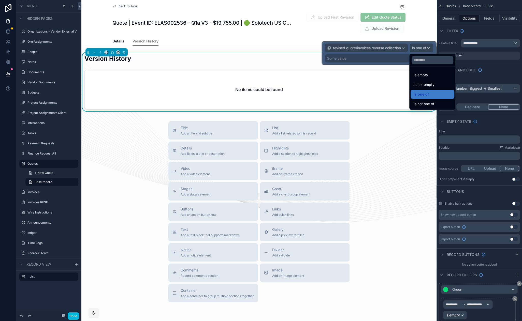
click at [356, 56] on div at bounding box center [379, 53] width 114 height 23
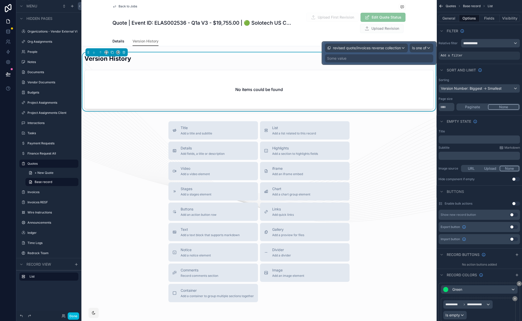
click at [353, 59] on div "Some value" at bounding box center [379, 58] width 108 height 8
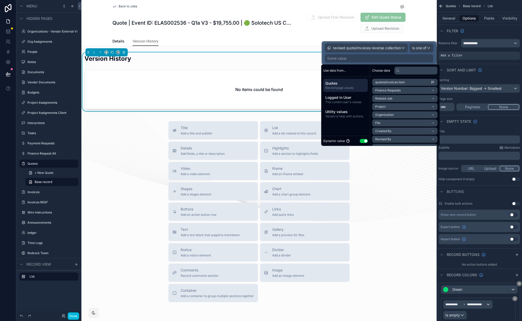
drag, startPoint x: 348, startPoint y: 89, endPoint x: 368, endPoint y: 84, distance: 21.0
click at [348, 89] on span "Record page values" at bounding box center [345, 88] width 40 height 4
click at [424, 72] on input "text" at bounding box center [415, 70] width 43 height 8
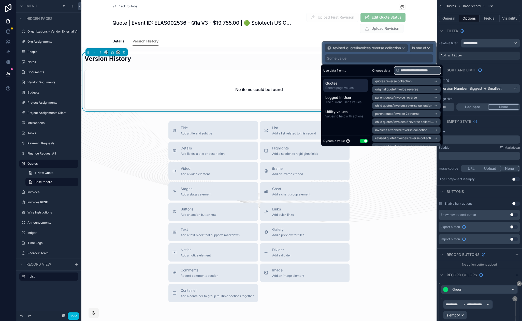
scroll to position [80, 0]
type input "**********"
click at [437, 131] on icon "scrollable content" at bounding box center [436, 133] width 4 height 4
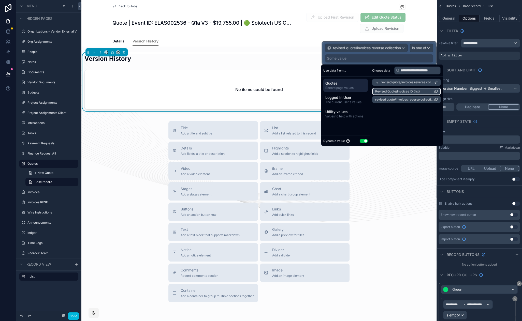
click at [416, 93] on span "Revised Quote/Invoices ID (list)" at bounding box center [397, 92] width 44 height 4
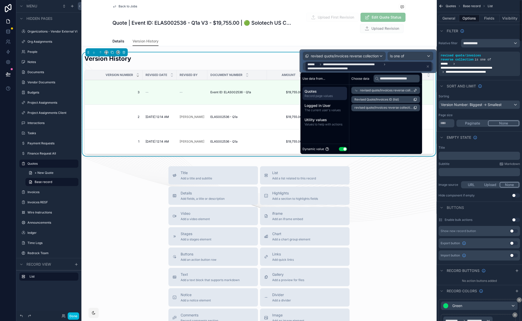
click at [487, 33] on div "Filter" at bounding box center [478, 31] width 85 height 12
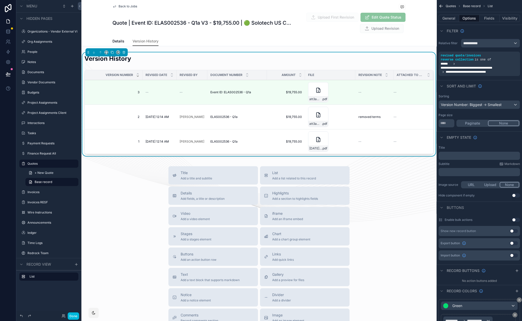
drag, startPoint x: 482, startPoint y: 34, endPoint x: 489, endPoint y: 31, distance: 6.9
click at [213, 31] on div "Quote | Event ID: ELAS002536 - Q1a V3 - $19,755.00 | 🟢 Solotech US Corp dba Sol…" at bounding box center [258, 22] width 293 height 21
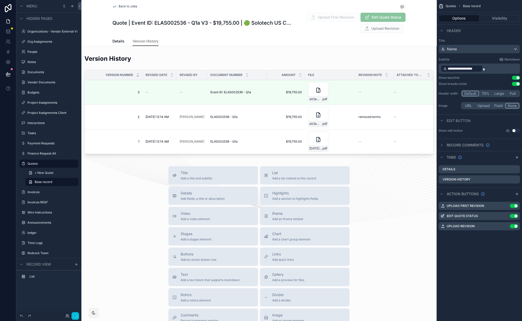
click at [124, 6] on span "Back to Jobs" at bounding box center [127, 6] width 19 height 4
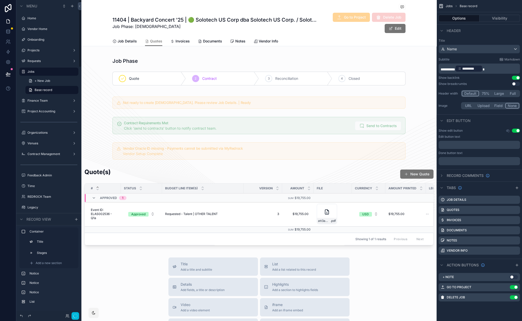
click at [180, 43] on span "Invoices" at bounding box center [182, 41] width 14 height 5
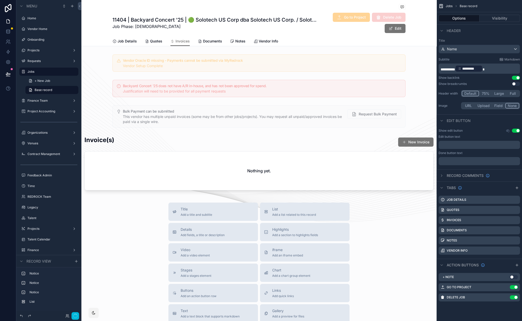
click at [272, 179] on div "scrollable content" at bounding box center [258, 164] width 355 height 61
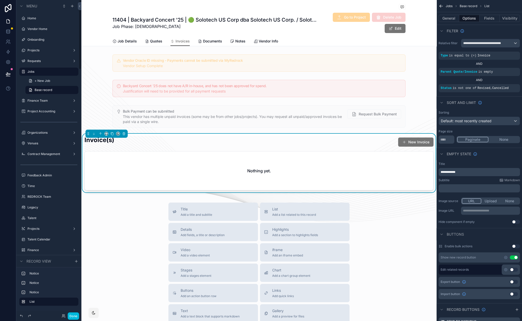
click at [41, 72] on label "Jobs" at bounding box center [51, 72] width 48 height 4
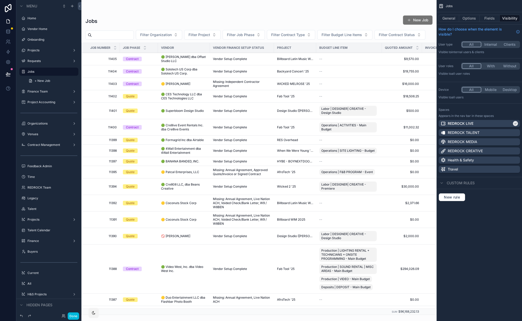
click at [174, 140] on span "🟢 Formagrid Inc dba Airtable" at bounding box center [182, 140] width 43 height 4
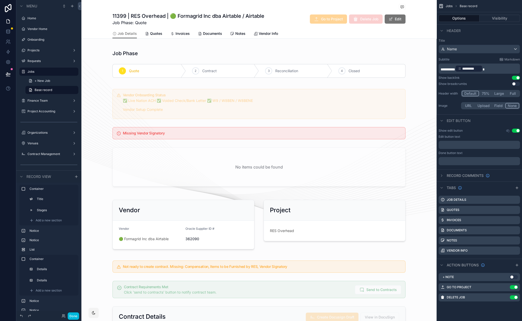
click at [176, 33] on span "Invoices" at bounding box center [182, 33] width 14 height 5
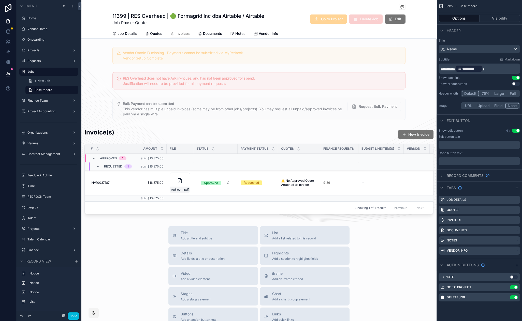
click at [103, 181] on div "scrollable content" at bounding box center [258, 172] width 355 height 92
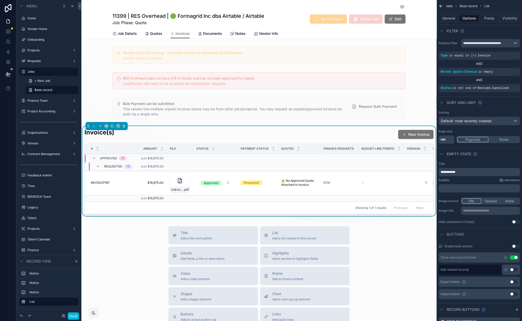
drag, startPoint x: 103, startPoint y: 181, endPoint x: 101, endPoint y: 184, distance: 3.2
click at [101, 184] on span "INV10037187" at bounding box center [100, 183] width 19 height 4
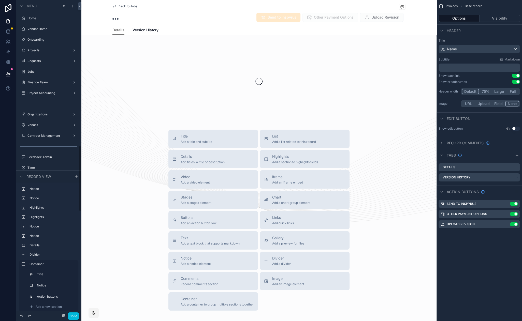
scroll to position [700, 0]
click at [140, 31] on span "Version History" at bounding box center [145, 29] width 26 height 5
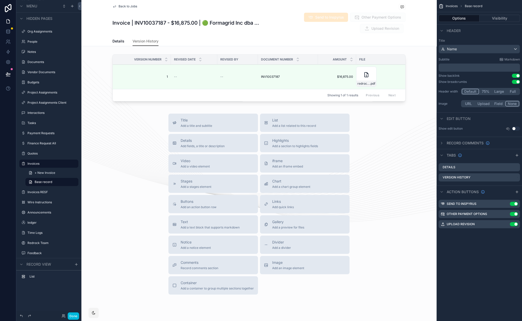
click at [384, 52] on div "scrollable content" at bounding box center [258, 78] width 355 height 53
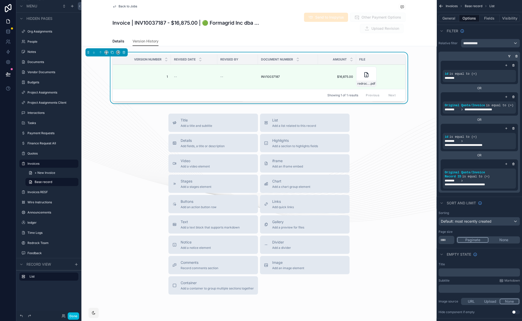
click at [516, 57] on icon "scrollable content" at bounding box center [516, 56] width 3 height 3
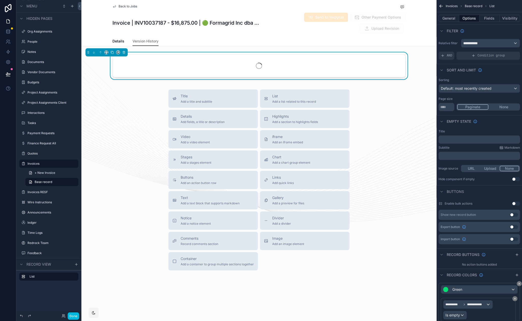
click at [448, 55] on span "AND" at bounding box center [449, 56] width 6 height 4
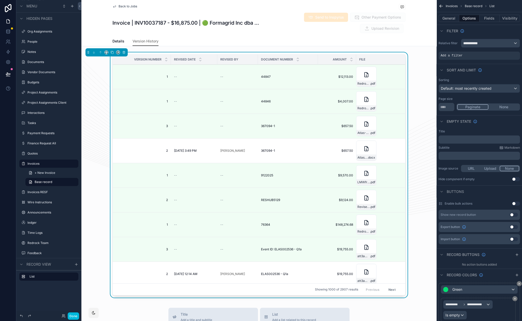
click at [0, 0] on icon "scrollable content" at bounding box center [0, 0] width 0 height 0
click at [396, 50] on span "Select a field" at bounding box center [387, 48] width 22 height 5
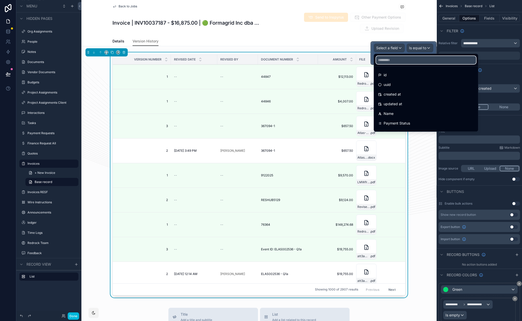
click at [395, 61] on input "text" at bounding box center [426, 60] width 100 height 8
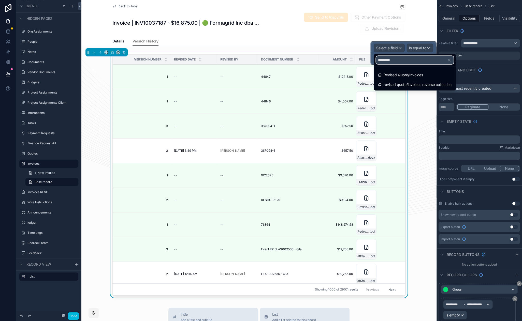
type input "*********"
click at [400, 83] on span "revised quote/invoices reverse collection" at bounding box center [417, 85] width 68 height 6
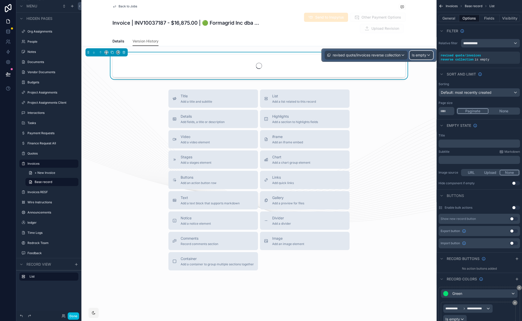
click at [418, 56] on span "Is empty" at bounding box center [419, 55] width 14 height 5
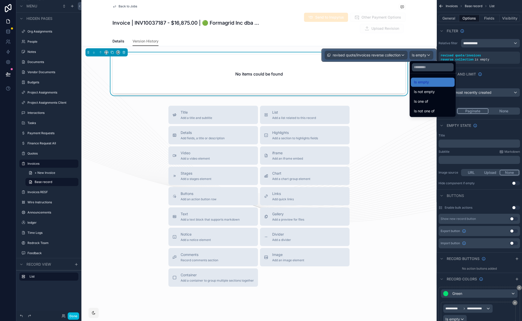
click at [429, 101] on div "Is one of" at bounding box center [433, 101] width 38 height 6
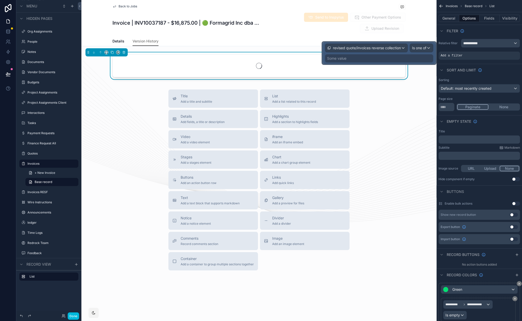
click at [380, 59] on div "Some value" at bounding box center [379, 58] width 108 height 8
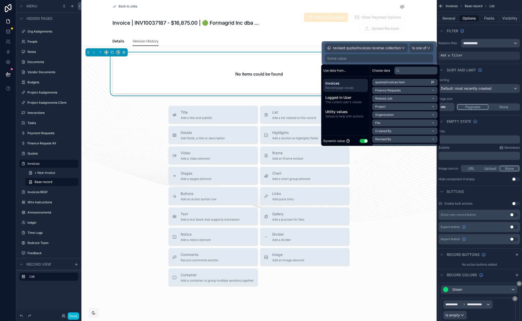
click at [346, 85] on span "Invoices" at bounding box center [345, 83] width 40 height 5
click at [409, 71] on input "text" at bounding box center [415, 70] width 43 height 8
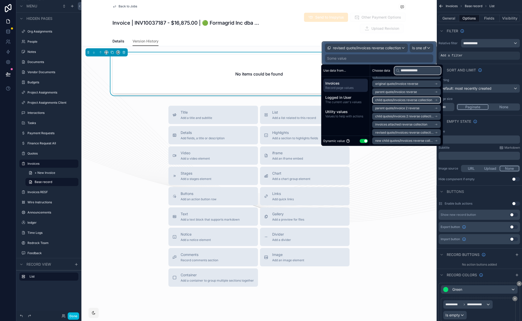
scroll to position [80, 0]
type input "**********"
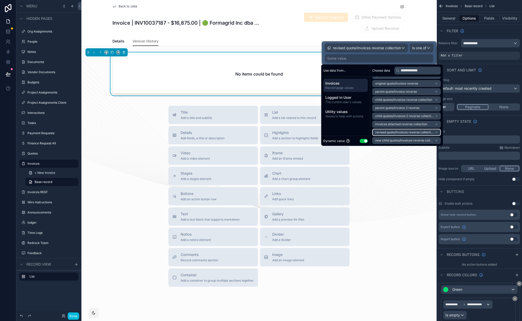
click at [413, 132] on span "revised quote/invoices reverse collection" at bounding box center [404, 132] width 59 height 4
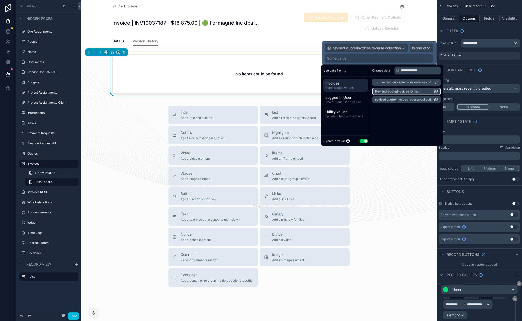
click at [410, 93] on span "Revised Quote/Invoices ID (list)" at bounding box center [397, 92] width 44 height 4
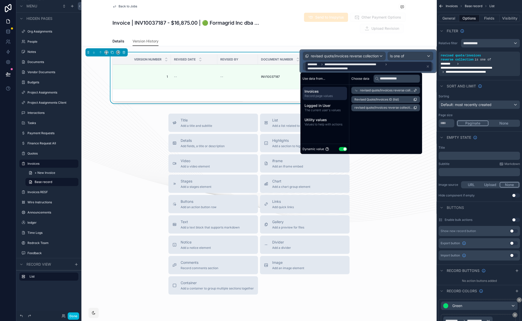
click at [387, 185] on div "Title Add a title and subtitle List Add a list related to this record Details A…" at bounding box center [258, 204] width 355 height 181
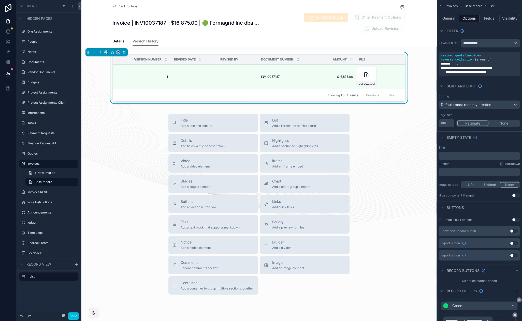
click at [505, 123] on button "None" at bounding box center [503, 124] width 31 height 6
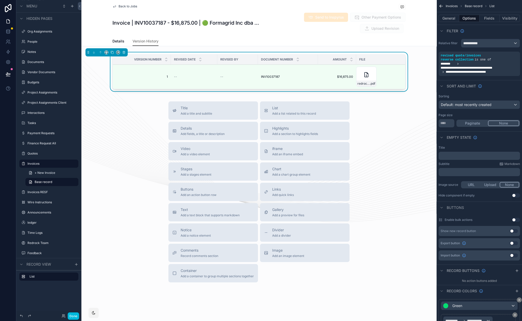
click at [108, 117] on div "Title Add a title and subtitle List Add a list related to this record Details A…" at bounding box center [258, 191] width 355 height 181
click at [7, 75] on icon at bounding box center [8, 74] width 5 height 5
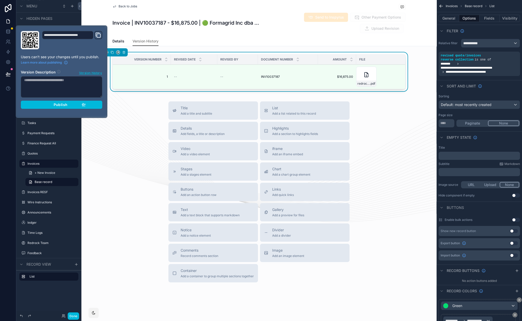
click at [76, 107] on div "Publish" at bounding box center [61, 104] width 48 height 5
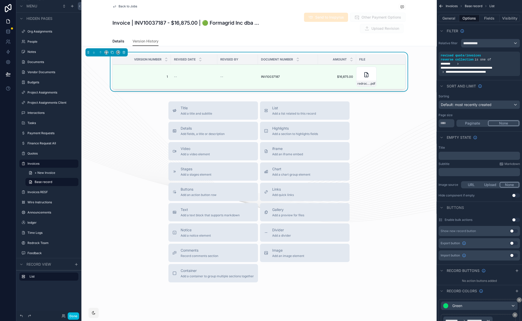
click at [72, 316] on button "Done" at bounding box center [73, 315] width 11 height 7
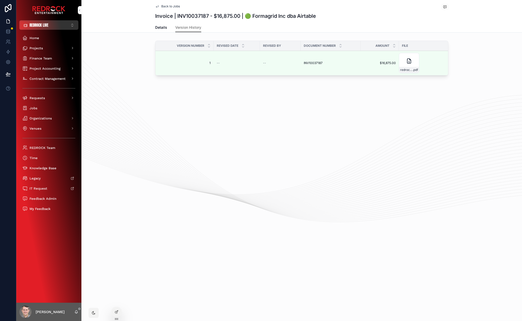
click at [46, 25] on span "REDROCK LIVE" at bounding box center [38, 24] width 19 height 5
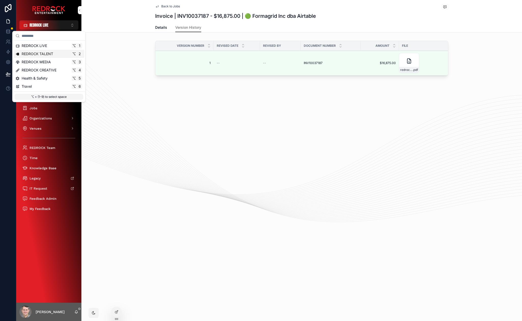
click at [54, 54] on div "REDROCK TALENT ⌥ 2" at bounding box center [49, 53] width 67 height 5
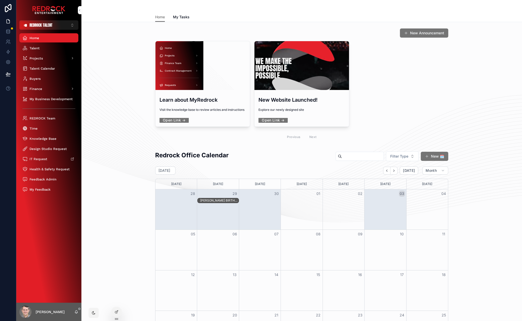
drag, startPoint x: 212, startPoint y: 141, endPoint x: 155, endPoint y: 142, distance: 57.2
click at [31, 56] on span "Projects" at bounding box center [35, 58] width 13 height 4
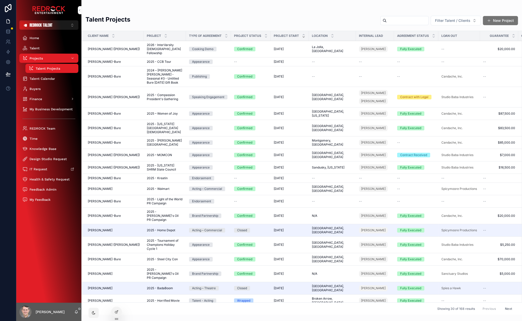
click at [123, 26] on div "Talent Projects" at bounding box center [107, 21] width 45 height 12
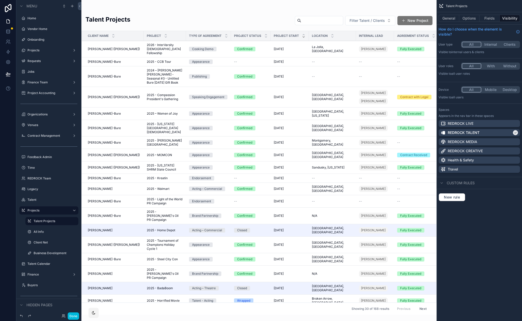
click at [51, 255] on label "Business Development" at bounding box center [55, 253] width 42 height 4
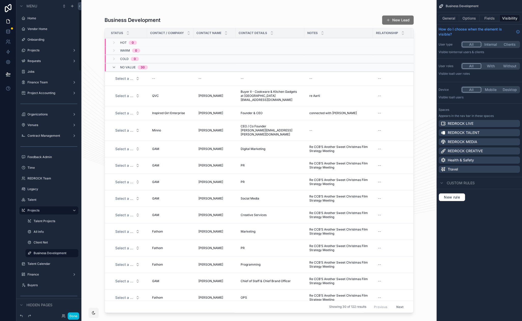
scroll to position [6, 0]
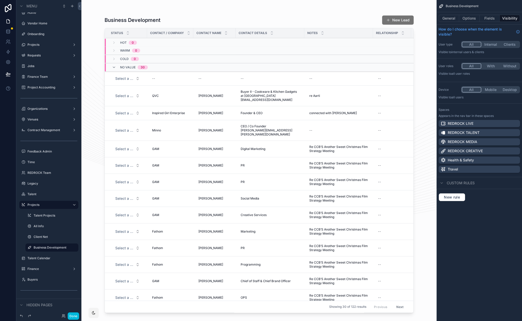
click at [0, 0] on icon "scrollable content" at bounding box center [0, 0] width 0 height 0
click at [73, 248] on icon "scrollable content" at bounding box center [74, 248] width 4 height 4
click at [58, 238] on label "Client Net" at bounding box center [55, 237] width 42 height 4
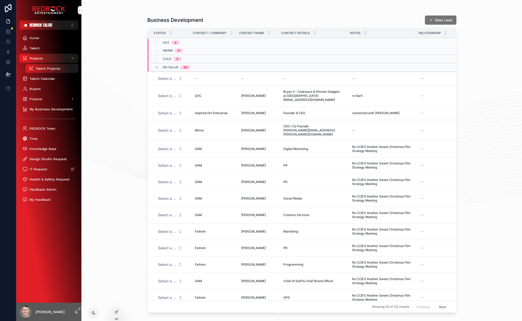
click at [42, 59] on span "Projects" at bounding box center [35, 58] width 13 height 4
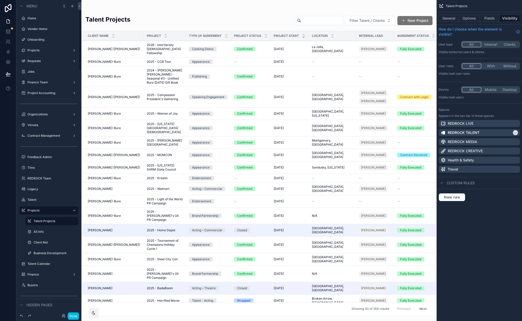
click at [445, 15] on button "General" at bounding box center [448, 18] width 21 height 7
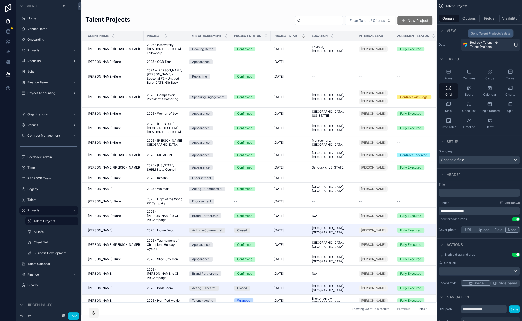
click at [508, 48] on div "Redrock Talent Talent Projects" at bounding box center [492, 45] width 44 height 8
drag, startPoint x: 128, startPoint y: 7, endPoint x: 4, endPoint y: 37, distance: 127.8
click at [128, 7] on div "scrollable content" at bounding box center [258, 160] width 355 height 321
click at [9, 43] on icon at bounding box center [8, 41] width 5 height 5
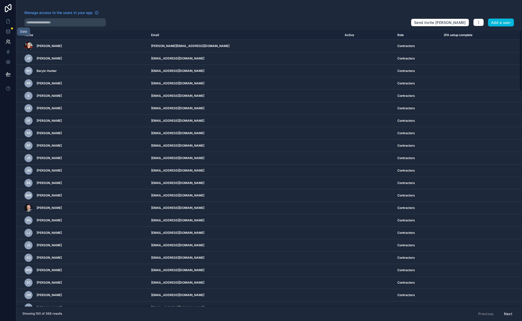
click at [11, 31] on link at bounding box center [8, 31] width 16 height 10
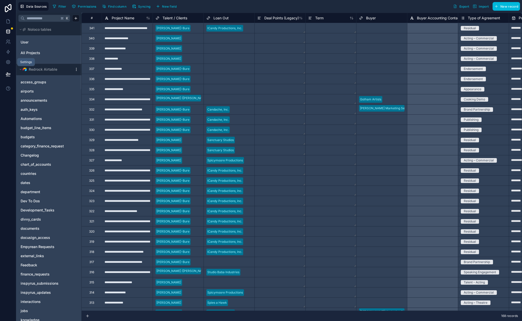
click at [7, 65] on link at bounding box center [8, 62] width 16 height 10
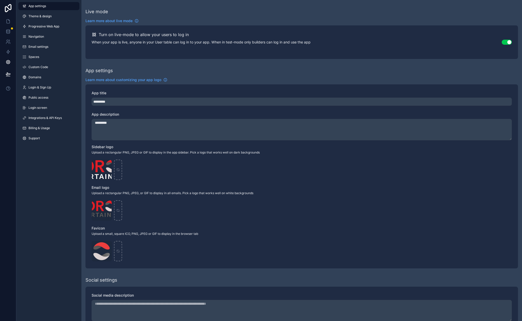
click at [46, 89] on link "Login & Sign Up" at bounding box center [48, 87] width 61 height 8
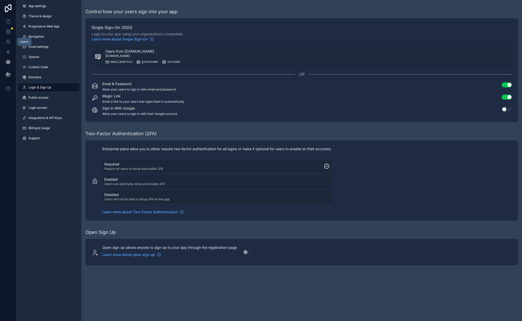
click at [7, 41] on icon at bounding box center [8, 41] width 2 height 2
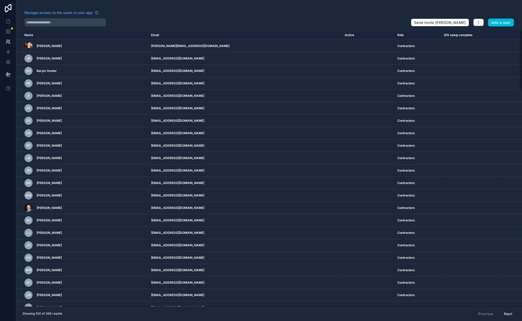
click at [482, 24] on button "button" at bounding box center [478, 23] width 11 height 8
click at [491, 33] on link "Manage roles" at bounding box center [491, 34] width 36 height 8
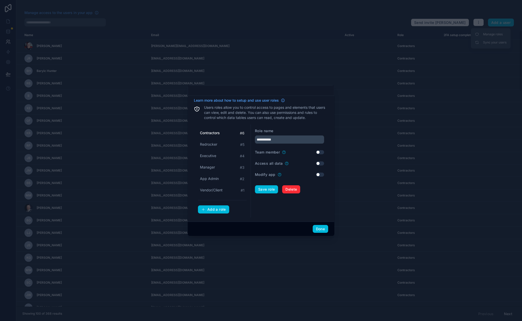
click at [262, 203] on form "**********" at bounding box center [289, 170] width 69 height 85
click at [217, 211] on div "Add a role" at bounding box center [213, 209] width 25 height 5
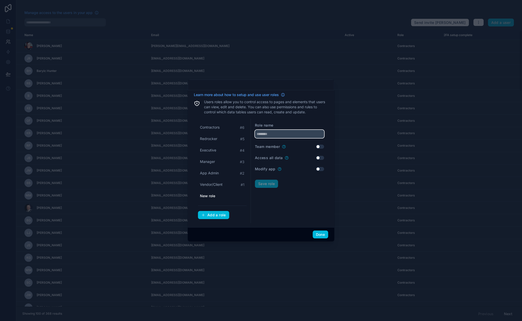
click at [265, 134] on input "text" at bounding box center [289, 134] width 69 height 8
click at [267, 202] on form "Role name ********* Team member Use setting Access all data Use setting Modify …" at bounding box center [289, 171] width 69 height 96
click at [266, 203] on form "Role name ********* Team member Use setting Access all data Use setting Modify …" at bounding box center [289, 171] width 69 height 96
click at [222, 185] on span "Vendor/Client" at bounding box center [211, 184] width 23 height 5
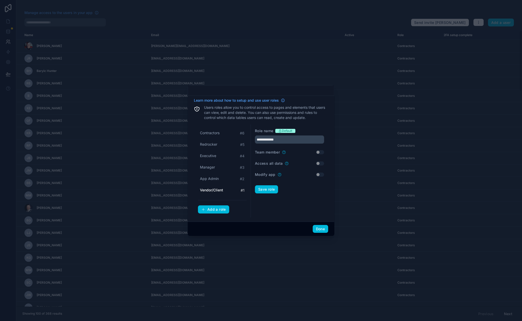
click at [212, 178] on span "App Admin" at bounding box center [209, 178] width 19 height 5
click at [212, 166] on span "Manager" at bounding box center [207, 167] width 15 height 5
click at [212, 157] on span "Executive" at bounding box center [208, 155] width 16 height 5
click at [211, 141] on div "Redrocker # 5" at bounding box center [222, 144] width 49 height 9
click at [210, 130] on span "Contractors" at bounding box center [210, 132] width 20 height 5
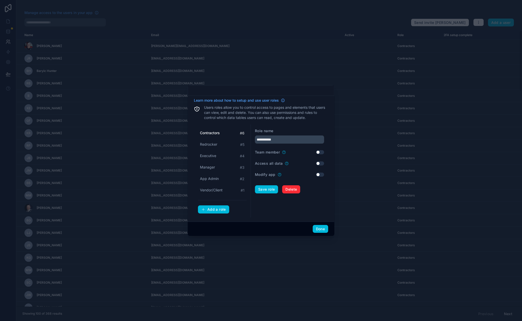
click at [209, 166] on span "Manager" at bounding box center [207, 167] width 15 height 5
click at [213, 158] on span "Executive" at bounding box center [208, 155] width 16 height 5
click at [213, 143] on span "Redrocker" at bounding box center [208, 144] width 17 height 5
click at [214, 129] on div "Contractors # 6" at bounding box center [222, 132] width 49 height 9
click at [212, 178] on span "App Admin" at bounding box center [209, 178] width 19 height 5
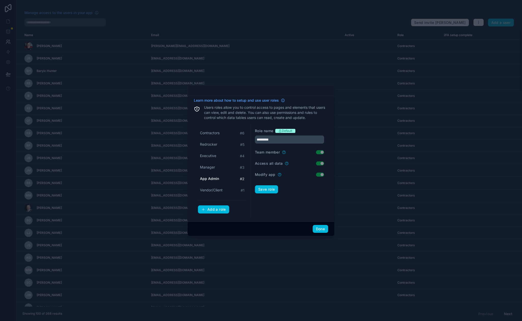
click at [212, 188] on span "Vendor/Client" at bounding box center [211, 190] width 23 height 5
type input "**********"
click at [267, 204] on form "**********" at bounding box center [289, 170] width 69 height 85
click at [225, 209] on button "Add a role" at bounding box center [213, 209] width 31 height 8
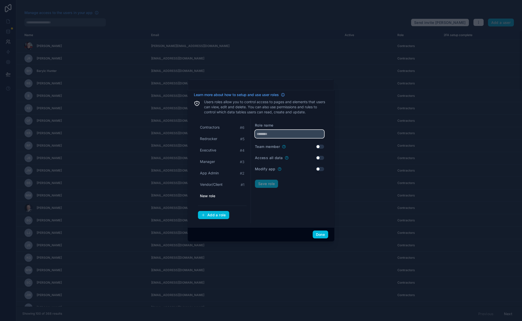
click at [267, 135] on input "text" at bounding box center [289, 134] width 69 height 8
type input "*********"
click at [319, 147] on button "Use setting" at bounding box center [320, 147] width 8 height 4
click at [271, 186] on button "Save role" at bounding box center [266, 184] width 23 height 8
drag, startPoint x: 322, startPoint y: 233, endPoint x: 343, endPoint y: 213, distance: 29.1
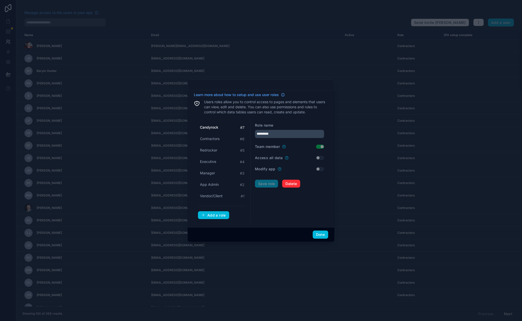
click at [322, 233] on button "Done" at bounding box center [320, 235] width 16 height 8
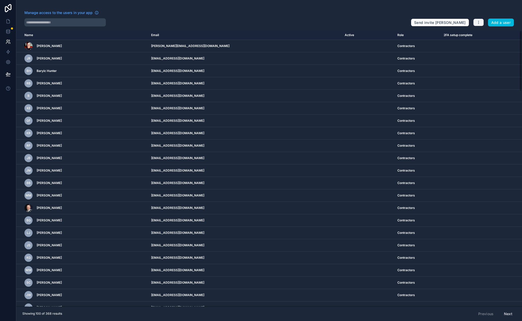
click at [480, 23] on icon "button" at bounding box center [478, 22] width 4 height 4
click at [485, 41] on link "Sync your users" at bounding box center [491, 42] width 36 height 8
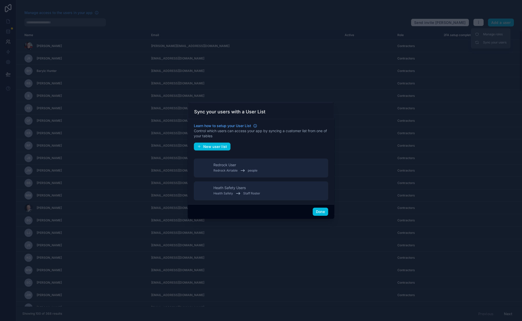
click at [233, 167] on span "Redrock User" at bounding box center [224, 164] width 23 height 5
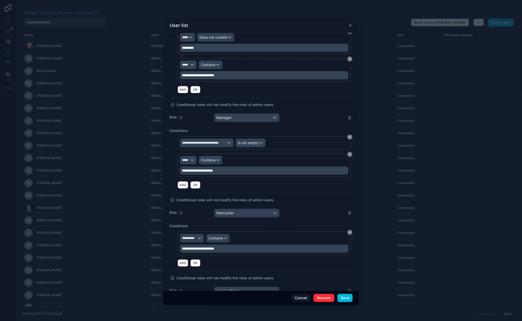
scroll to position [346, 0]
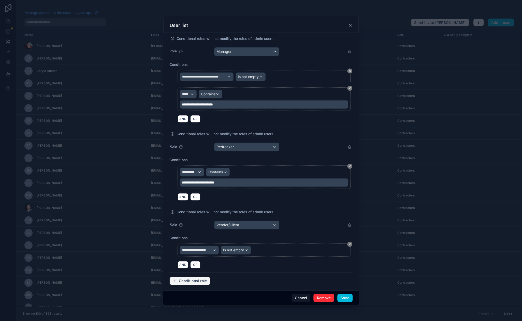
click at [201, 279] on span "Conditional role" at bounding box center [193, 281] width 28 height 5
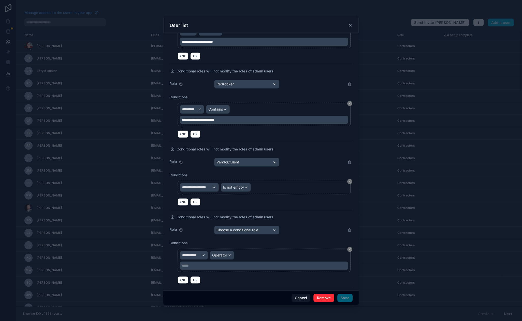
scroll to position [424, 0]
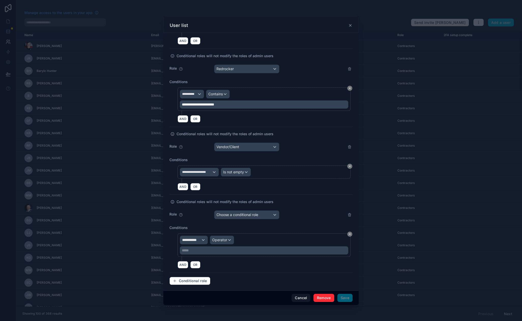
click at [347, 214] on icon at bounding box center [349, 215] width 4 height 4
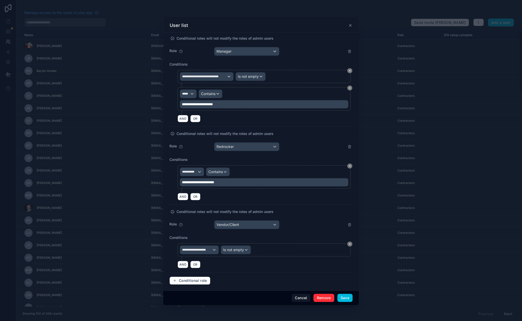
scroll to position [346, 0]
click at [193, 196] on span "OR" at bounding box center [195, 197] width 7 height 4
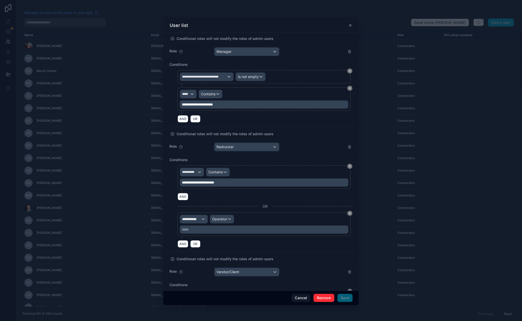
click at [348, 212] on icon at bounding box center [349, 213] width 3 height 3
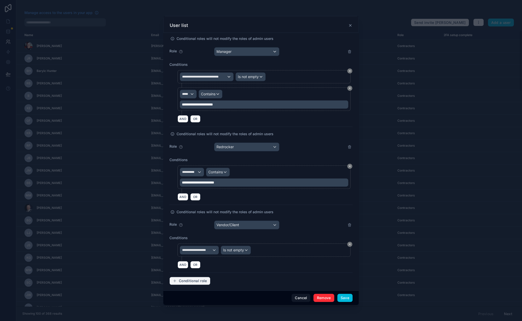
click at [206, 279] on span "Conditional role" at bounding box center [193, 281] width 28 height 5
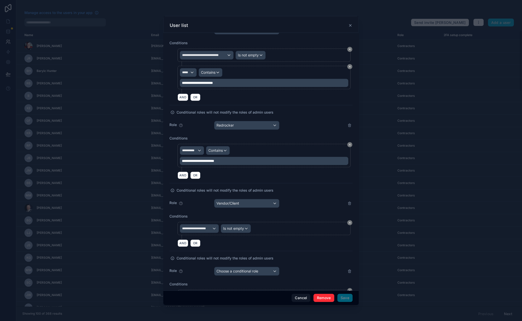
scroll to position [391, 0]
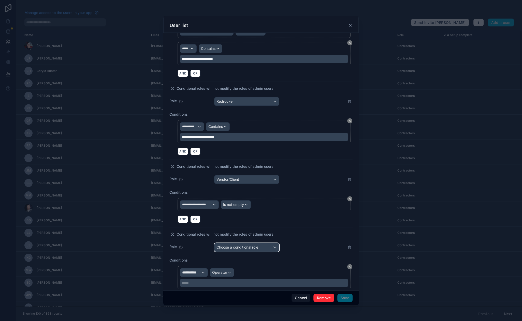
click at [231, 245] on span "Choose a conditional role" at bounding box center [237, 247] width 42 height 4
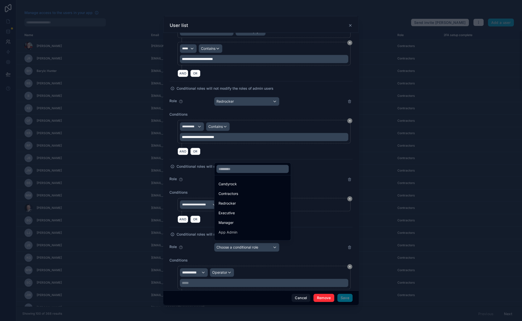
click at [235, 183] on div "Candyrock" at bounding box center [227, 184] width 18 height 6
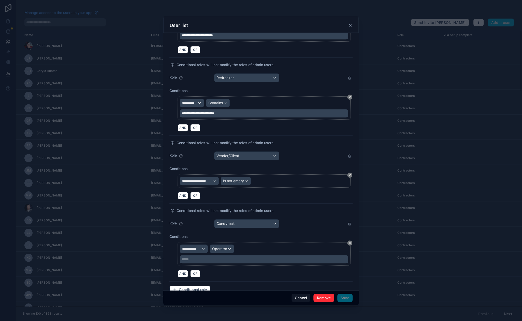
scroll to position [424, 0]
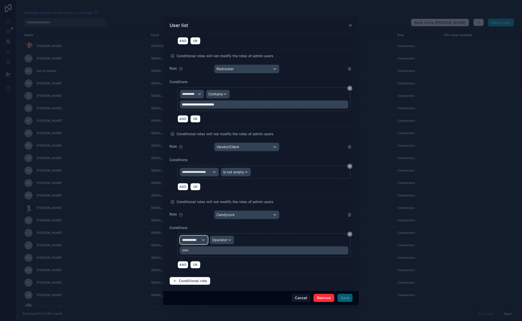
click at [199, 237] on span "**********" at bounding box center [191, 239] width 19 height 5
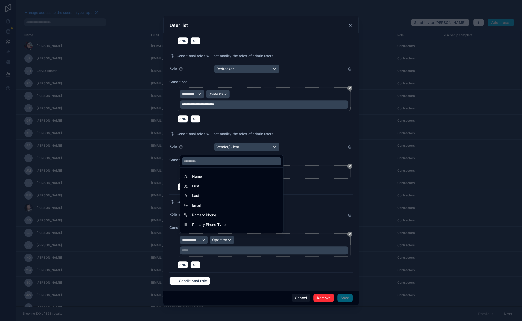
click at [207, 203] on div "Email" at bounding box center [231, 205] width 95 height 6
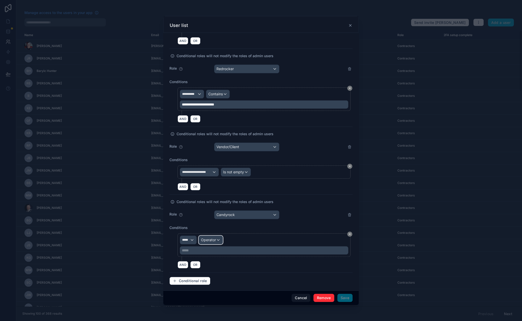
click at [215, 238] on span "Operator" at bounding box center [208, 240] width 15 height 4
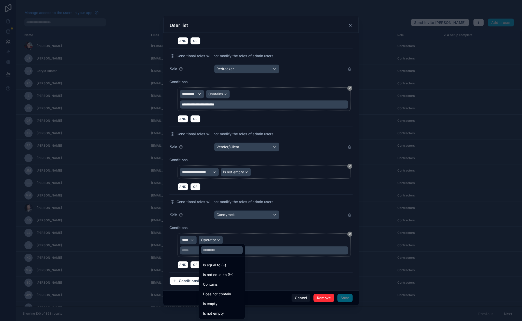
click at [225, 280] on div "Contains" at bounding box center [222, 284] width 44 height 9
click at [217, 250] on p "***** ﻿" at bounding box center [264, 250] width 165 height 5
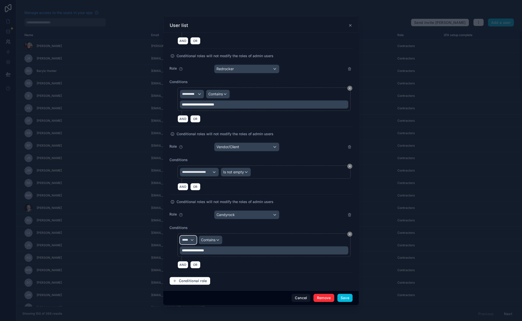
click at [188, 240] on div "*****" at bounding box center [188, 240] width 16 height 8
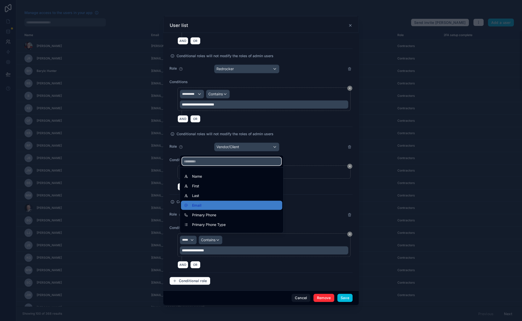
click at [213, 161] on input "text" at bounding box center [231, 161] width 99 height 8
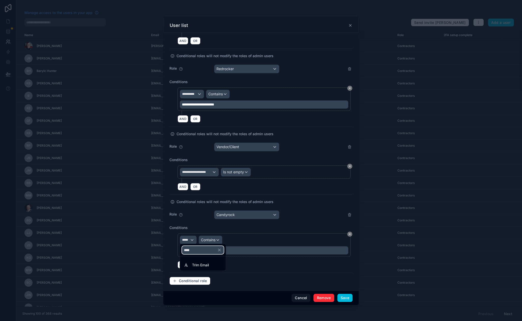
type input "****"
click at [214, 262] on div "Trim Email" at bounding box center [203, 265] width 38 height 6
click at [350, 298] on button "Save" at bounding box center [344, 298] width 15 height 8
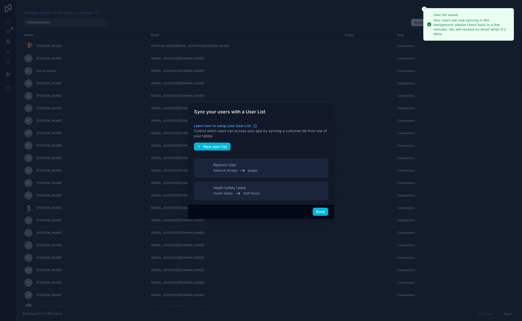
click at [318, 213] on button "Done" at bounding box center [320, 212] width 16 height 8
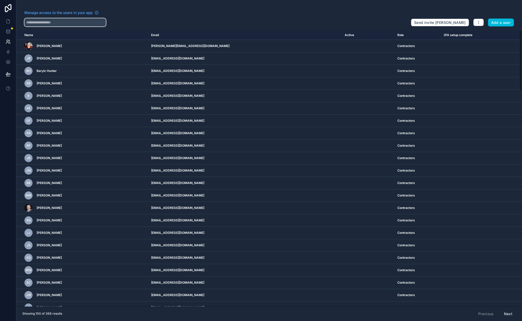
click at [59, 18] on input "text" at bounding box center [64, 22] width 81 height 8
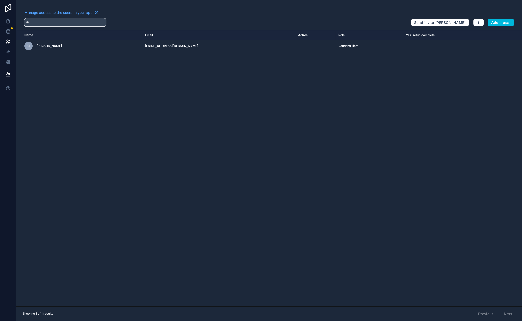
drag, startPoint x: 34, startPoint y: 24, endPoint x: 14, endPoint y: 22, distance: 19.9
click at [14, 22] on div "Manage access to the users in your app ** Send invite reminders Add a user Name…" at bounding box center [261, 160] width 522 height 321
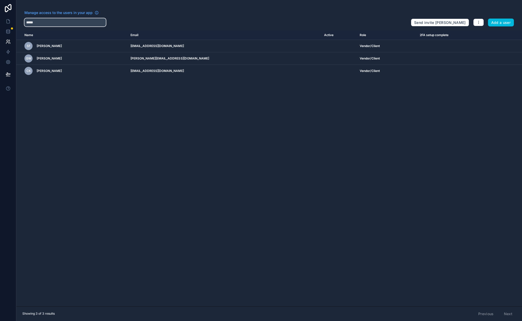
type input "*****"
drag, startPoint x: 145, startPoint y: 93, endPoint x: 141, endPoint y: 18, distance: 75.3
click at [157, 15] on div "Manage access to the users in your app" at bounding box center [215, 14] width 382 height 8
click at [482, 22] on button "button" at bounding box center [478, 23] width 11 height 8
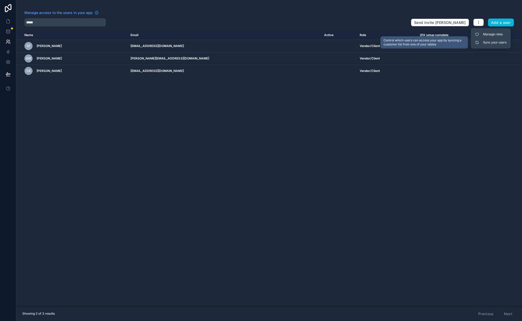
click at [487, 42] on link "Sync your users" at bounding box center [491, 42] width 36 height 8
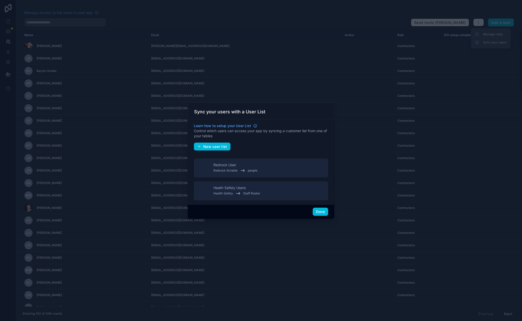
click at [274, 170] on button "Redrock User Redrock Airtable people" at bounding box center [261, 168] width 134 height 19
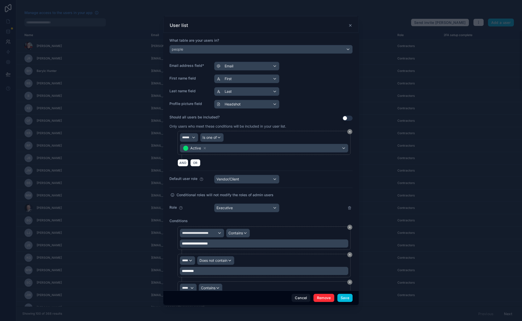
scroll to position [104, 0]
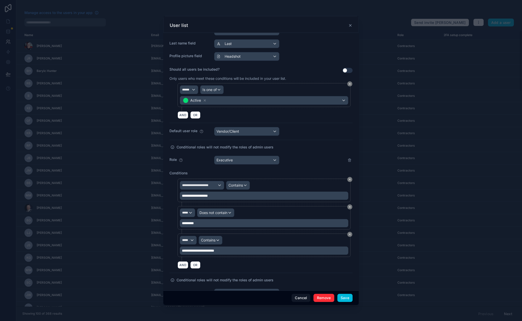
click at [350, 301] on button "Save" at bounding box center [344, 298] width 15 height 8
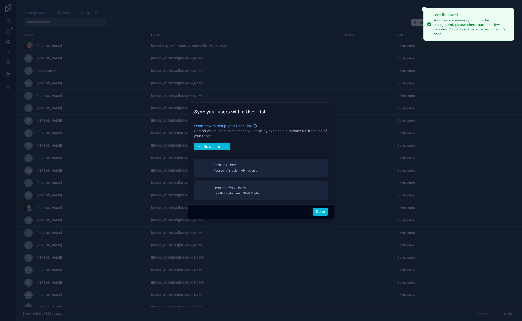
click at [320, 212] on button "Done" at bounding box center [320, 212] width 16 height 8
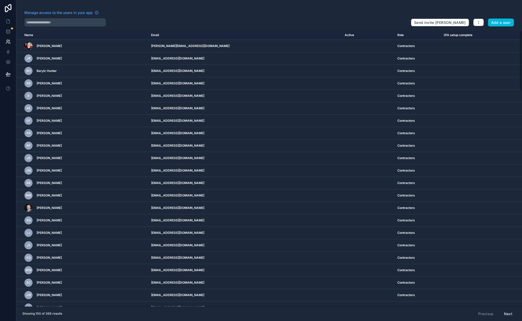
drag, startPoint x: 209, startPoint y: 19, endPoint x: 132, endPoint y: 17, distance: 76.0
click at [75, 20] on input "text" at bounding box center [64, 22] width 81 height 8
click at [174, 26] on div at bounding box center [215, 22] width 382 height 8
click at [10, 64] on icon at bounding box center [8, 61] width 5 height 5
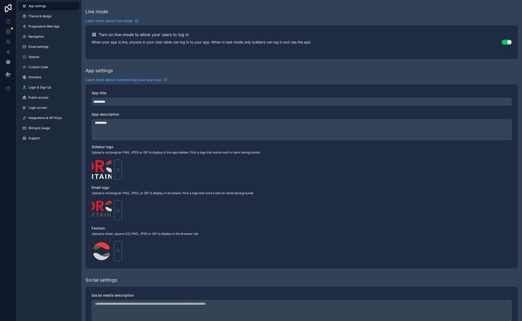
click at [41, 88] on span "Login & Sign Up" at bounding box center [39, 87] width 23 height 4
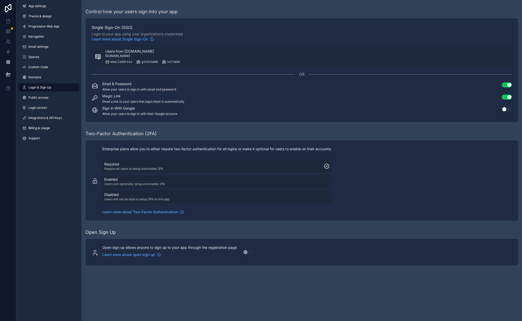
click at [186, 57] on button "Users from [DOMAIN_NAME] [DOMAIN_NAME] emailaddress givenname surname" at bounding box center [302, 56] width 420 height 21
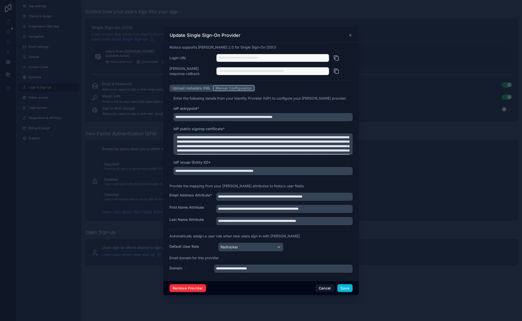
click at [351, 36] on icon at bounding box center [350, 35] width 4 height 4
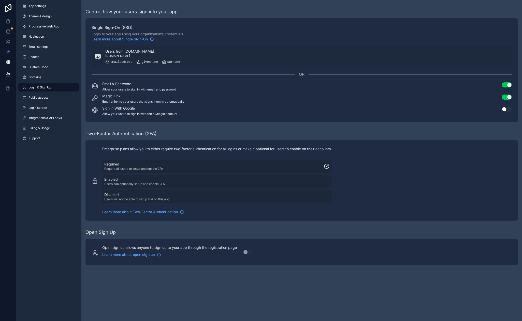
click at [189, 58] on button "Users from [DOMAIN_NAME] [DOMAIN_NAME] emailaddress givenname surname" at bounding box center [302, 56] width 420 height 21
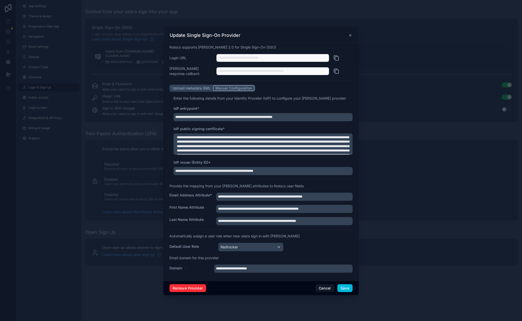
click at [323, 290] on button "Cancel" at bounding box center [324, 288] width 19 height 8
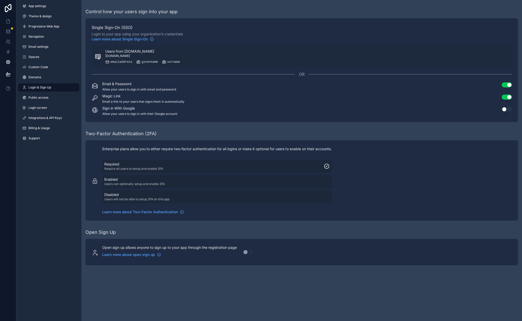
click at [45, 188] on div "App settings Theme & design Progressive Web App Navigation Email settings Space…" at bounding box center [48, 160] width 65 height 321
drag, startPoint x: 160, startPoint y: 133, endPoint x: 110, endPoint y: 129, distance: 50.5
click at [10, 20] on icon at bounding box center [8, 21] width 5 height 5
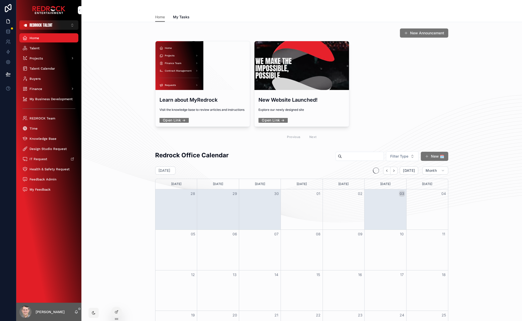
drag, startPoint x: 174, startPoint y: 47, endPoint x: 143, endPoint y: 48, distance: 31.1
click at [9, 40] on icon at bounding box center [9, 41] width 1 height 2
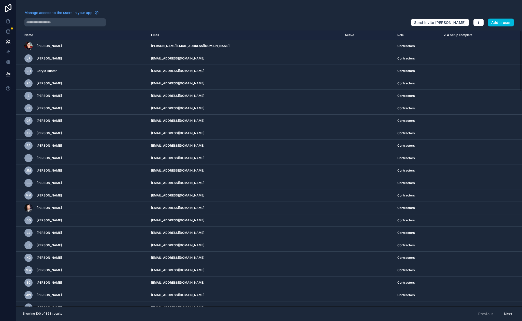
click at [183, 19] on div at bounding box center [215, 22] width 382 height 8
click at [58, 23] on input "text" at bounding box center [64, 22] width 81 height 8
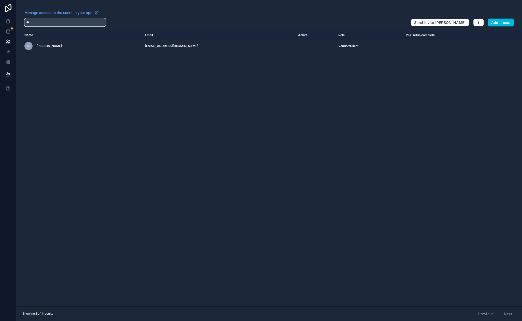
type input "**"
click at [0, 0] on icon "scrollable content" at bounding box center [0, 0] width 0 height 0
drag, startPoint x: 158, startPoint y: 46, endPoint x: 127, endPoint y: 48, distance: 30.3
click at [142, 48] on td "[EMAIL_ADDRESS][DOMAIN_NAME]" at bounding box center [218, 46] width 153 height 12
copy td "@[DOMAIN_NAME]"
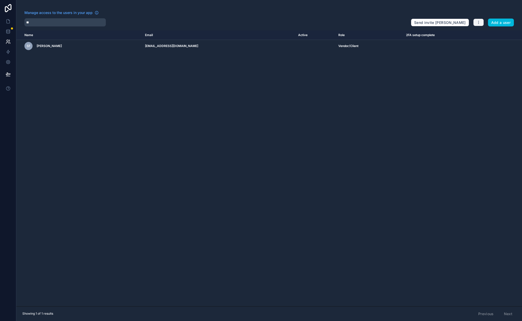
click at [481, 21] on button "button" at bounding box center [478, 23] width 11 height 8
click at [480, 42] on link "Sync your users" at bounding box center [491, 42] width 36 height 8
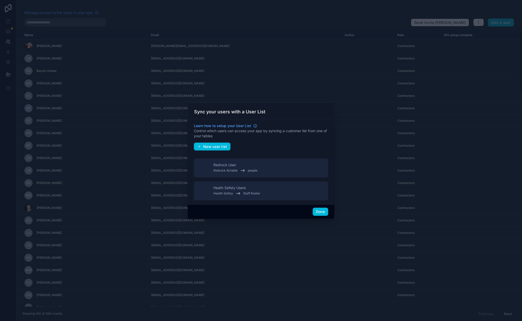
click at [247, 166] on div "Redrock User Redrock Airtable people" at bounding box center [235, 167] width 44 height 11
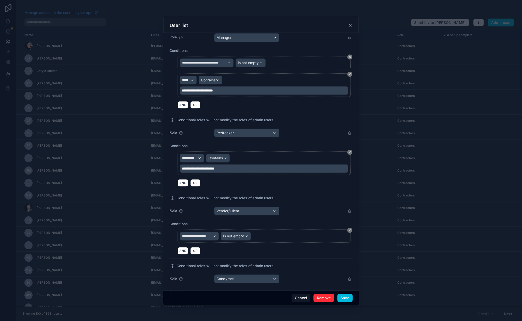
scroll to position [424, 0]
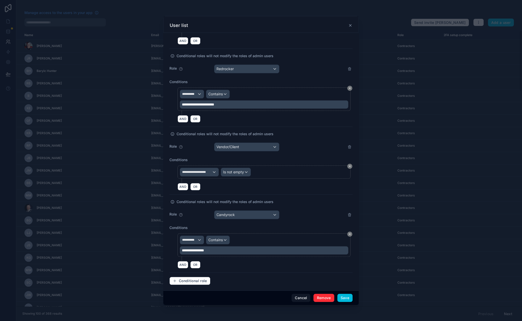
click at [229, 251] on div "**********" at bounding box center [264, 250] width 168 height 8
click at [228, 249] on p "**********" at bounding box center [264, 250] width 165 height 5
click at [197, 279] on span "Conditional role" at bounding box center [193, 281] width 28 height 5
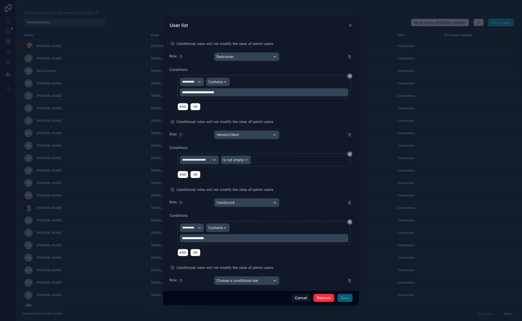
scroll to position [446, 0]
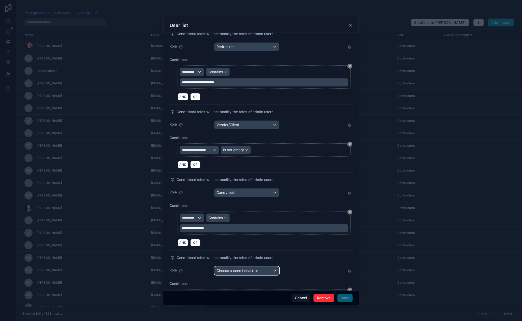
click at [243, 270] on span "Choose a conditional role" at bounding box center [237, 271] width 42 height 4
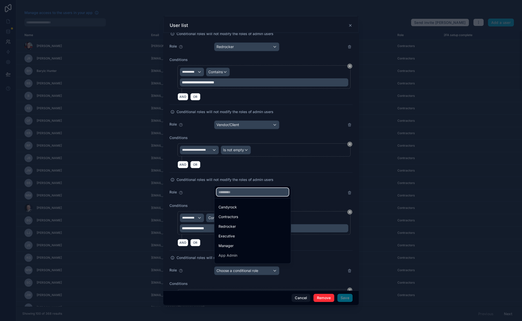
click at [250, 190] on input "text" at bounding box center [252, 192] width 72 height 8
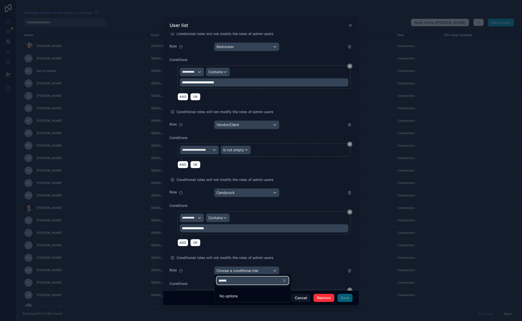
type input "******"
click at [286, 280] on icon "button" at bounding box center [284, 280] width 5 height 5
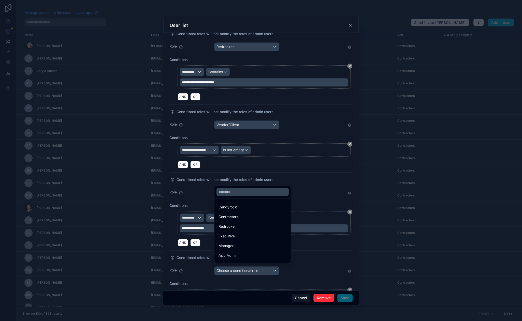
scroll to position [7, 0]
click at [263, 257] on div "Vendor/Client" at bounding box center [252, 258] width 68 height 6
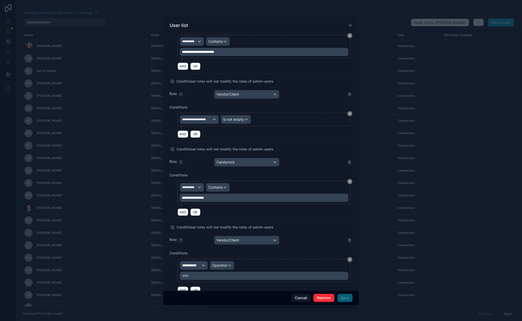
scroll to position [500, 0]
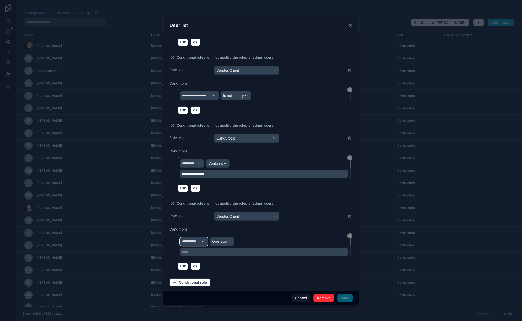
click at [196, 241] on span "**********" at bounding box center [191, 241] width 19 height 5
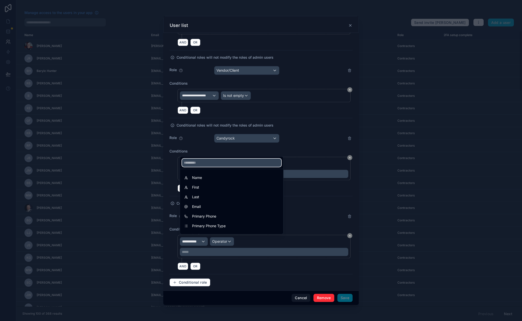
click at [204, 165] on input "text" at bounding box center [231, 163] width 99 height 8
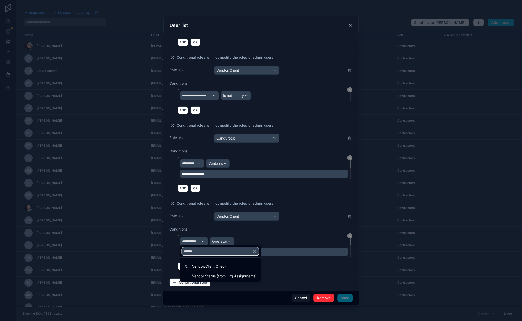
type input "******"
click at [213, 266] on span "Vendor/Client Check" at bounding box center [209, 266] width 34 height 6
click at [228, 239] on span "Operator" at bounding box center [230, 241] width 15 height 4
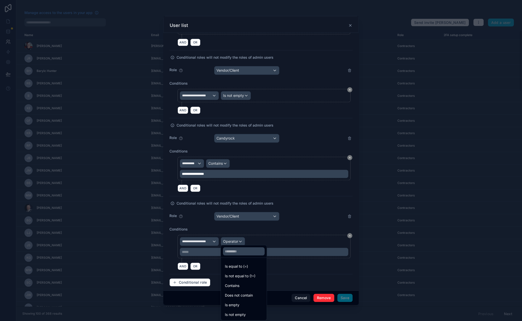
click at [252, 313] on div "Is not empty" at bounding box center [244, 315] width 38 height 6
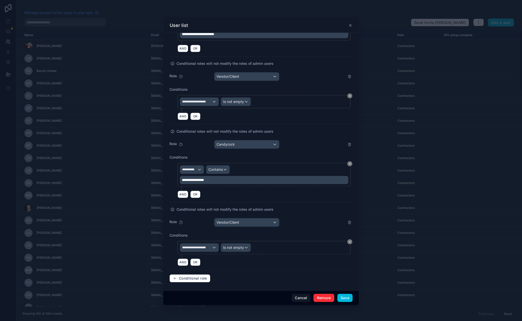
scroll to position [492, 0]
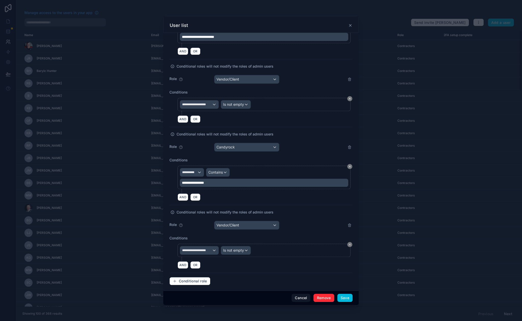
click at [301, 236] on div "Conditions" at bounding box center [260, 239] width 183 height 6
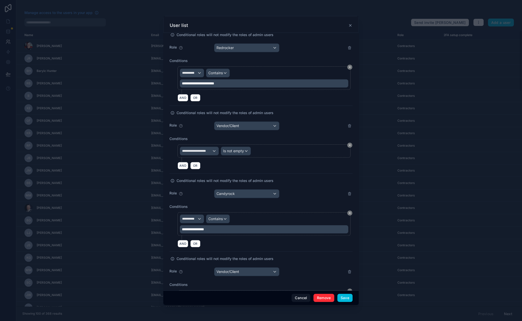
scroll to position [439, 0]
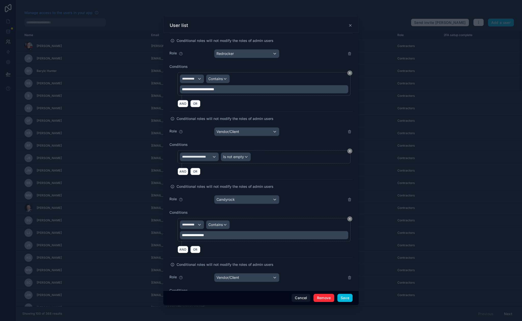
click at [347, 130] on icon at bounding box center [349, 132] width 4 height 4
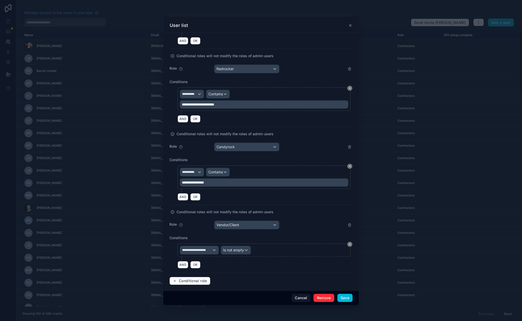
click at [345, 298] on button "Save" at bounding box center [344, 298] width 15 height 8
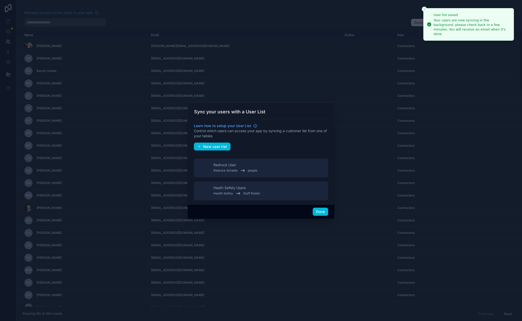
click at [321, 212] on button "Done" at bounding box center [320, 212] width 16 height 8
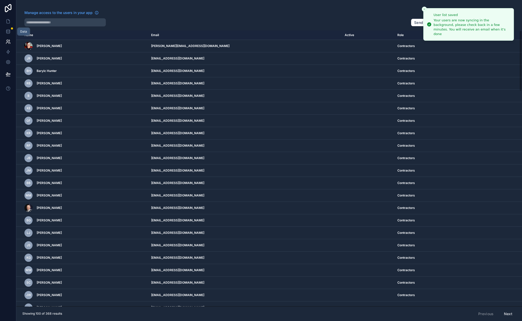
click at [9, 29] on icon at bounding box center [8, 31] width 5 height 5
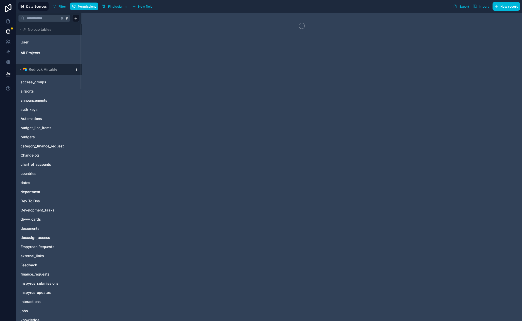
click at [36, 43] on link "User" at bounding box center [41, 42] width 41 height 5
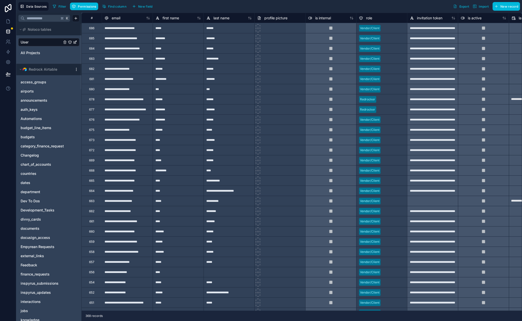
drag, startPoint x: 197, startPoint y: 5, endPoint x: 168, endPoint y: 7, distance: 29.4
click at [168, 7] on div "Filter Permissions Find column New field Export Import New record" at bounding box center [285, 6] width 469 height 9
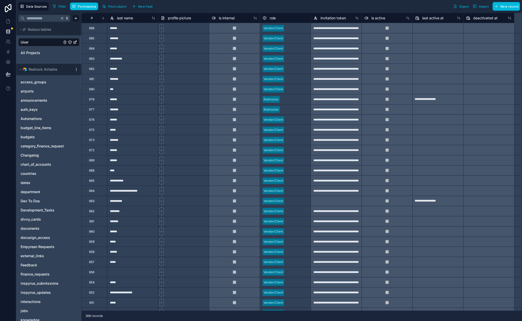
scroll to position [0, 8]
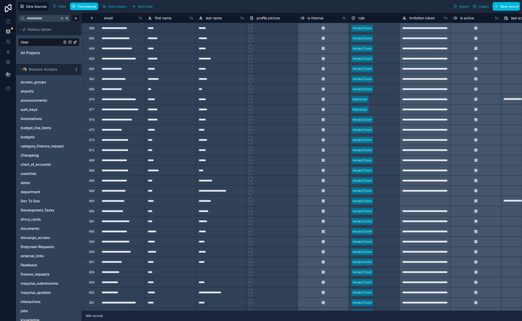
click at [115, 7] on span "Find column" at bounding box center [117, 7] width 18 height 4
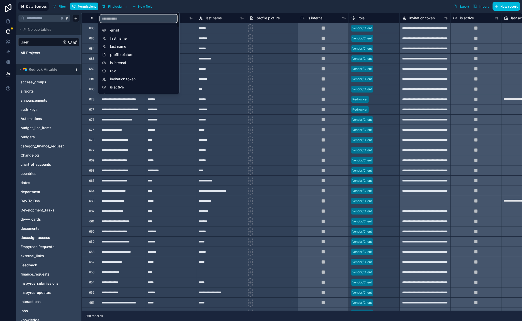
click at [118, 15] on input "scrollable content" at bounding box center [138, 18] width 77 height 8
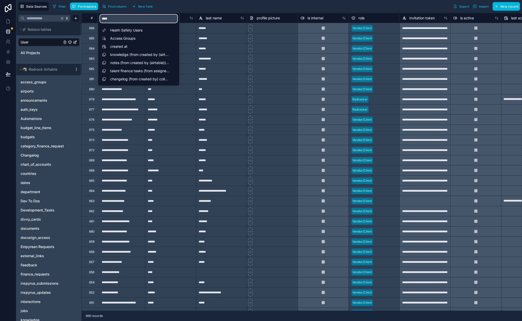
type input "*****"
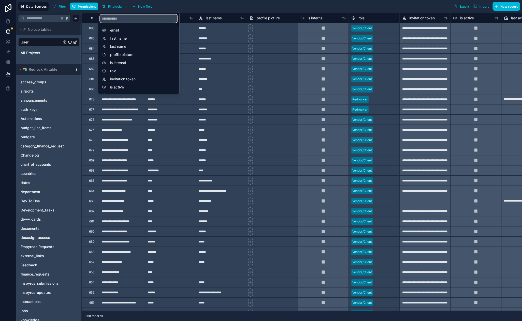
click at [126, 19] on input "scrollable content" at bounding box center [138, 18] width 77 height 8
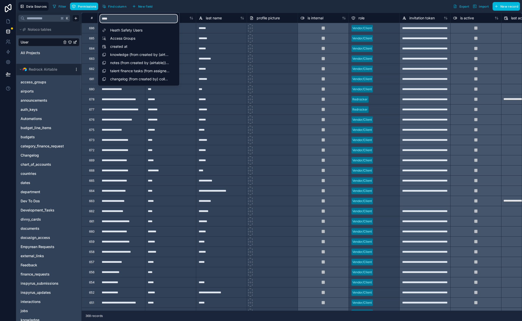
type input "*****"
type input "*"
type input "******"
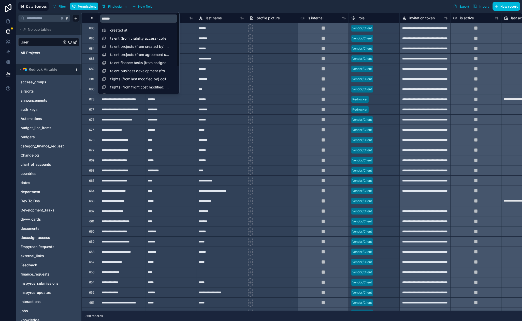
click at [212, 9] on div "Filter Permissions Find column New field Export Import New record" at bounding box center [285, 6] width 469 height 9
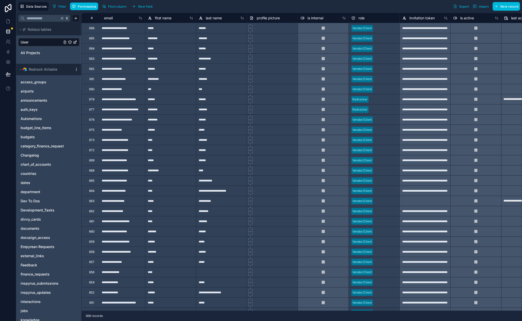
click at [196, 12] on div "Data Sources Filter Permissions Find column New field Export Import New record" at bounding box center [268, 6] width 505 height 13
click at [11, 44] on link at bounding box center [8, 42] width 16 height 10
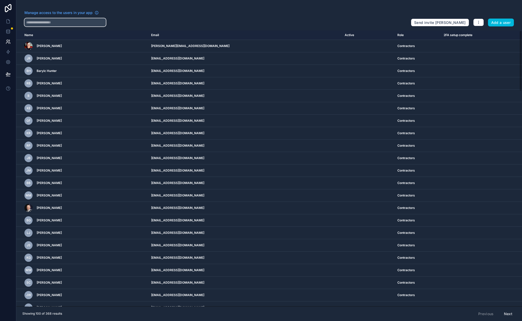
click at [47, 25] on input "text" at bounding box center [64, 22] width 81 height 8
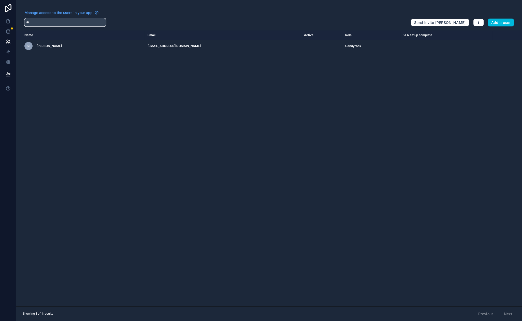
type input "**"
click at [88, 6] on div "Manage access to the users in your app ** Send invite reminders Add a user Name…" at bounding box center [268, 160] width 505 height 321
drag, startPoint x: 51, startPoint y: 18, endPoint x: 38, endPoint y: 21, distance: 13.9
click at [51, 18] on div "Manage access to the users in your app **" at bounding box center [215, 18] width 382 height 16
click at [38, 21] on input "**" at bounding box center [64, 22] width 81 height 8
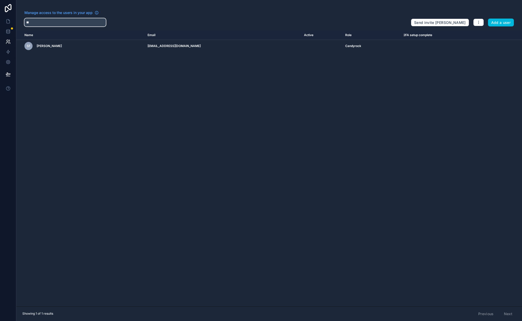
click at [38, 21] on input "**" at bounding box center [64, 22] width 81 height 8
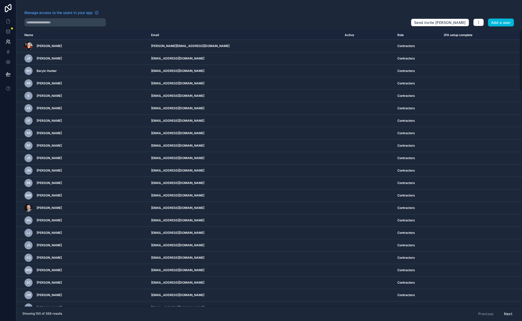
drag, startPoint x: 124, startPoint y: 6, endPoint x: 120, endPoint y: 9, distance: 4.4
click at [124, 6] on div "Manage access to the users in your app Send invite reminders Add a user Name Em…" at bounding box center [268, 160] width 505 height 321
click at [8, 67] on link at bounding box center [8, 62] width 16 height 10
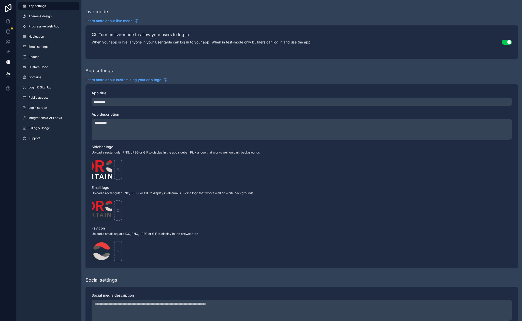
click at [44, 87] on span "Login & Sign Up" at bounding box center [39, 87] width 23 height 4
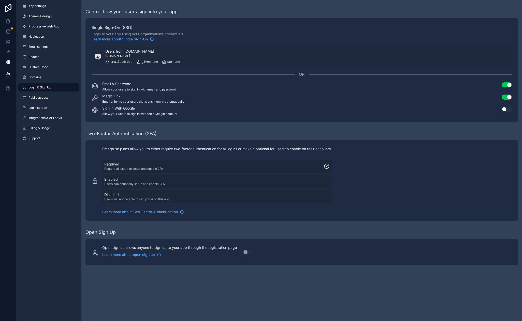
click at [123, 56] on span "login.microsoftonline.com" at bounding box center [117, 56] width 25 height 4
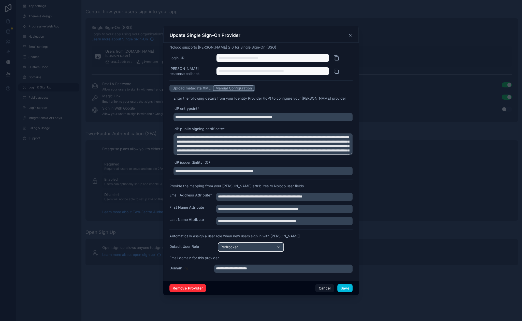
click at [278, 247] on div "Redrocker" at bounding box center [250, 247] width 65 height 8
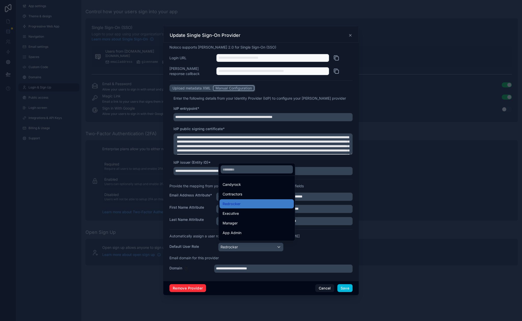
click at [321, 252] on div at bounding box center [261, 160] width 522 height 321
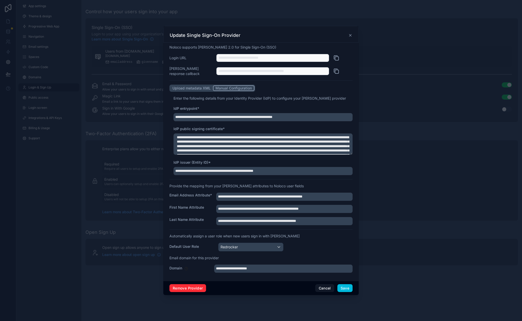
click at [320, 286] on button "Cancel" at bounding box center [324, 288] width 19 height 8
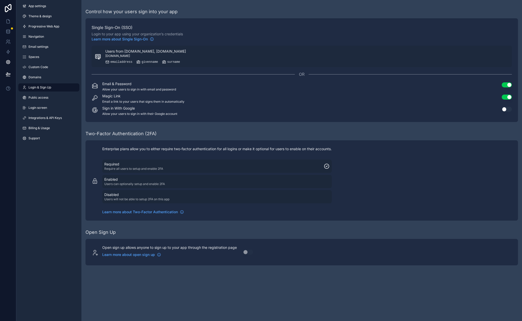
click at [47, 186] on div "App settings Theme & design Progressive Web App Navigation Email settings Space…" at bounding box center [48, 160] width 65 height 321
click at [164, 52] on span "Users from [DOMAIN_NAME], [DOMAIN_NAME]" at bounding box center [145, 51] width 81 height 5
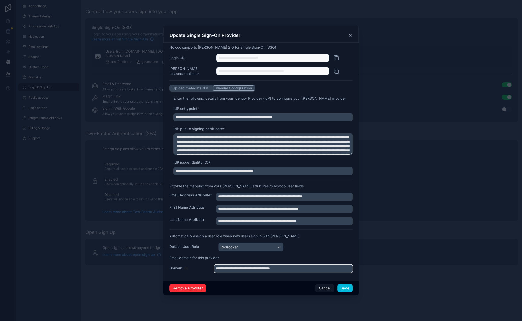
click at [262, 269] on input "**********" at bounding box center [283, 269] width 138 height 8
type input "**********"
click at [349, 288] on button "Save" at bounding box center [344, 288] width 15 height 8
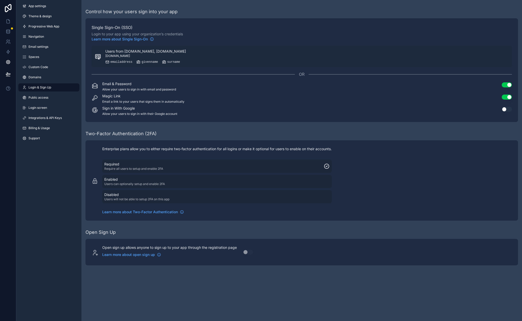
drag, startPoint x: 220, startPoint y: 28, endPoint x: 212, endPoint y: 25, distance: 9.3
drag, startPoint x: 211, startPoint y: 24, endPoint x: 205, endPoint y: 14, distance: 11.3
click at [205, 14] on div "Control how your users sign into your app" at bounding box center [301, 11] width 432 height 7
drag, startPoint x: 282, startPoint y: 106, endPoint x: 266, endPoint y: 9, distance: 97.8
click at [10, 43] on icon at bounding box center [8, 41] width 5 height 5
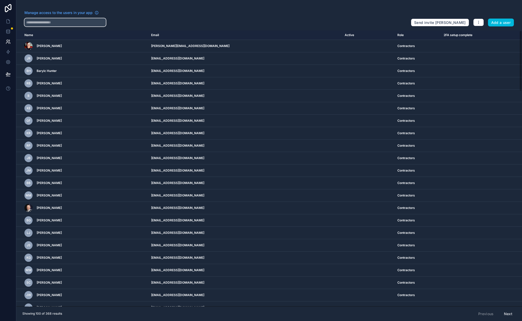
click at [55, 24] on input "text" at bounding box center [64, 22] width 81 height 8
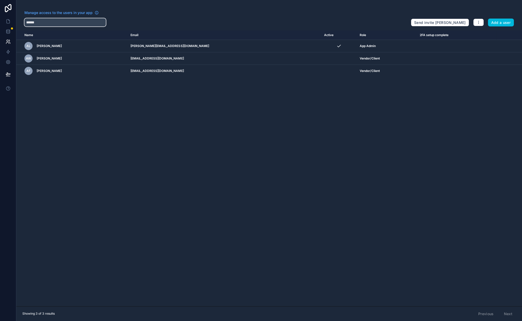
type input "******"
drag, startPoint x: 204, startPoint y: 124, endPoint x: 169, endPoint y: 108, distance: 38.6
drag, startPoint x: 169, startPoint y: 108, endPoint x: 146, endPoint y: 104, distance: 22.9
click at [37, 22] on input "******" at bounding box center [64, 22] width 81 height 8
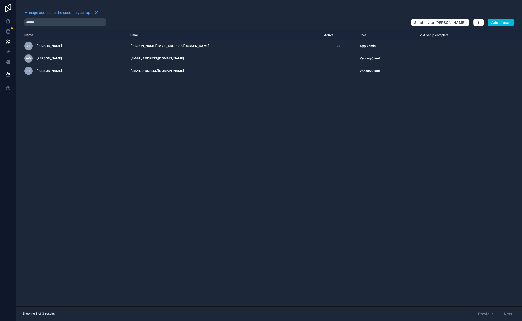
click at [168, 22] on div "******" at bounding box center [215, 22] width 382 height 8
click at [132, 14] on div "Manage access to the users in your app" at bounding box center [215, 14] width 382 height 8
click at [43, 23] on input "******" at bounding box center [64, 22] width 81 height 8
click at [478, 22] on icon "button" at bounding box center [478, 22] width 4 height 4
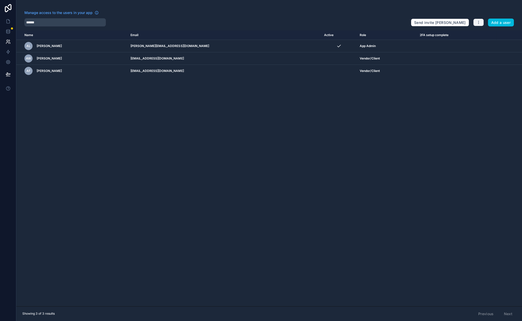
click at [478, 20] on button "button" at bounding box center [478, 23] width 11 height 8
click at [66, 23] on input "******" at bounding box center [64, 22] width 81 height 8
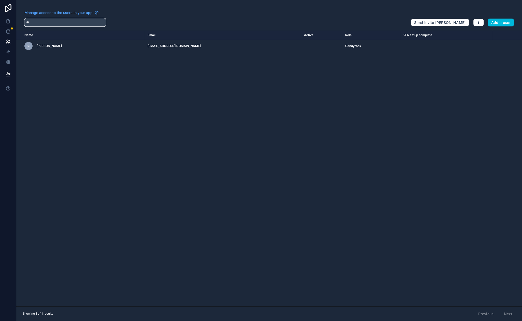
type input "**"
drag, startPoint x: 27, startPoint y: 84, endPoint x: 24, endPoint y: 80, distance: 4.9
click at [26, 83] on div "Name Email Active Role 2FA setup complete [DOMAIN_NAME] SF [PERSON_NAME] [EMAIL…" at bounding box center [268, 169] width 505 height 276
click at [8, 22] on icon at bounding box center [8, 21] width 5 height 5
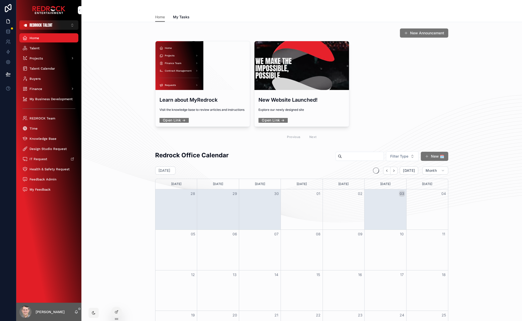
click at [99, 65] on div "New Announcement Learn about MyRedrock Visit the knowledge base to review artic…" at bounding box center [301, 85] width 432 height 119
drag, startPoint x: 128, startPoint y: 143, endPoint x: 114, endPoint y: 118, distance: 28.9
